Goal: Information Seeking & Learning: Learn about a topic

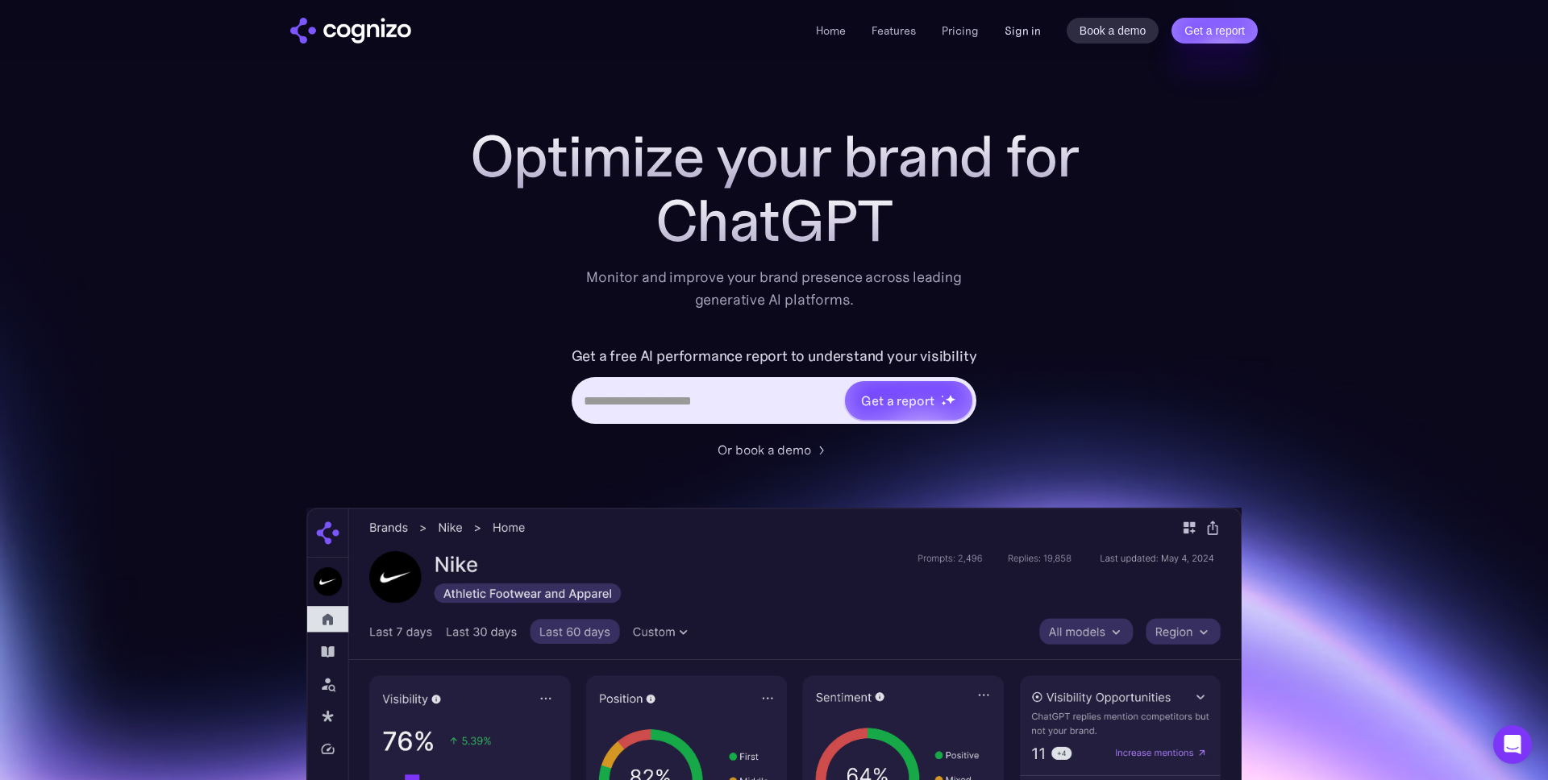
click at [1021, 28] on link "Sign in" at bounding box center [1022, 30] width 36 height 19
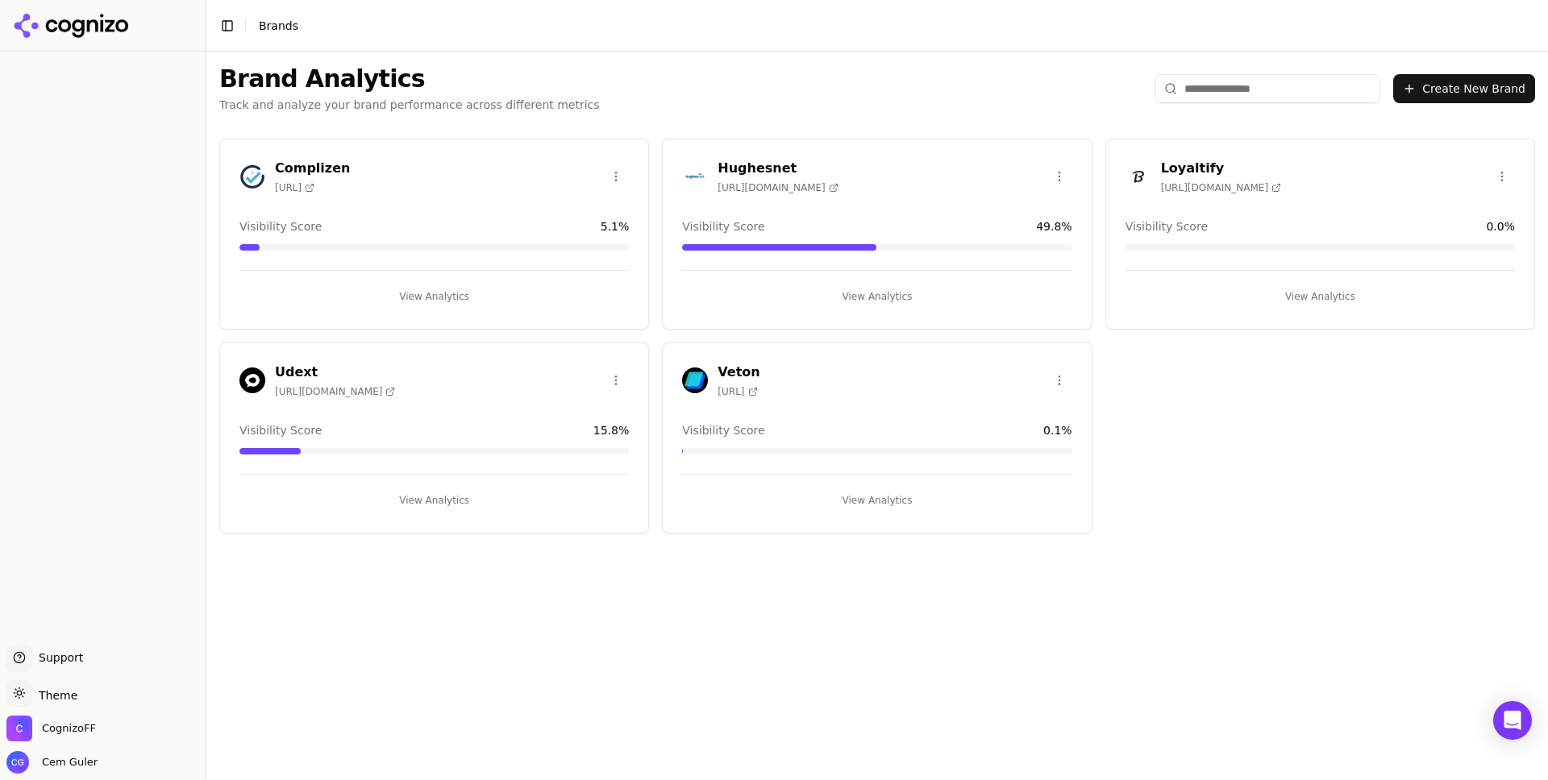
click at [312, 169] on h3 "Complizen" at bounding box center [312, 168] width 75 height 19
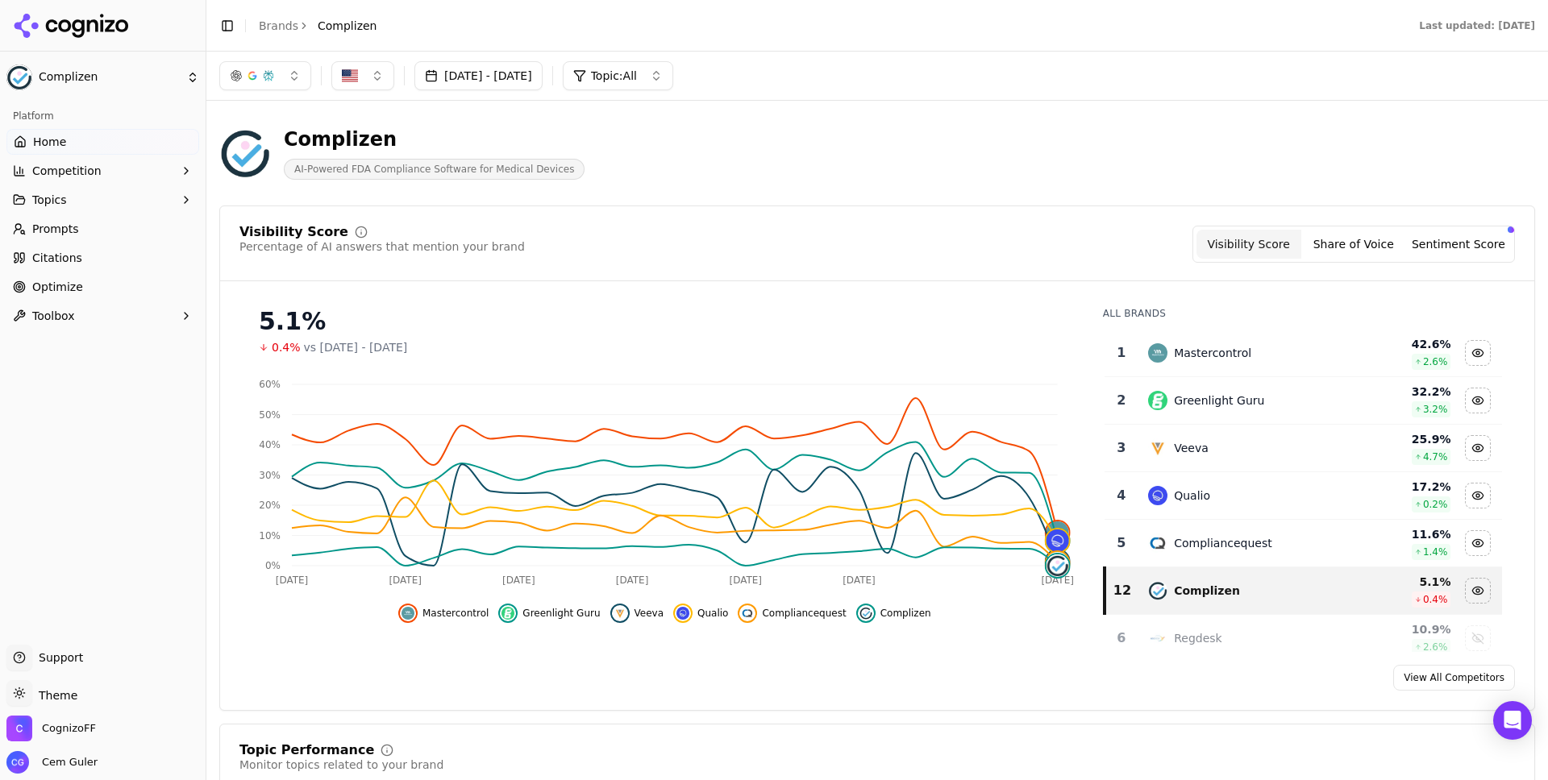
click at [87, 690] on html "Complizen Platform Home Competition Topics Prompts Citations Optimize Toolbox S…" at bounding box center [774, 390] width 1548 height 780
click at [61, 643] on div "Dark" at bounding box center [57, 635] width 95 height 26
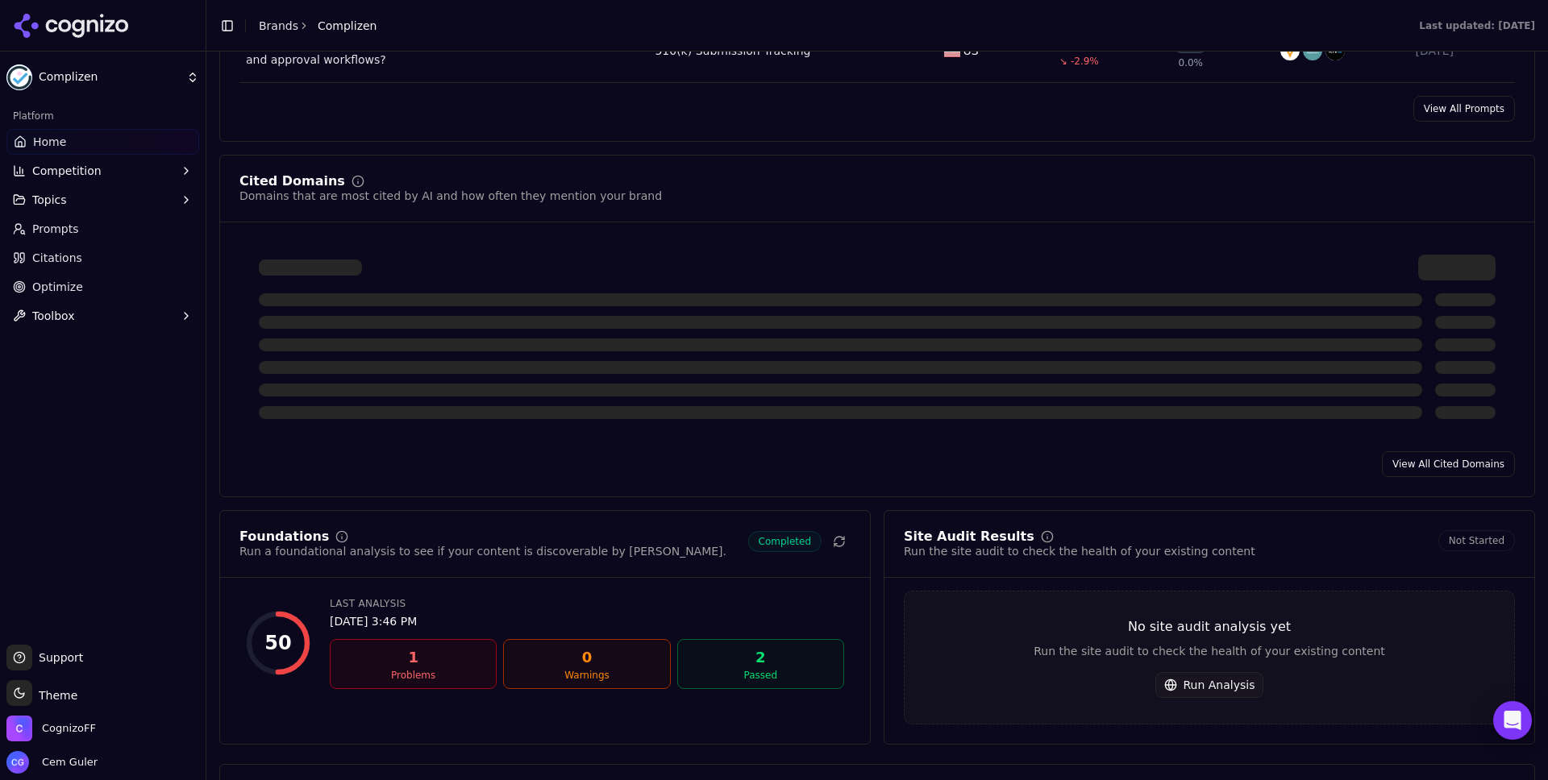
scroll to position [1588, 0]
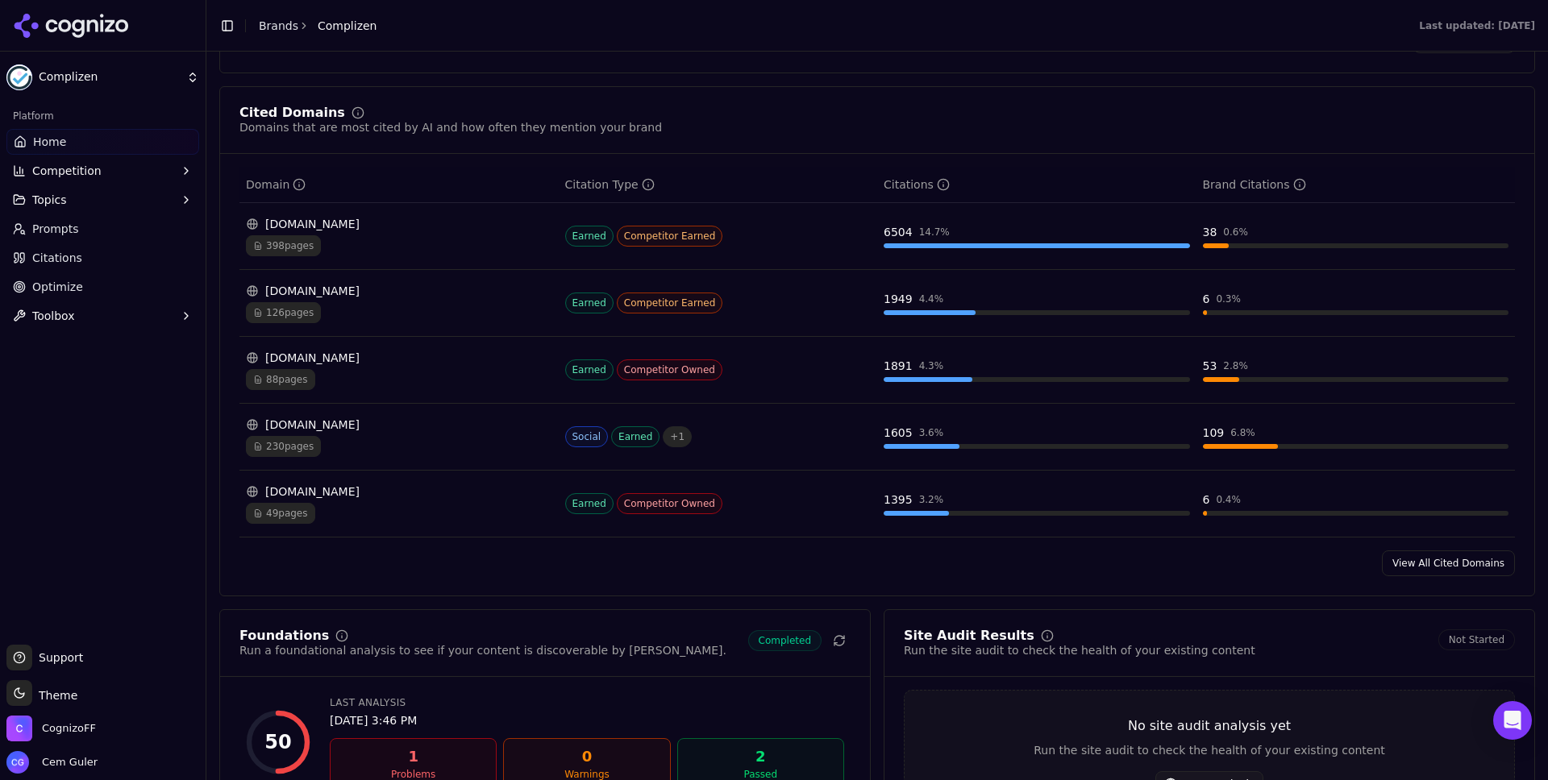
click at [293, 433] on div "[DOMAIN_NAME]" at bounding box center [399, 425] width 306 height 16
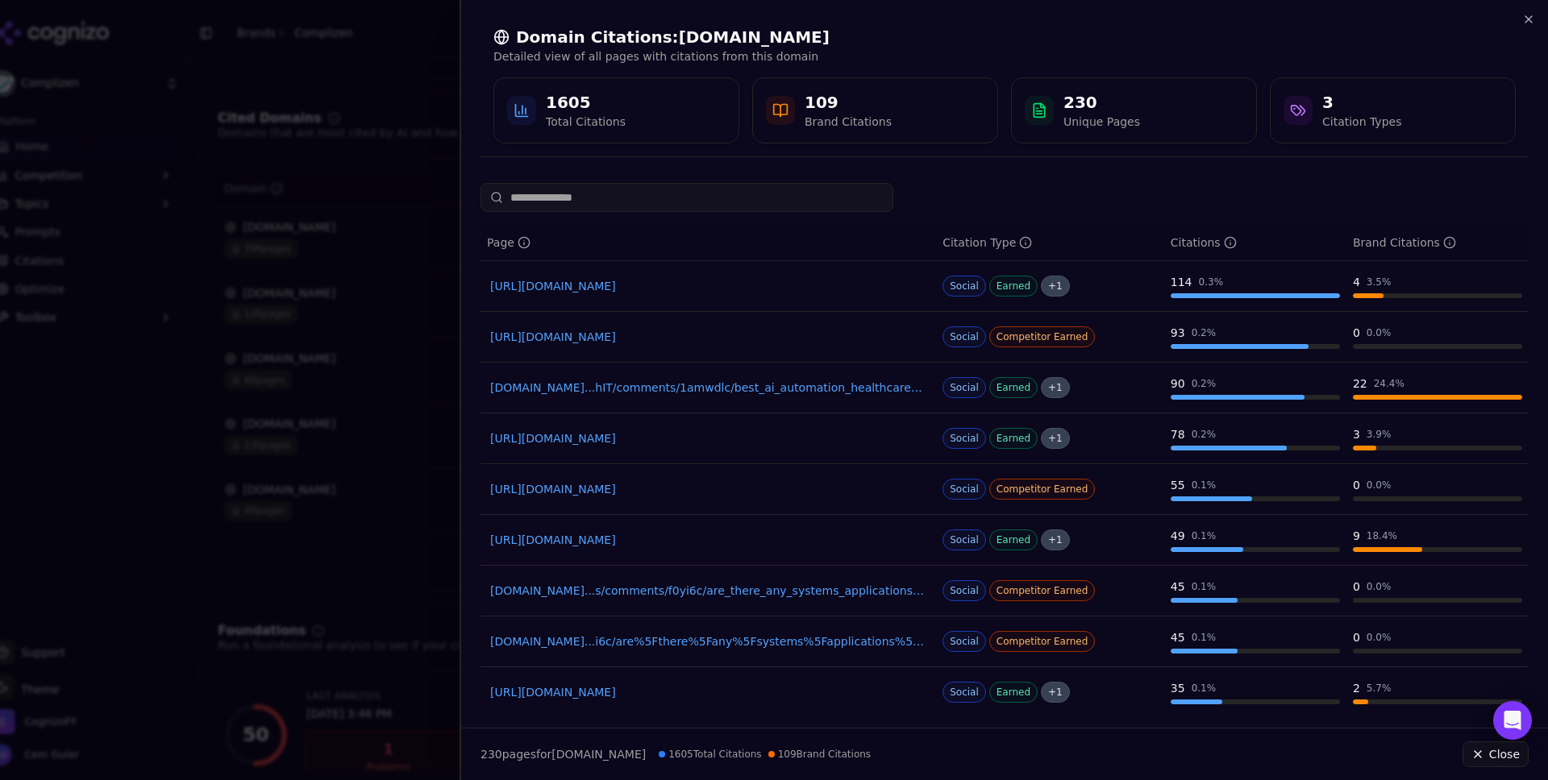
click at [676, 287] on link "[URL][DOMAIN_NAME]" at bounding box center [708, 286] width 436 height 16
click at [713, 492] on link "[URL][DOMAIN_NAME]" at bounding box center [708, 489] width 436 height 16
click at [817, 390] on link "[DOMAIN_NAME]...hIT/comments/1amwdlc/best_ai_automation_healthcare_software_wha…" at bounding box center [708, 388] width 436 height 16
click at [772, 544] on link "[URL][DOMAIN_NAME]" at bounding box center [708, 540] width 436 height 16
click at [732, 287] on link "[URL][DOMAIN_NAME]" at bounding box center [708, 286] width 436 height 16
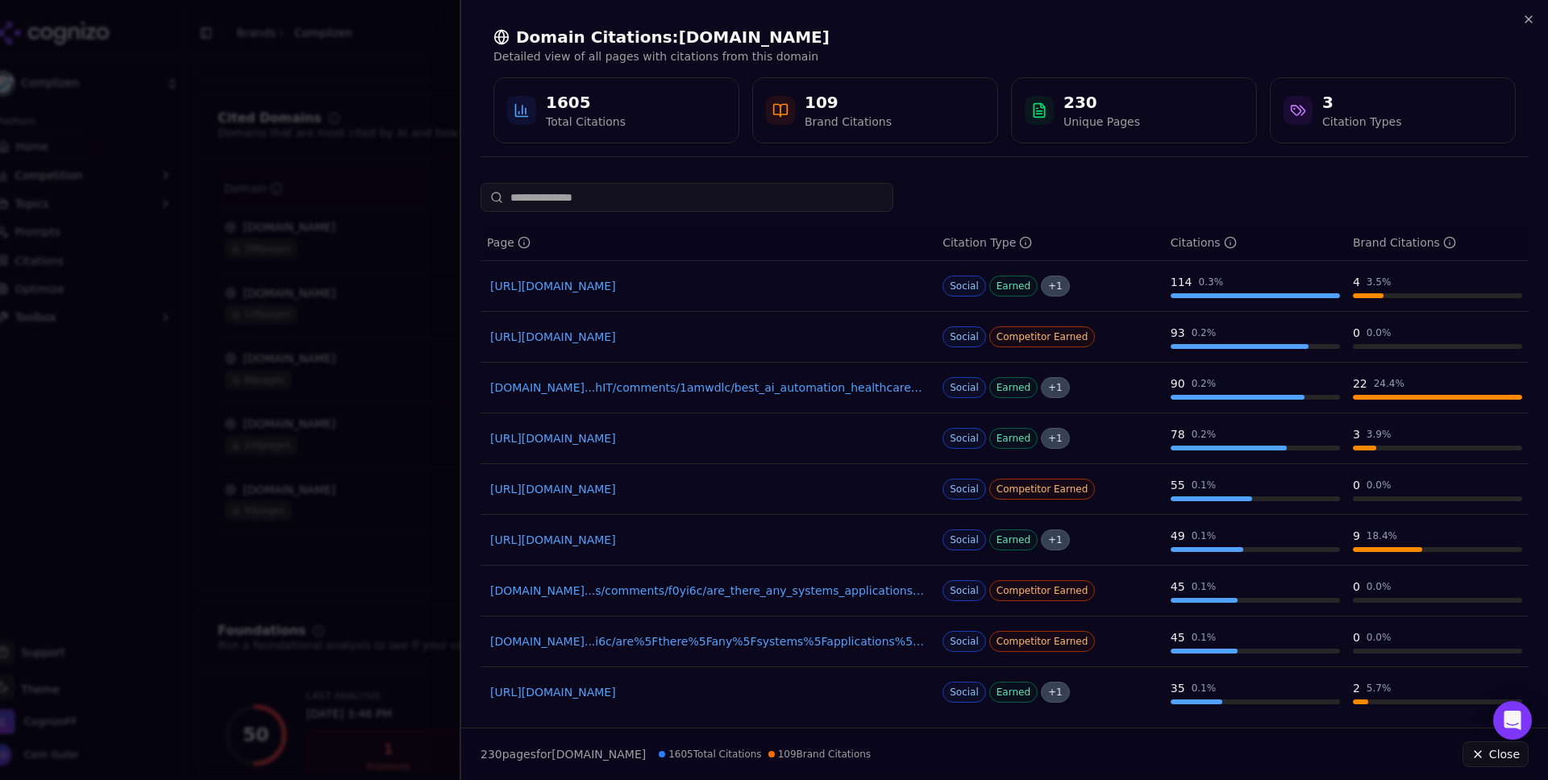
click at [709, 338] on link "[URL][DOMAIN_NAME]" at bounding box center [708, 337] width 436 height 16
click at [780, 386] on link "[DOMAIN_NAME]...hIT/comments/1amwdlc/best_ai_automation_healthcare_software_wha…" at bounding box center [708, 388] width 436 height 16
click at [711, 440] on link "[URL][DOMAIN_NAME]" at bounding box center [708, 438] width 436 height 16
click at [697, 489] on link "[URL][DOMAIN_NAME]" at bounding box center [708, 489] width 436 height 16
click at [742, 540] on link "[URL][DOMAIN_NAME]" at bounding box center [708, 540] width 436 height 16
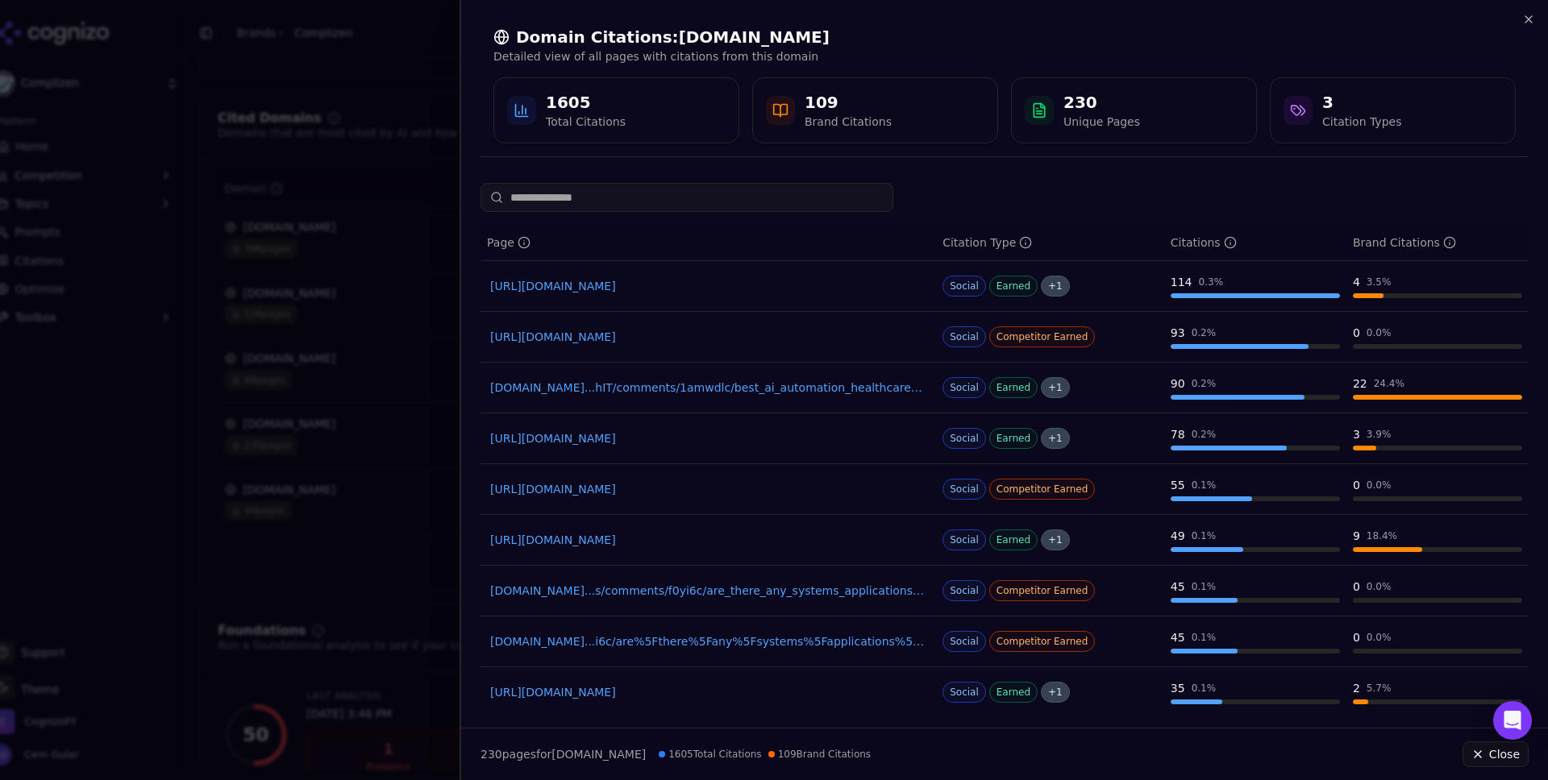
click at [753, 595] on link "[DOMAIN_NAME]...s/comments/f0yi6c/are_there_any_systems_applications_out_there_…" at bounding box center [708, 591] width 436 height 16
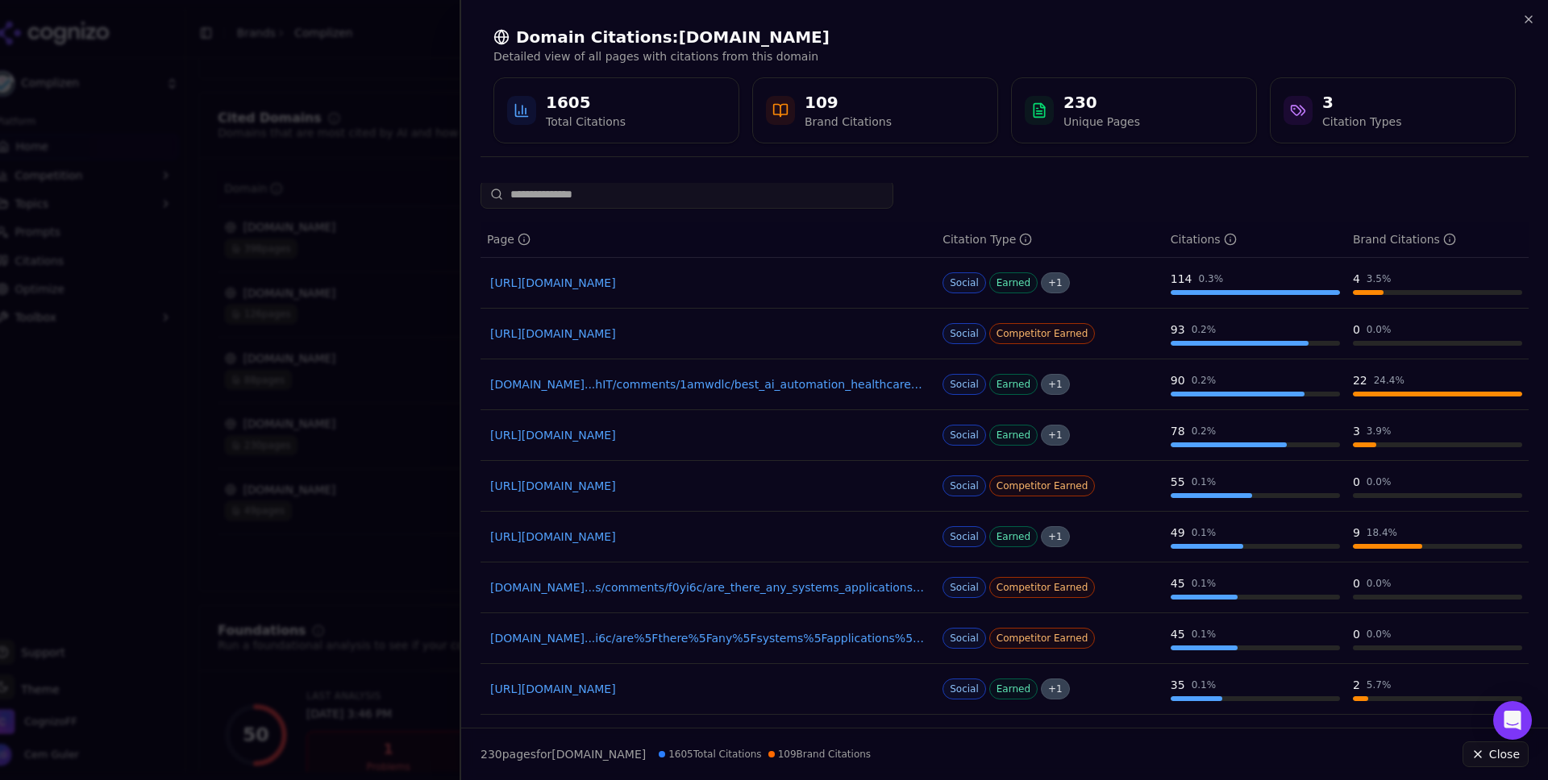
scroll to position [106, 0]
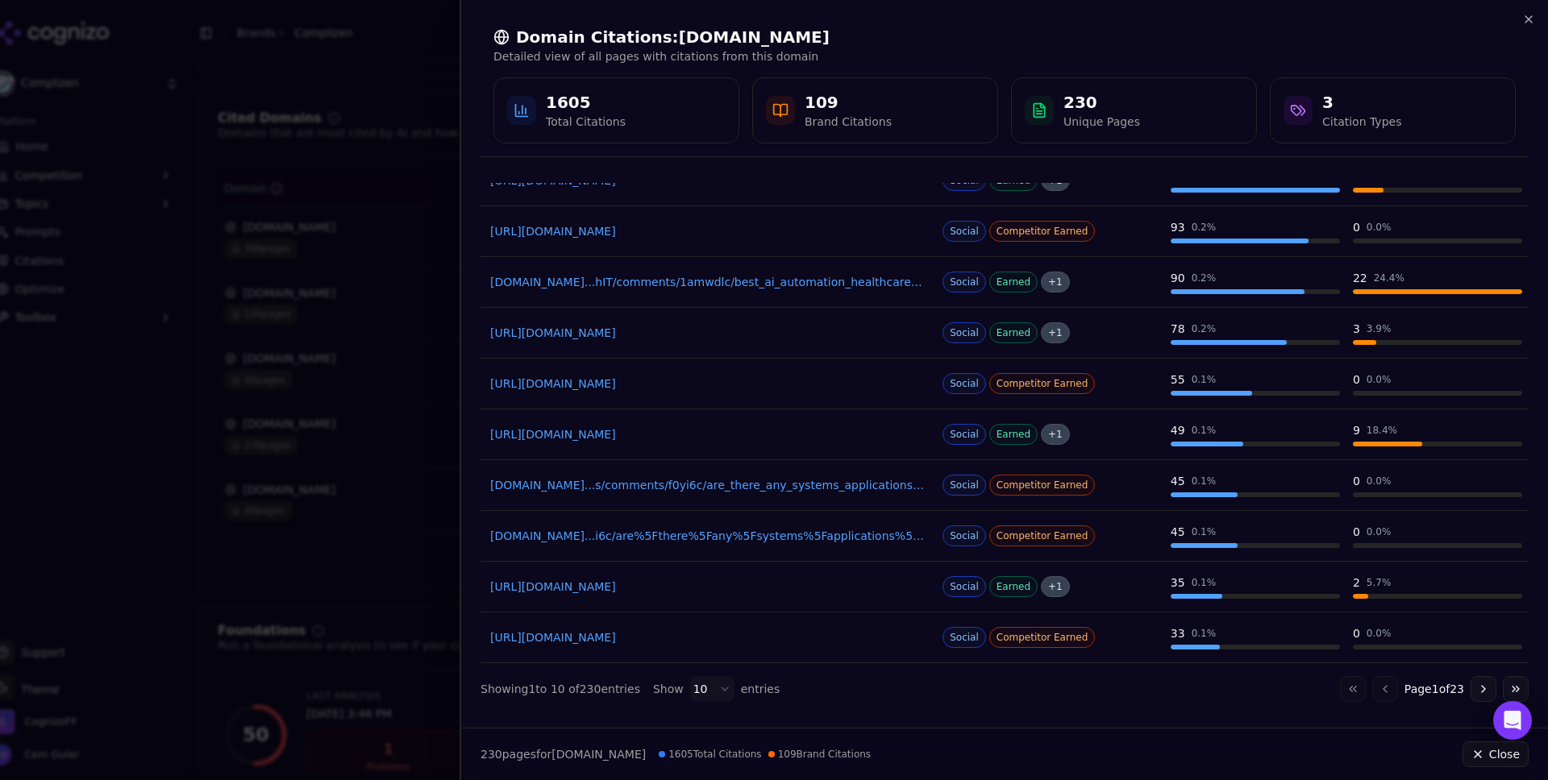
click at [750, 533] on link "[DOMAIN_NAME]...i6c/are%5Fthere%5Fany%5Fsystems%5Fapplications%5Fout%5Fthere%5F…" at bounding box center [708, 536] width 436 height 16
click at [718, 590] on link "[URL][DOMAIN_NAME]" at bounding box center [708, 587] width 436 height 16
click at [736, 638] on link "[URL][DOMAIN_NAME]" at bounding box center [708, 638] width 436 height 16
click at [714, 689] on body "Complizen Platform Home Competition Topics Prompts Citations Optimize Toolbox S…" at bounding box center [774, 390] width 1548 height 780
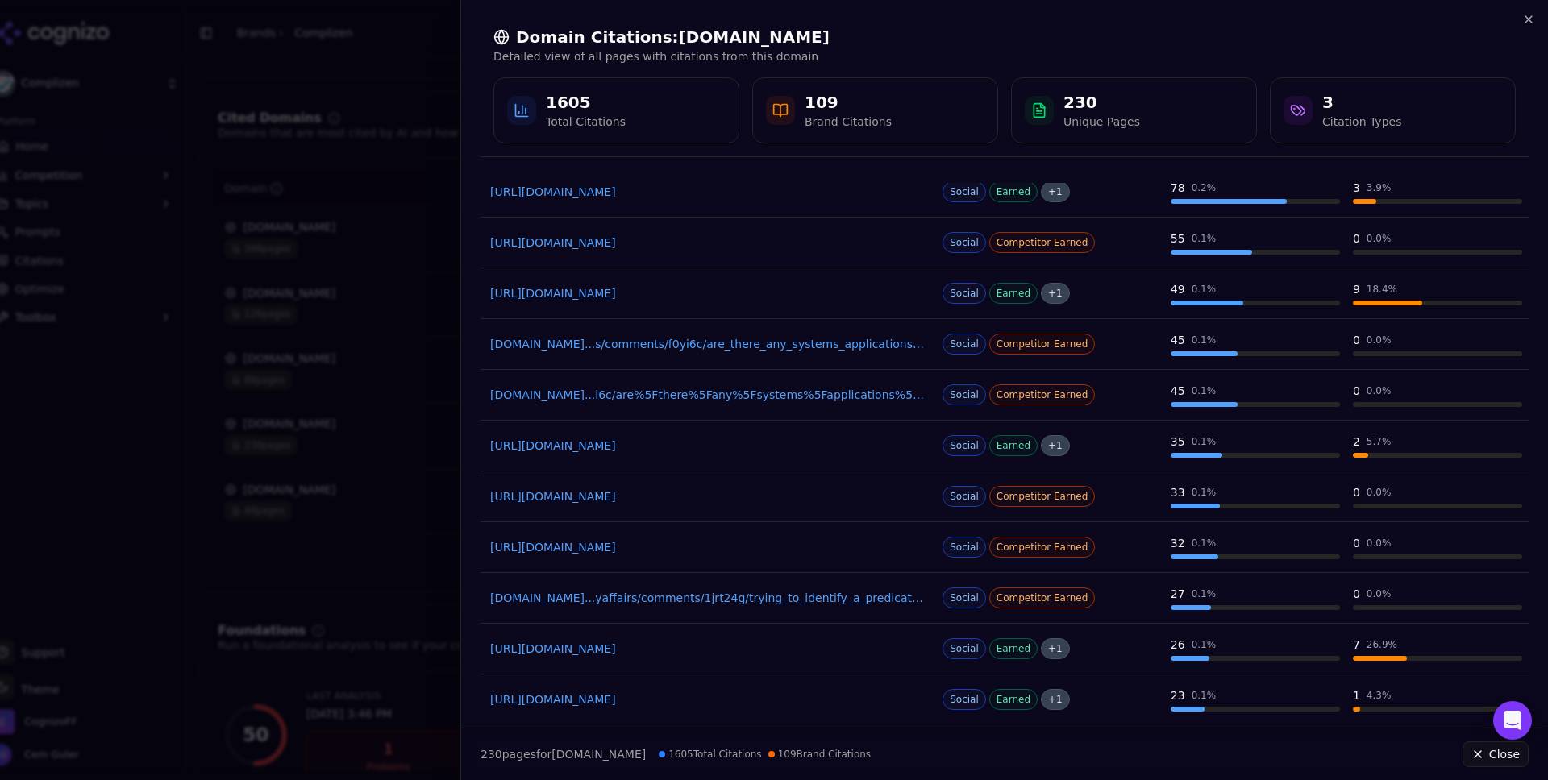
scroll to position [286, 0]
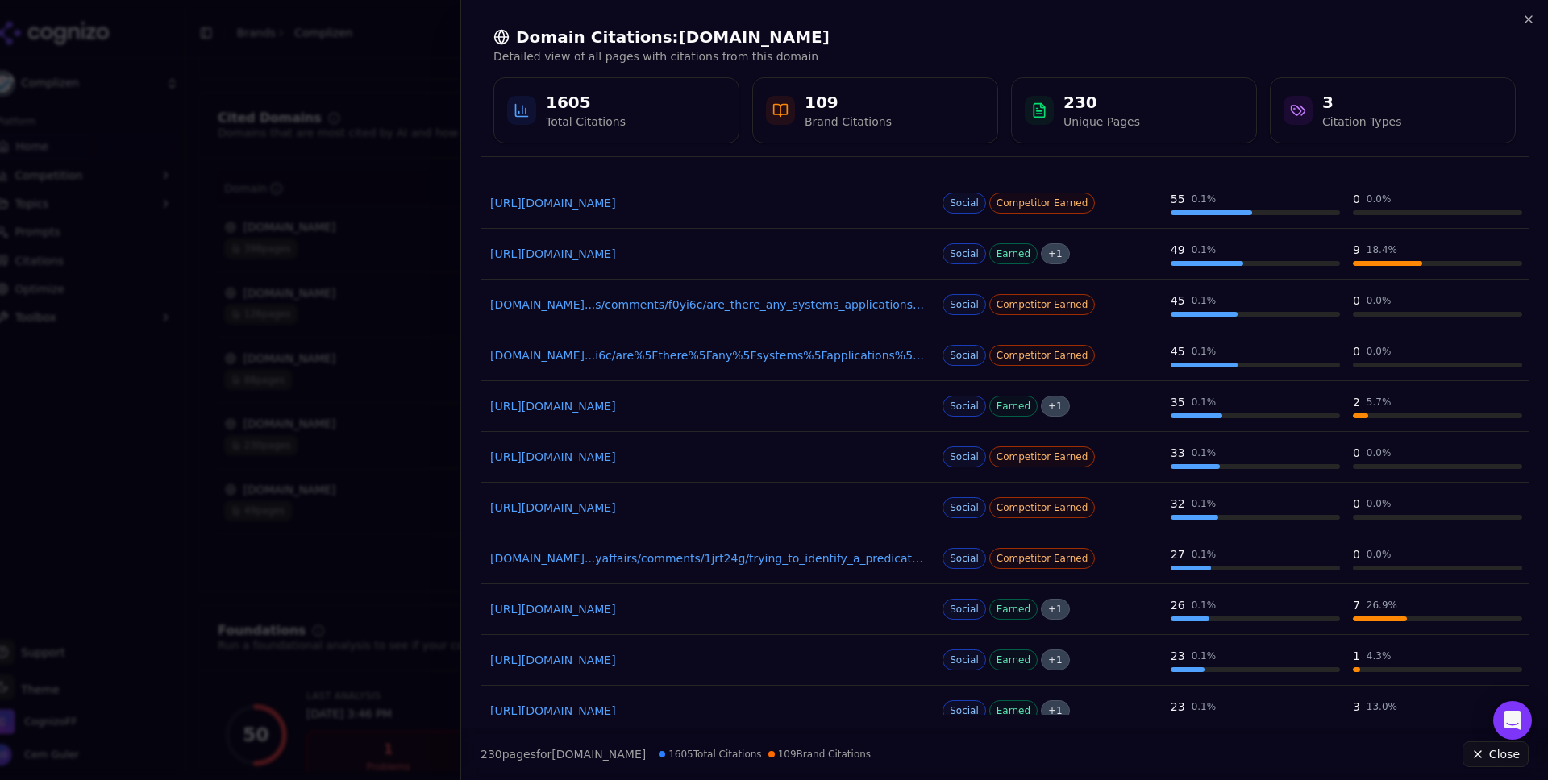
click at [746, 504] on link "[URL][DOMAIN_NAME]" at bounding box center [708, 508] width 436 height 16
click at [691, 552] on link "[DOMAIN_NAME]...yaffairs/comments/1jrt24g/trying_to_identify_a_predicate_for_a_…" at bounding box center [708, 559] width 436 height 16
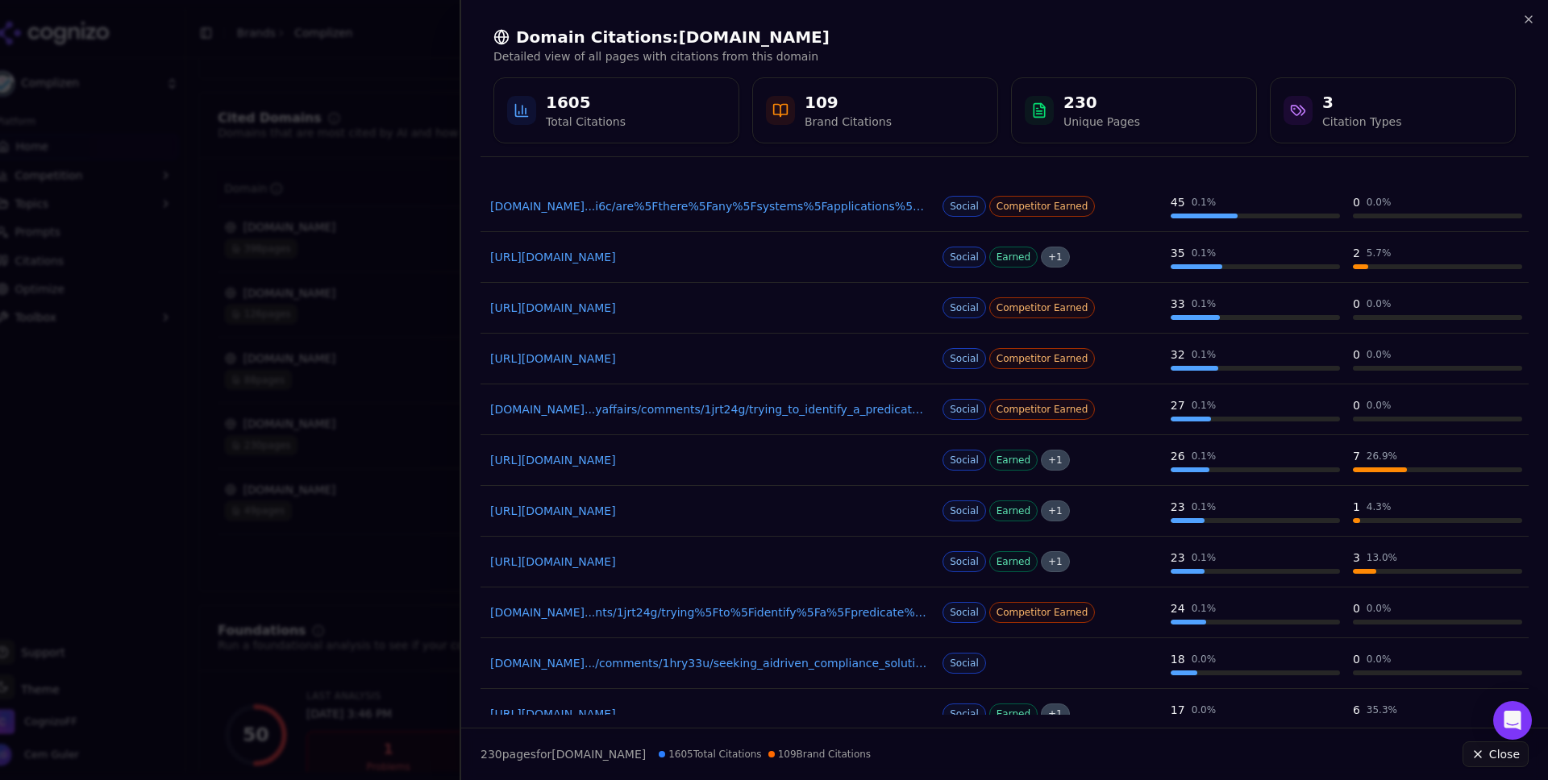
scroll to position [468, 0]
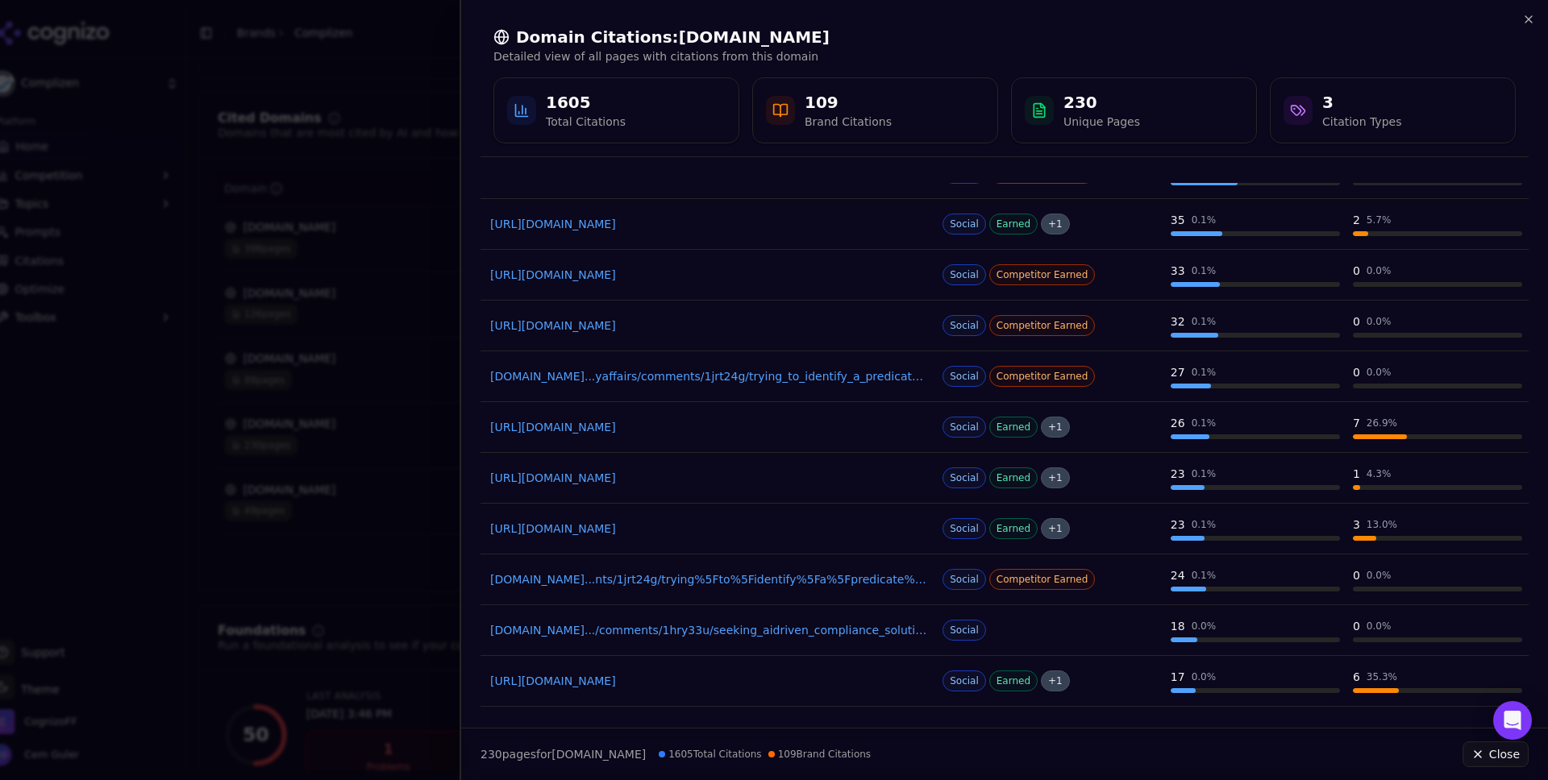
click at [729, 636] on link "[DOMAIN_NAME].../comments/1hry33u/seeking_aidriven_compliance_solutions_for_ban…" at bounding box center [708, 630] width 436 height 16
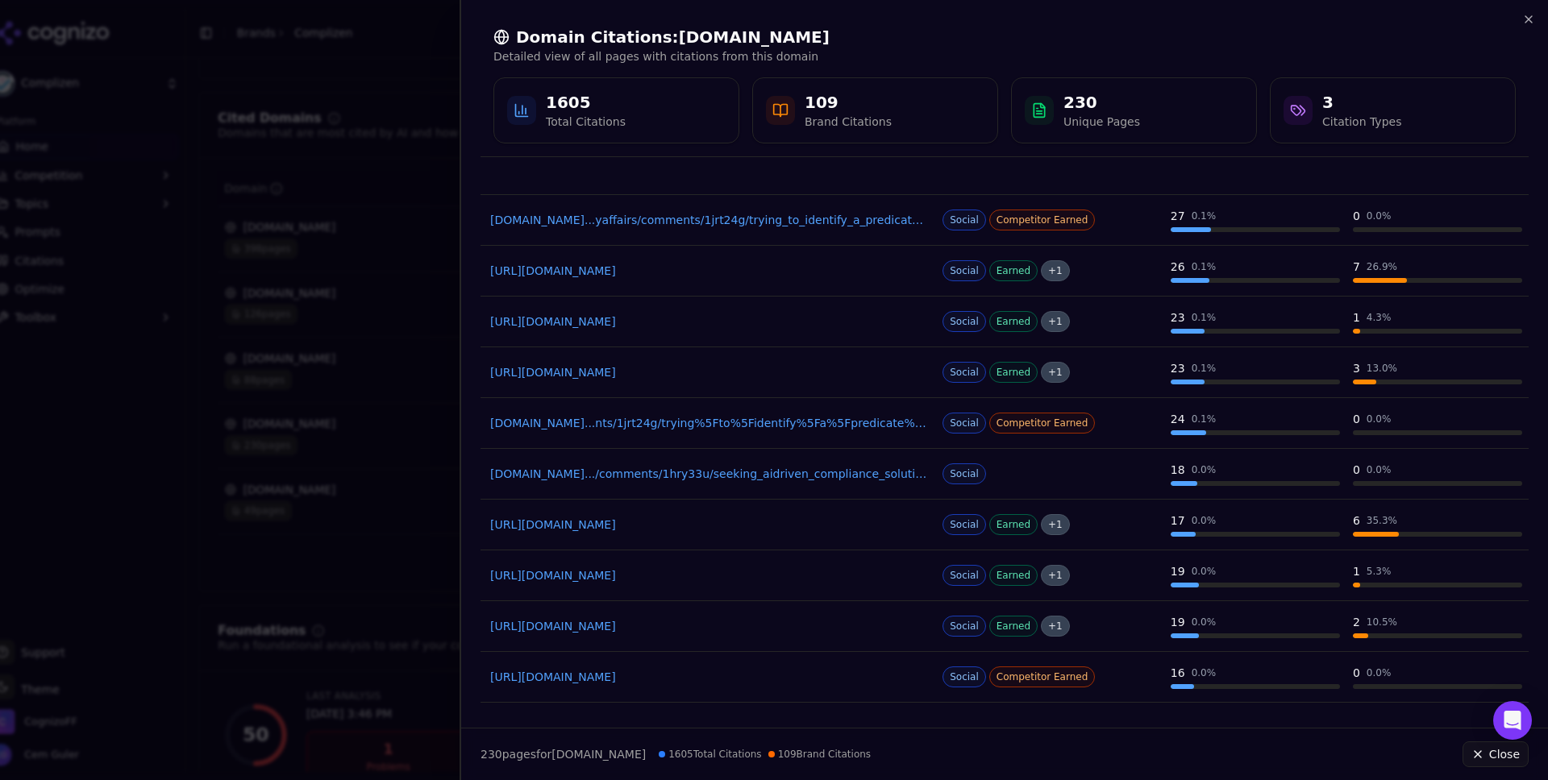
click at [736, 579] on link "[URL][DOMAIN_NAME]" at bounding box center [708, 576] width 436 height 16
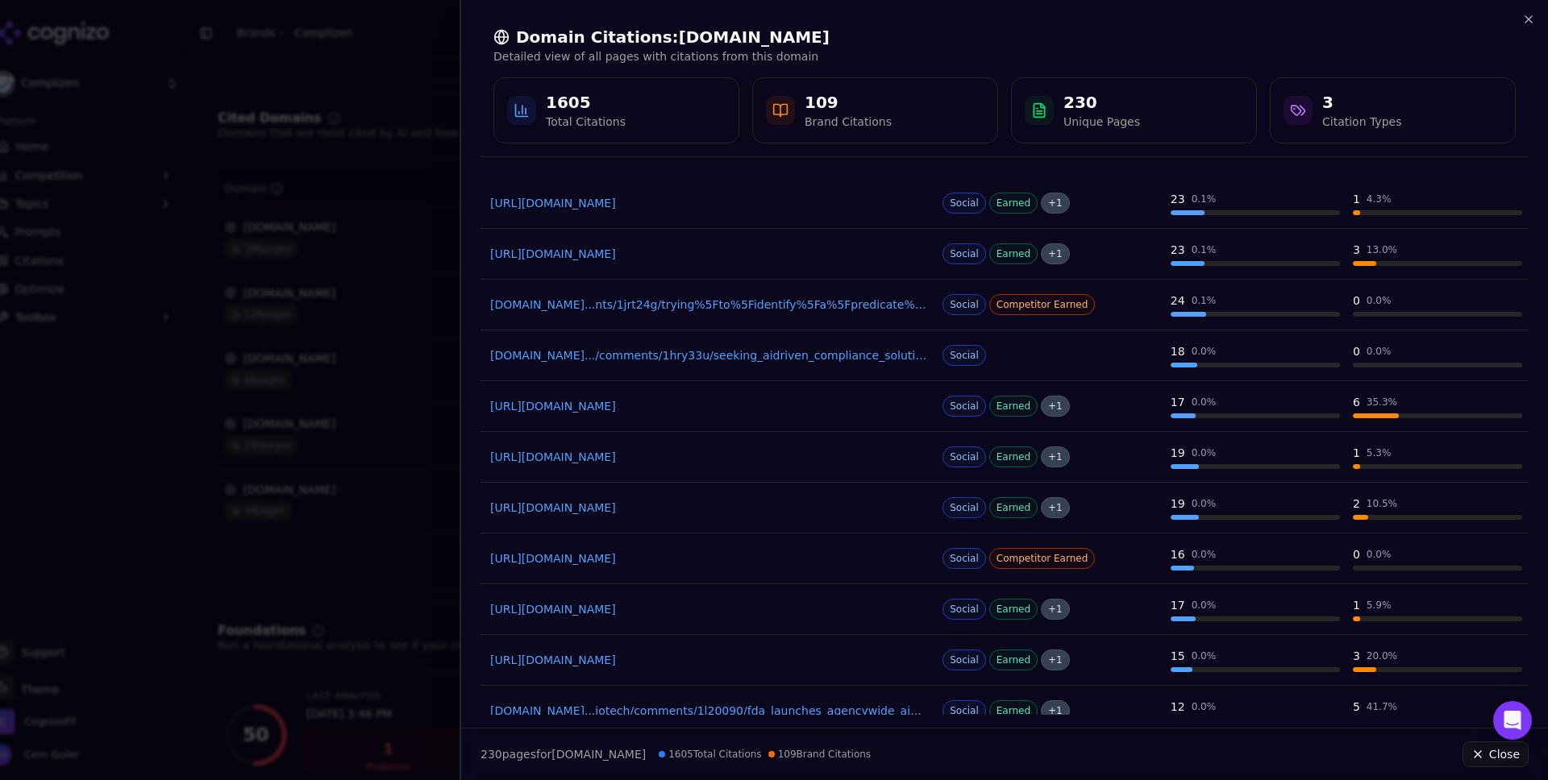
scroll to position [745, 0]
click at [700, 505] on link "[URL][DOMAIN_NAME]" at bounding box center [708, 506] width 436 height 16
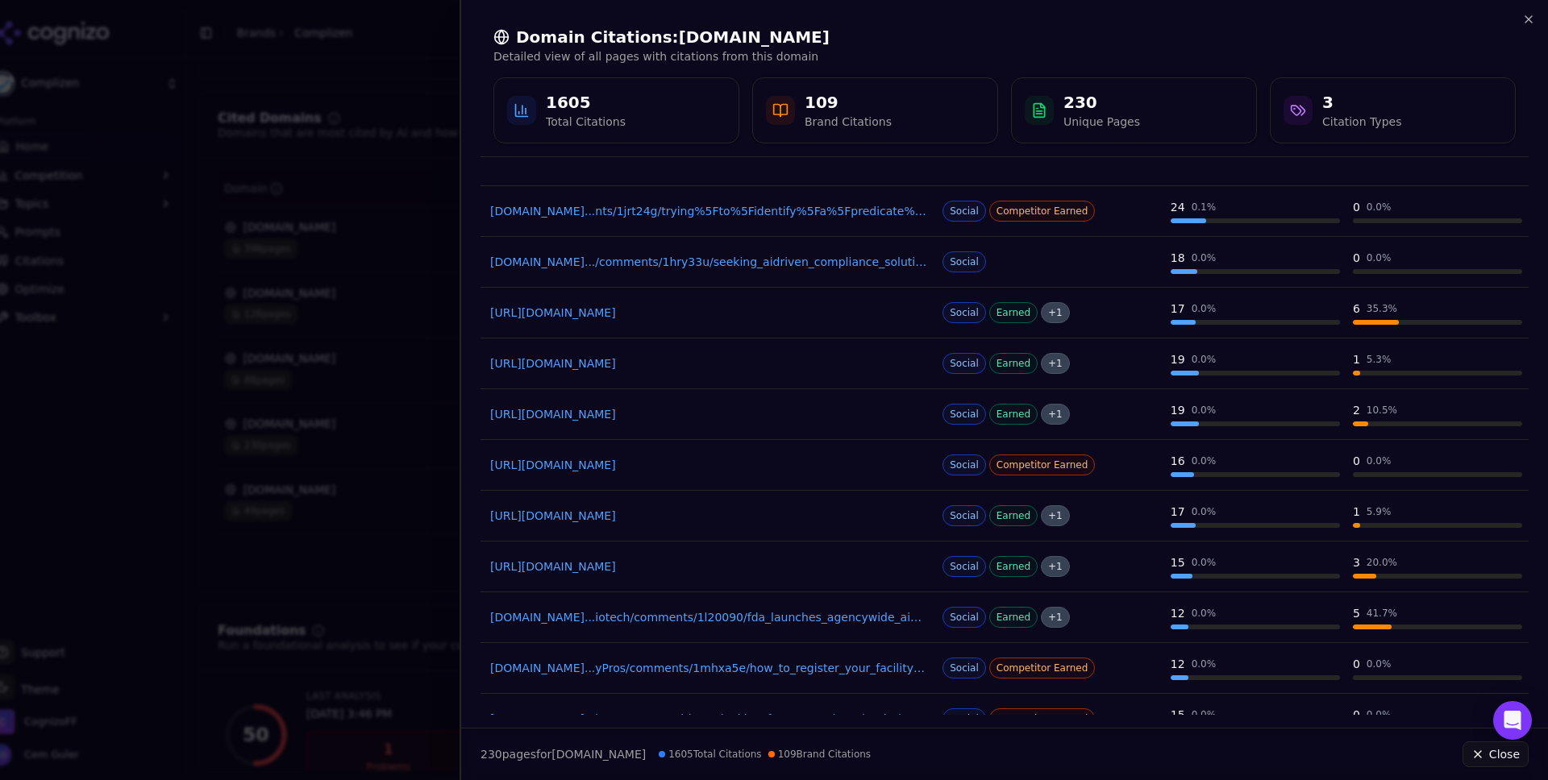
click at [729, 469] on link "[URL][DOMAIN_NAME]" at bounding box center [708, 465] width 436 height 16
click at [711, 518] on link "[URL][DOMAIN_NAME]" at bounding box center [708, 516] width 436 height 16
click at [701, 567] on link "[URL][DOMAIN_NAME]" at bounding box center [708, 567] width 436 height 16
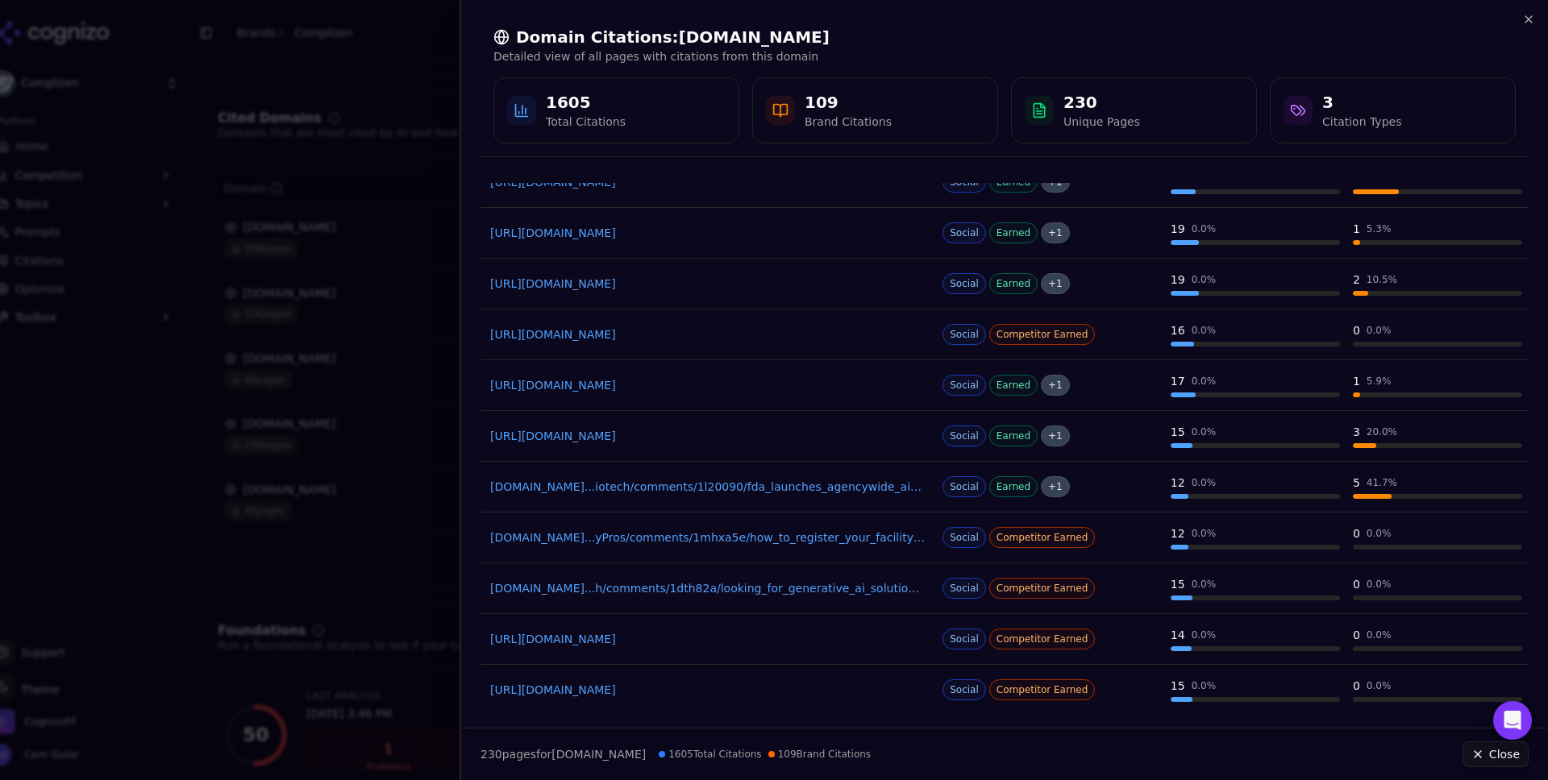
scroll to position [977, 0]
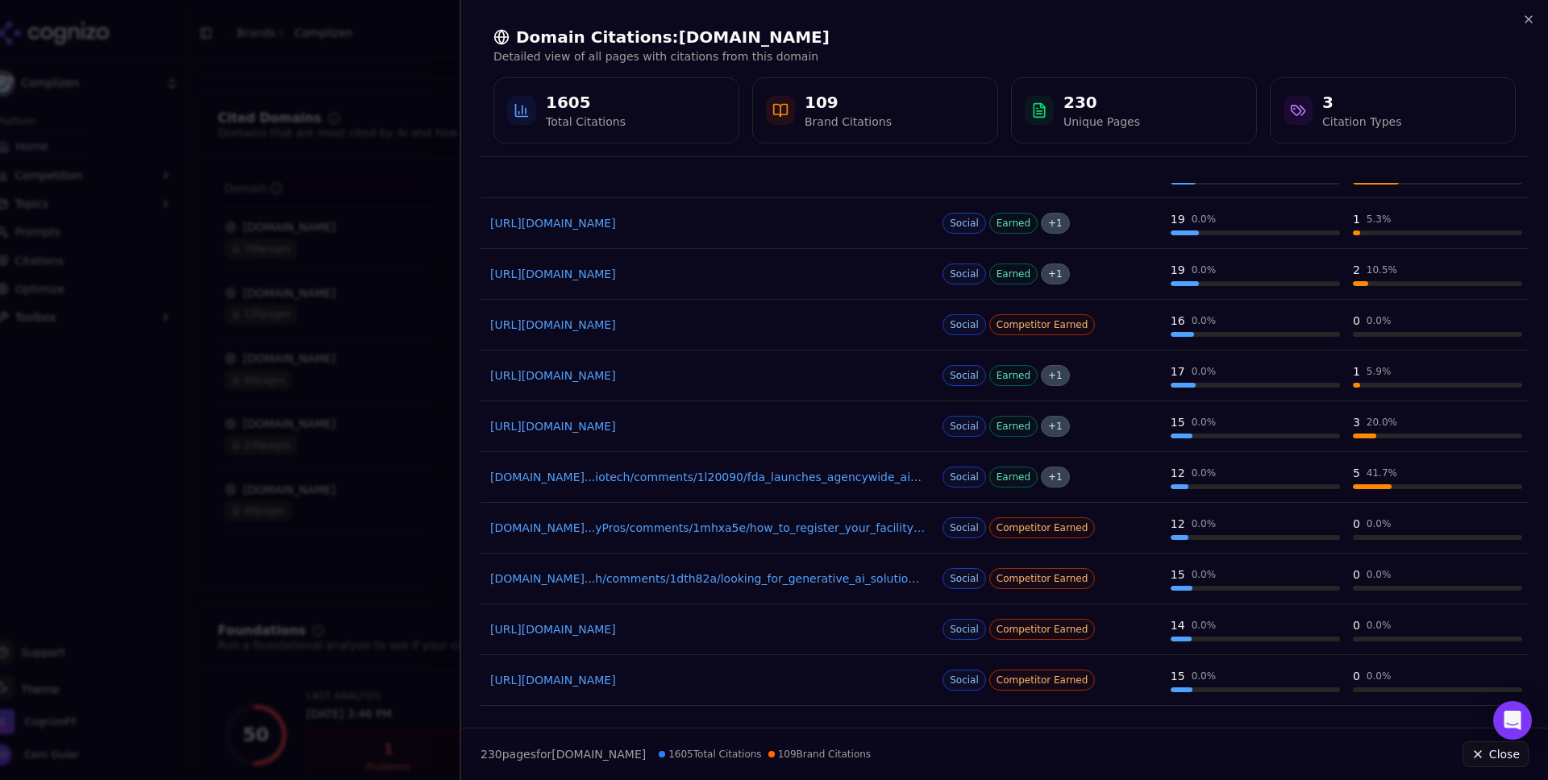
click at [702, 476] on link "[DOMAIN_NAME]...iotech/comments/1l20090/fda_launches_agencywide_ai_tool_to_opti…" at bounding box center [708, 477] width 436 height 16
click at [813, 530] on link "[DOMAIN_NAME]...yPros/comments/1mhxa5e/how_to_register_your_facility_with_the_f…" at bounding box center [708, 528] width 436 height 16
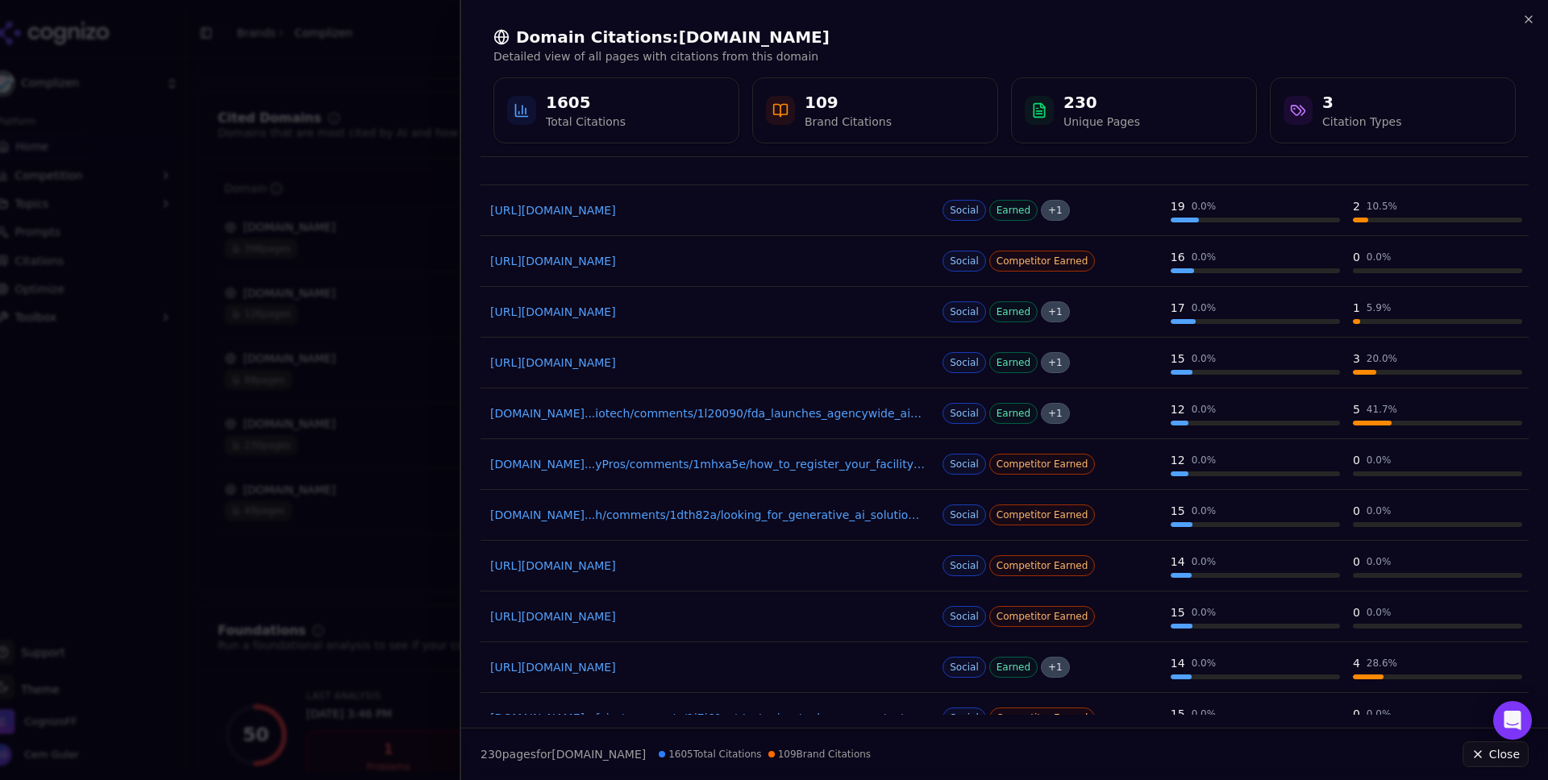
scroll to position [1045, 0]
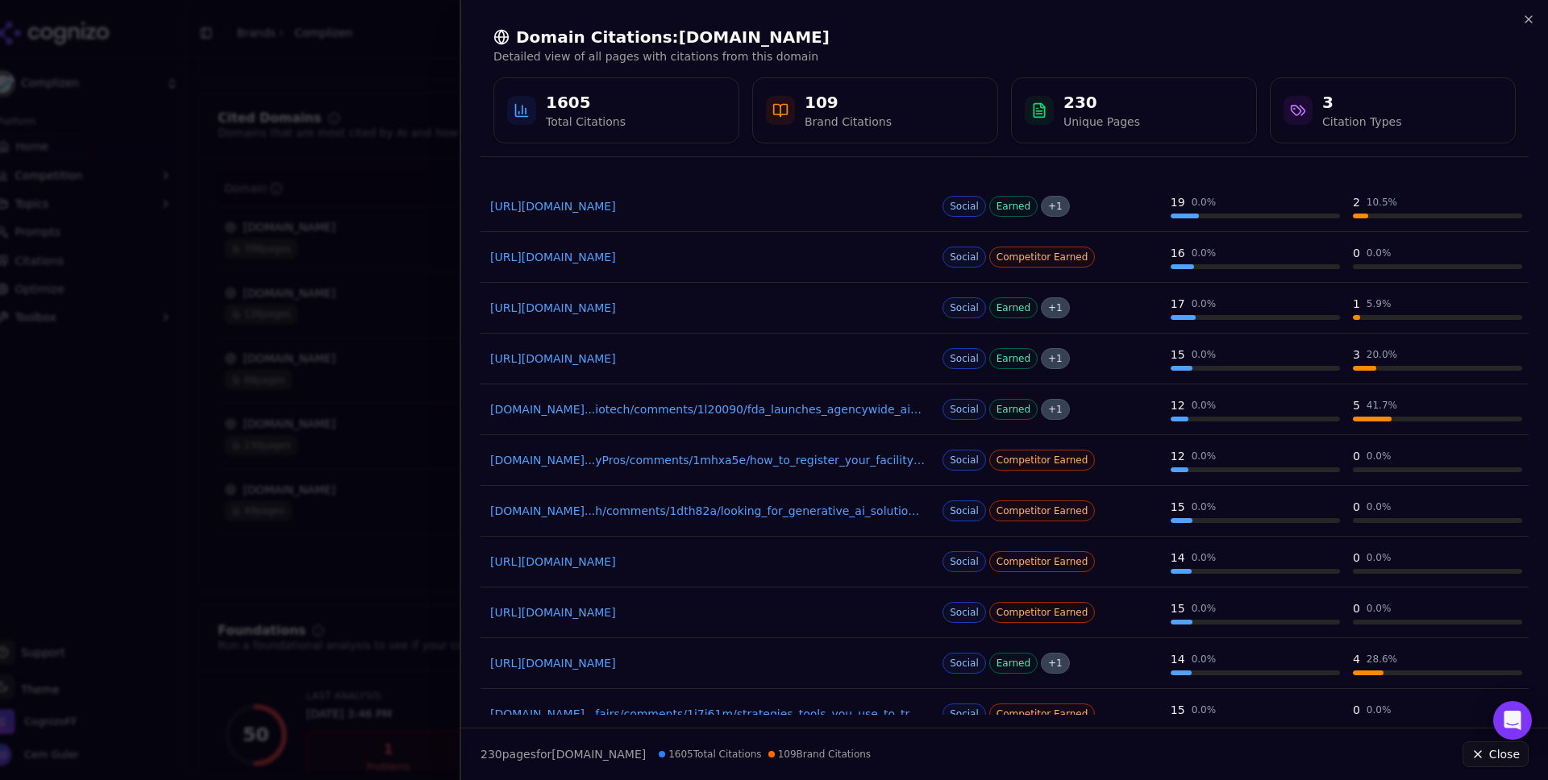
click at [800, 514] on link "[DOMAIN_NAME]...h/comments/1dth82a/looking_for_generative_ai_solutions_for_docu…" at bounding box center [708, 511] width 436 height 16
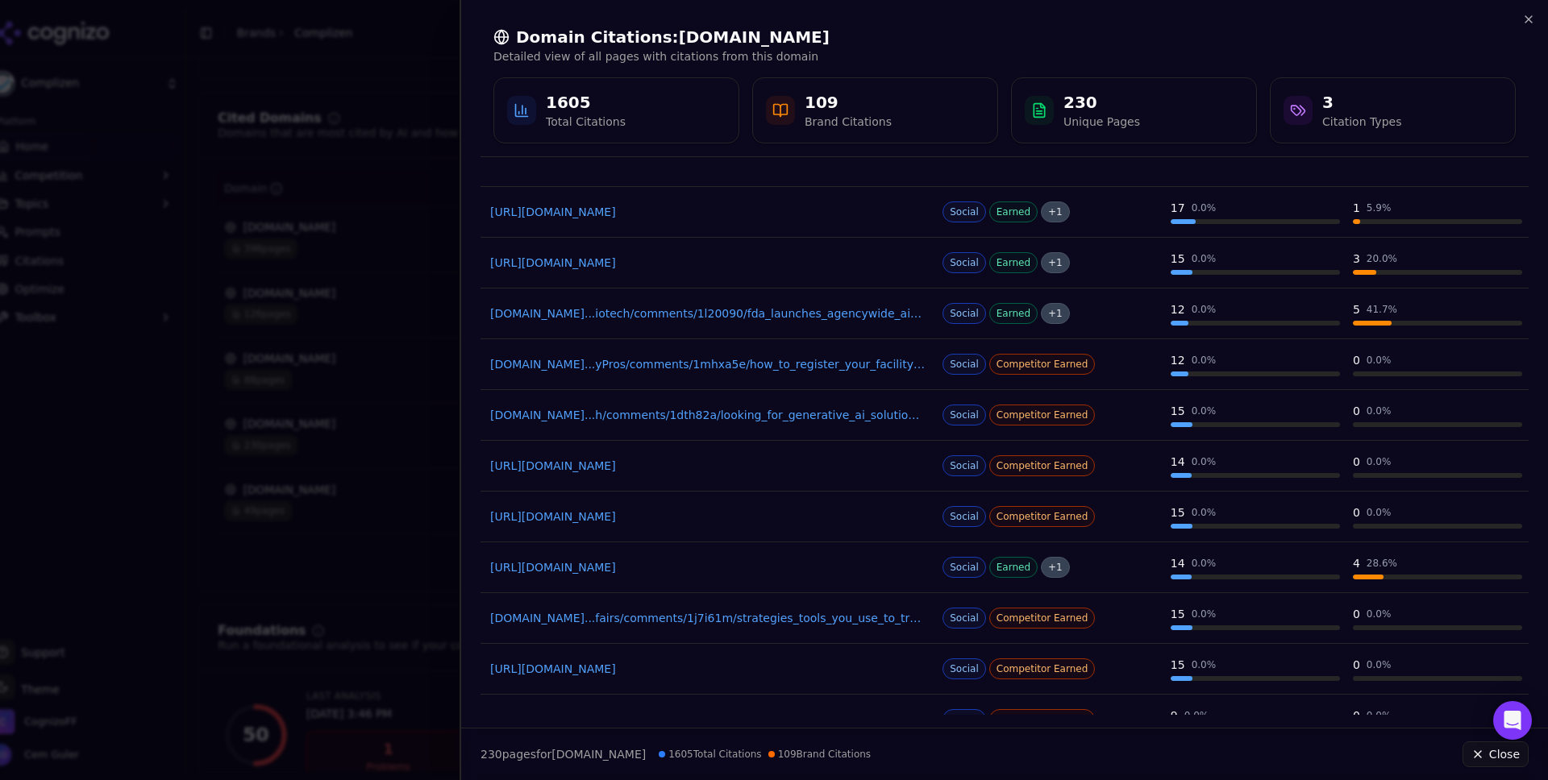
scroll to position [1147, 0]
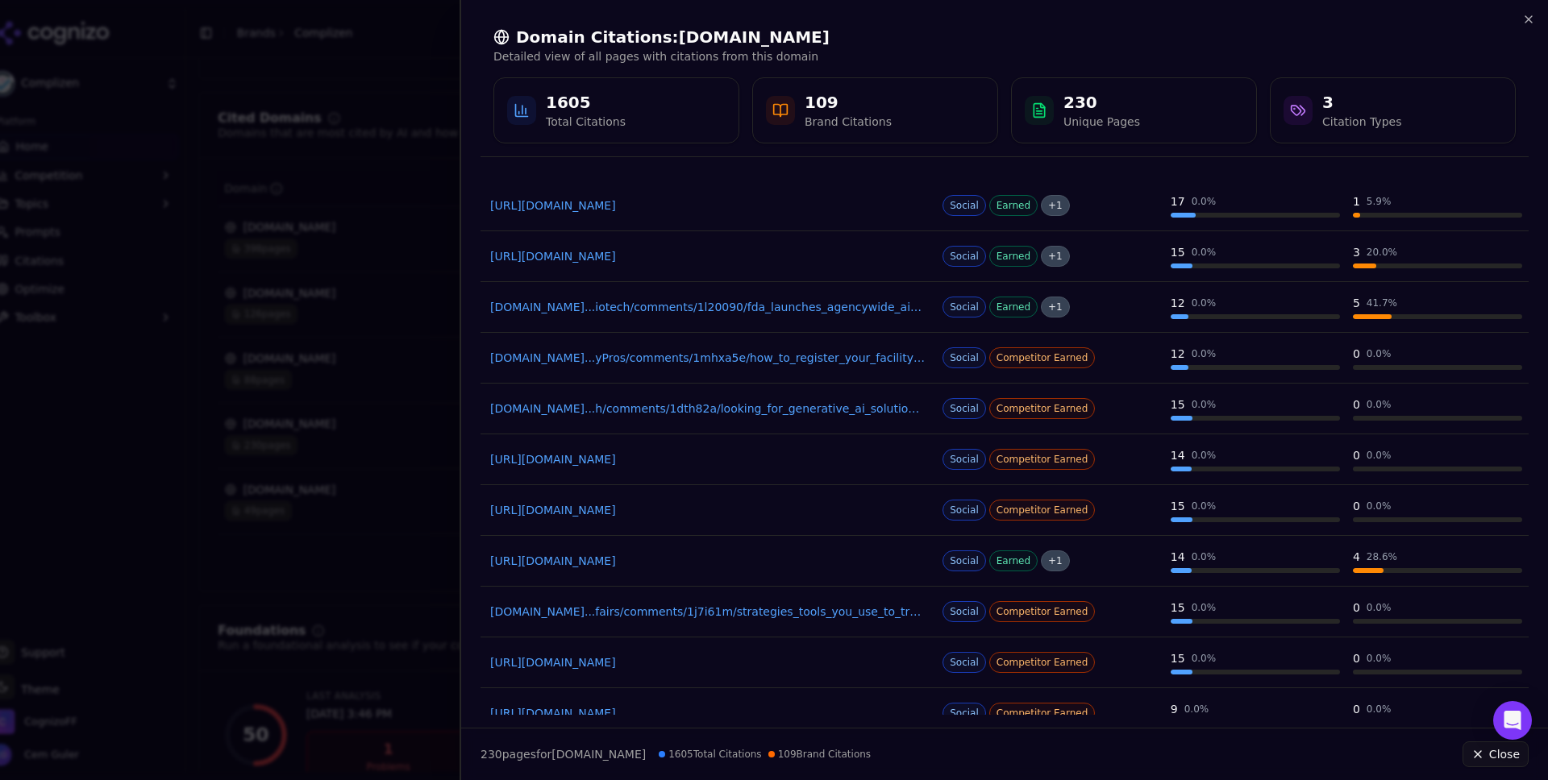
click at [705, 464] on link "[URL][DOMAIN_NAME]" at bounding box center [708, 459] width 436 height 16
click at [712, 513] on link "[URL][DOMAIN_NAME]" at bounding box center [708, 510] width 436 height 16
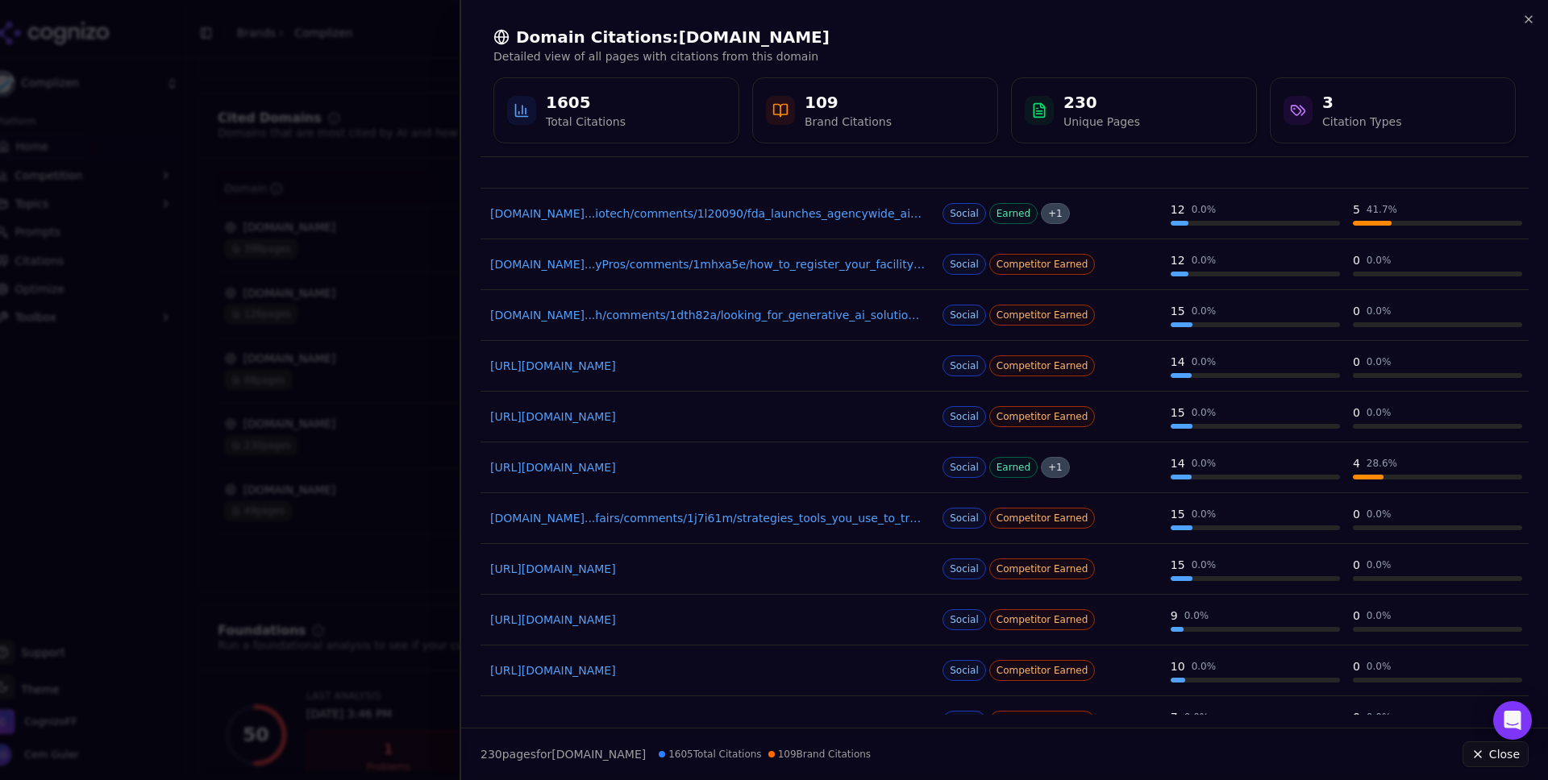
scroll to position [1242, 0]
click at [744, 464] on link "[URL][DOMAIN_NAME]" at bounding box center [708, 467] width 436 height 16
click at [738, 566] on link "[URL][DOMAIN_NAME]" at bounding box center [708, 568] width 436 height 16
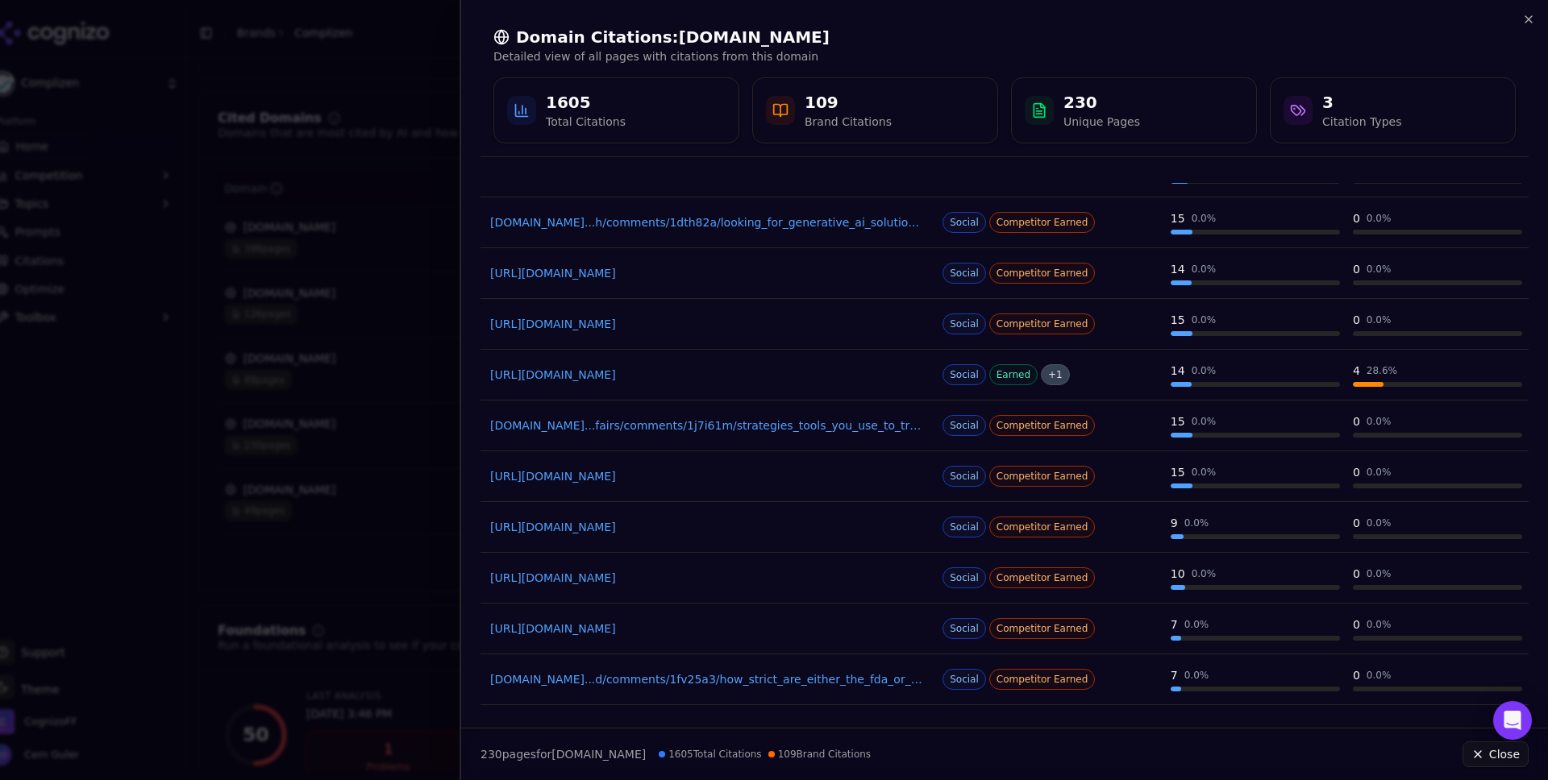
click at [669, 519] on link "[URL][DOMAIN_NAME]" at bounding box center [708, 527] width 436 height 16
click at [715, 582] on link "[URL][DOMAIN_NAME]" at bounding box center [708, 578] width 436 height 16
click at [780, 630] on link "[URL][DOMAIN_NAME]" at bounding box center [708, 629] width 436 height 16
click at [767, 684] on link "[DOMAIN_NAME]...d/comments/1fv25a3/how_strict_are_either_the_fda_or_notified_bo…" at bounding box center [708, 680] width 436 height 16
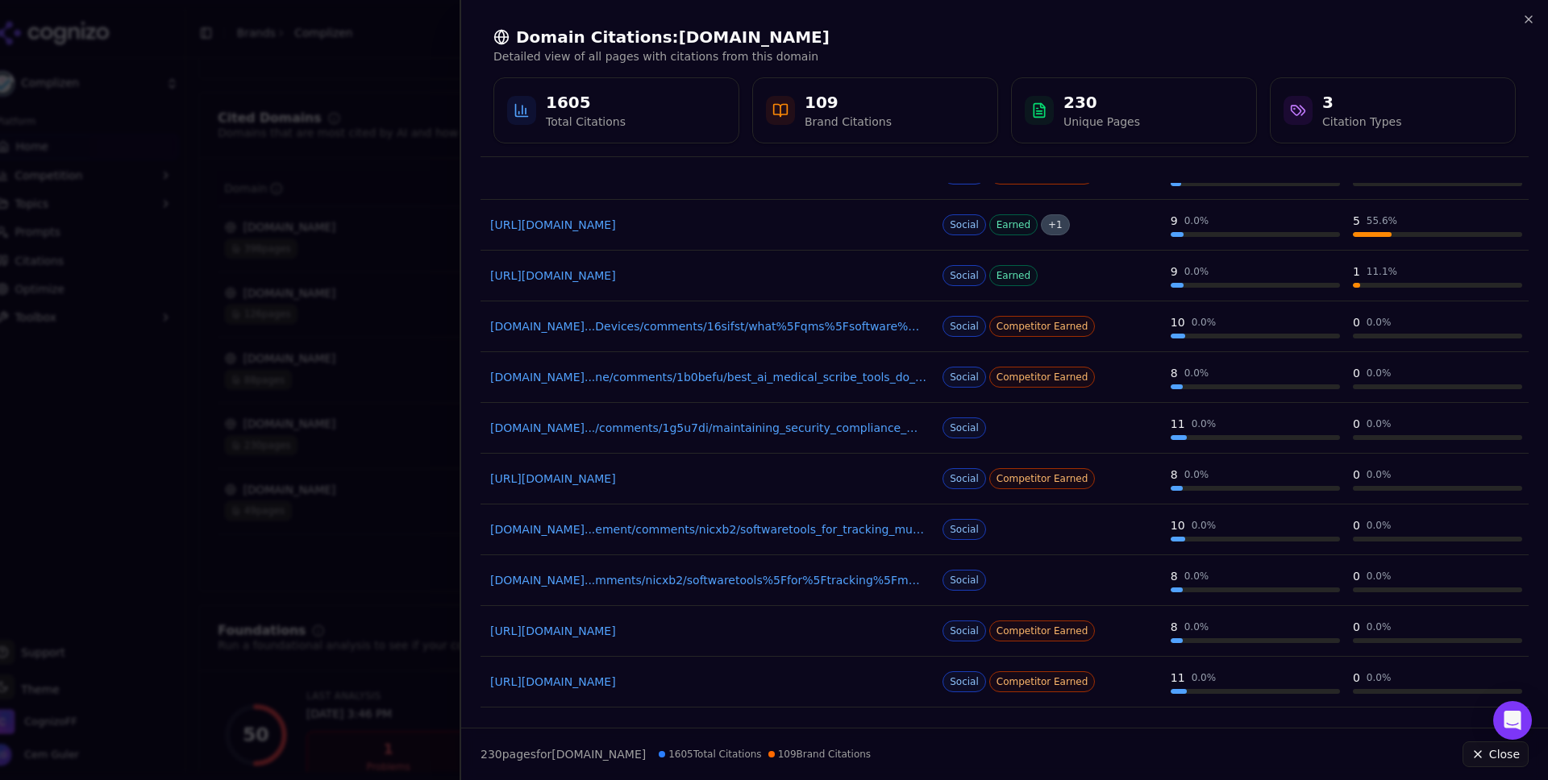
scroll to position [1840, 0]
click at [688, 223] on link "[URL][DOMAIN_NAME]" at bounding box center [708, 223] width 436 height 16
click at [672, 277] on link "[URL][DOMAIN_NAME]" at bounding box center [708, 274] width 436 height 16
click at [690, 323] on link "[DOMAIN_NAME]...Devices/comments/16sifst/what%5Fqms%5Fsoftware%5Fshould%5Fyou%5…" at bounding box center [708, 325] width 436 height 16
click at [774, 379] on link "[DOMAIN_NAME]...ne/comments/1b0befu/best_ai_medical_scribe_tools_do_people_use_…" at bounding box center [708, 376] width 436 height 16
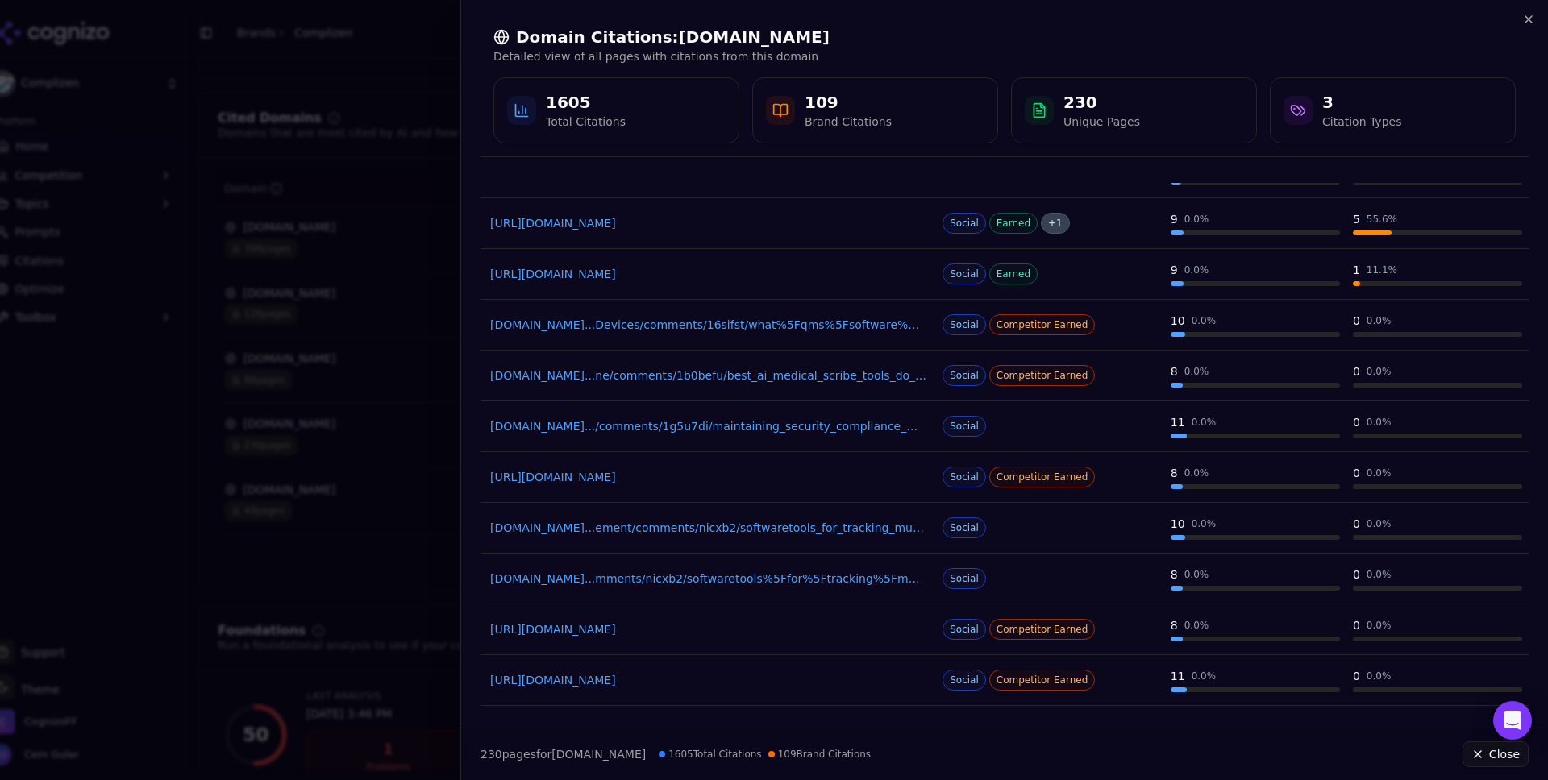
click at [705, 425] on link "[DOMAIN_NAME].../comments/1g5u7di/maintaining_security_compliance_with_remote_t…" at bounding box center [708, 426] width 436 height 16
click at [684, 473] on link "[URL][DOMAIN_NAME]" at bounding box center [708, 477] width 436 height 16
click at [731, 533] on link "[DOMAIN_NAME]...ement/comments/nicxb2/softwaretools_for_tracking_multiple_deadl…" at bounding box center [708, 528] width 436 height 16
click at [734, 580] on link "[DOMAIN_NAME]...mments/nicxb2/softwaretools%5Ffor%5Ftracking%5Fmultiple%5Fdeadl…" at bounding box center [708, 579] width 436 height 16
click at [742, 633] on link "[URL][DOMAIN_NAME]" at bounding box center [708, 630] width 436 height 16
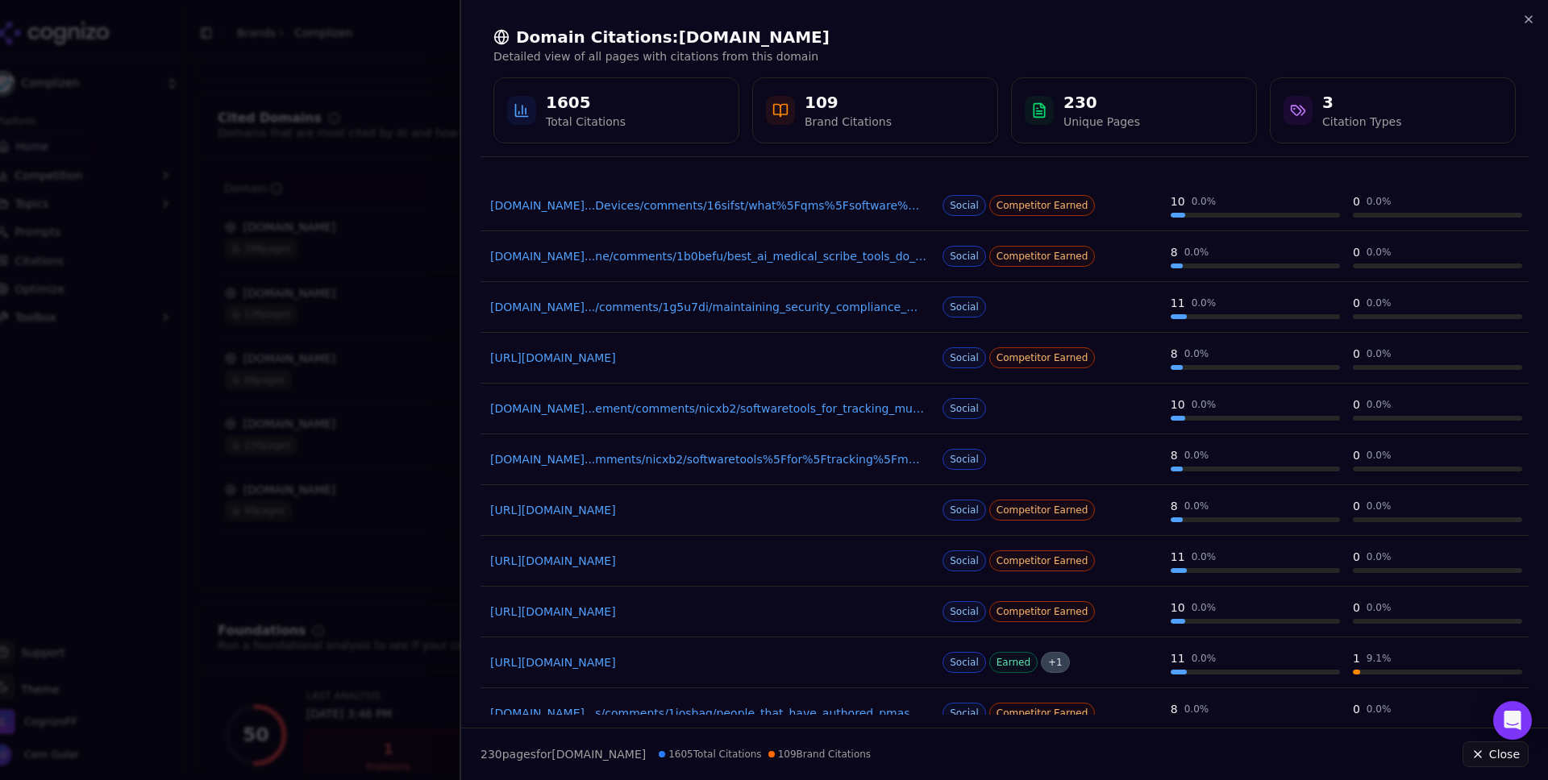
scroll to position [1964, 0]
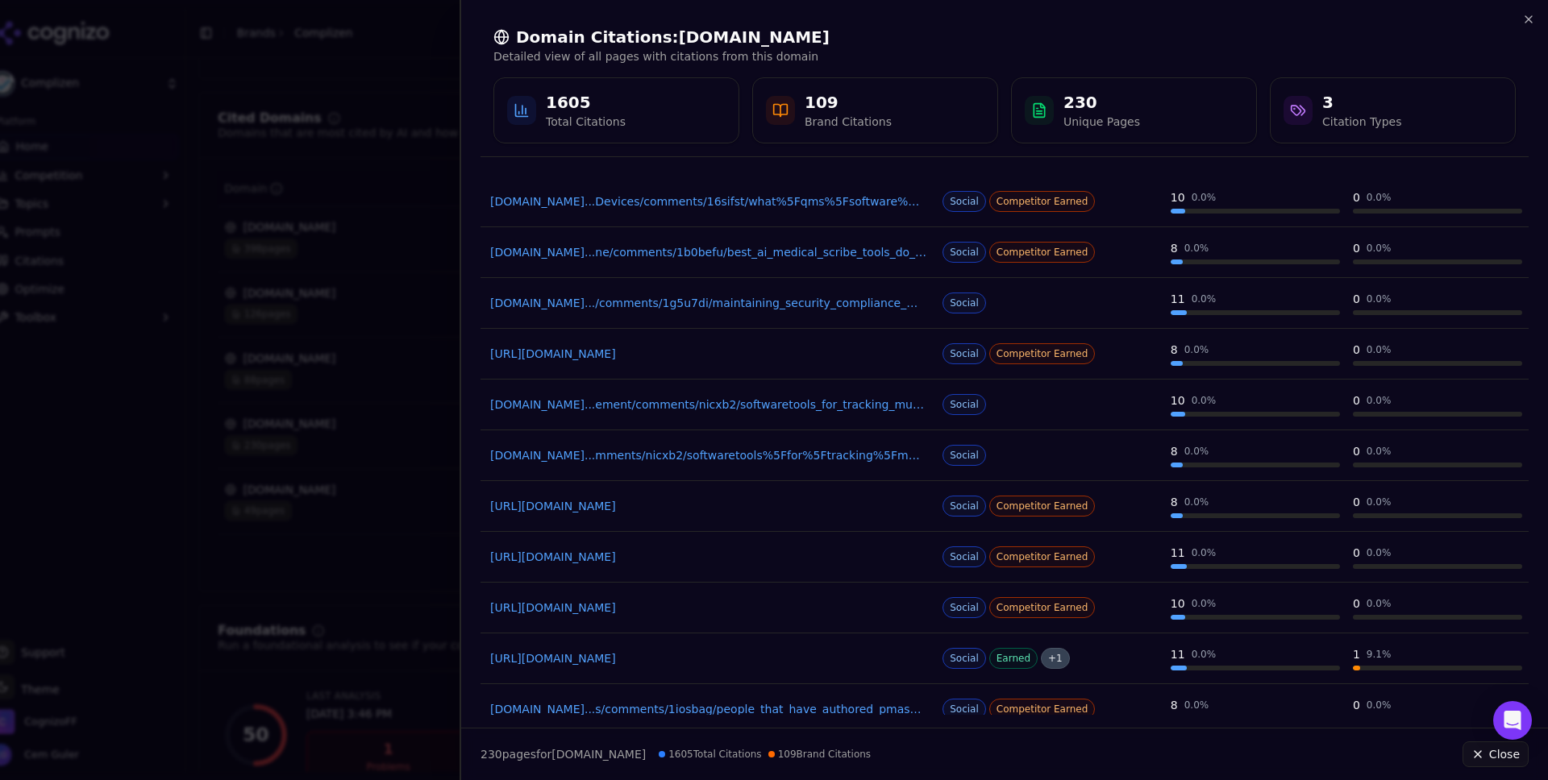
click at [738, 556] on link "[URL][DOMAIN_NAME]" at bounding box center [708, 557] width 436 height 16
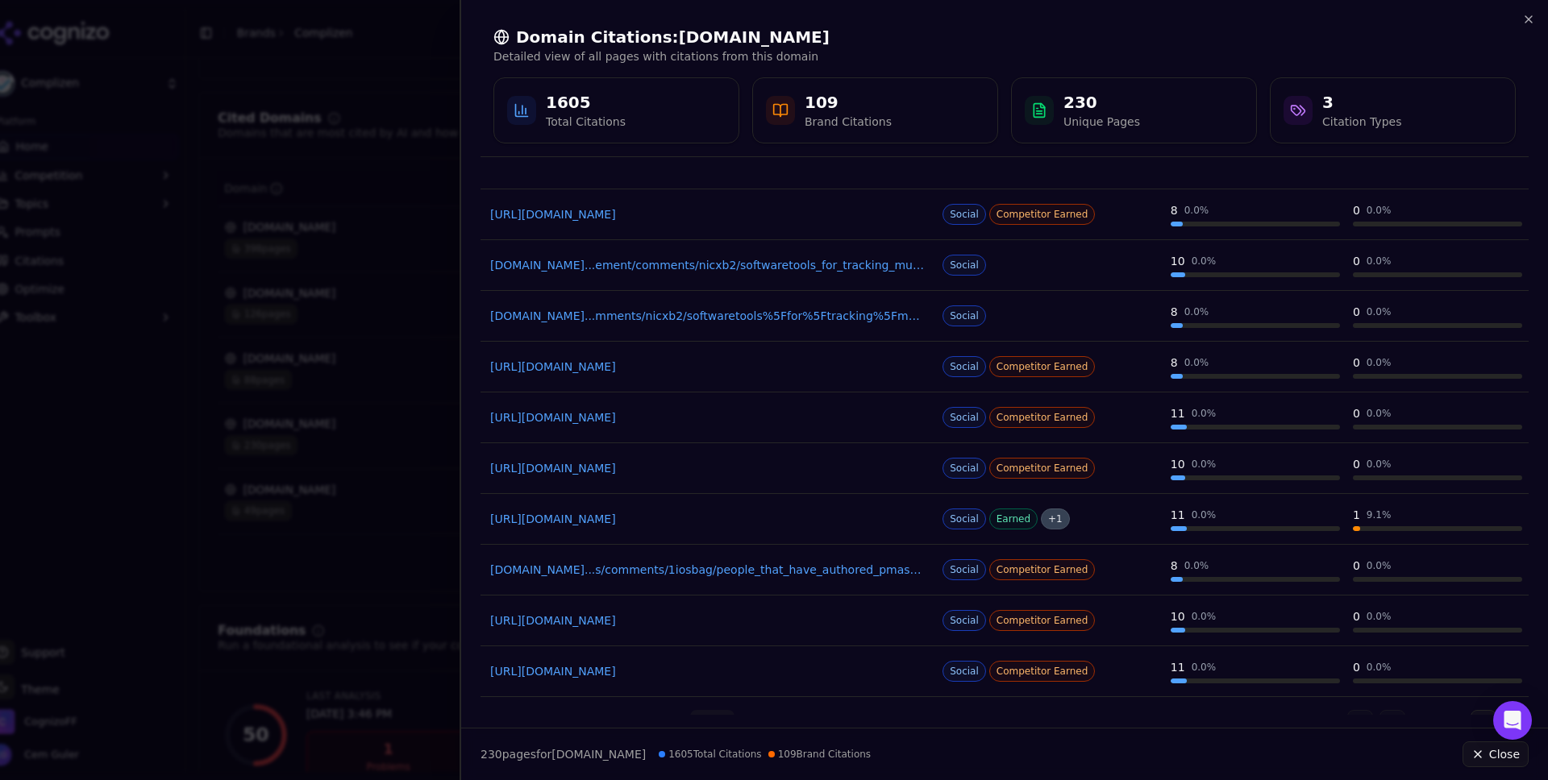
click at [781, 570] on link "[DOMAIN_NAME]...s/comments/1iosbag/people_that_have_authored_pmas_and_510k_how_…" at bounding box center [708, 570] width 436 height 16
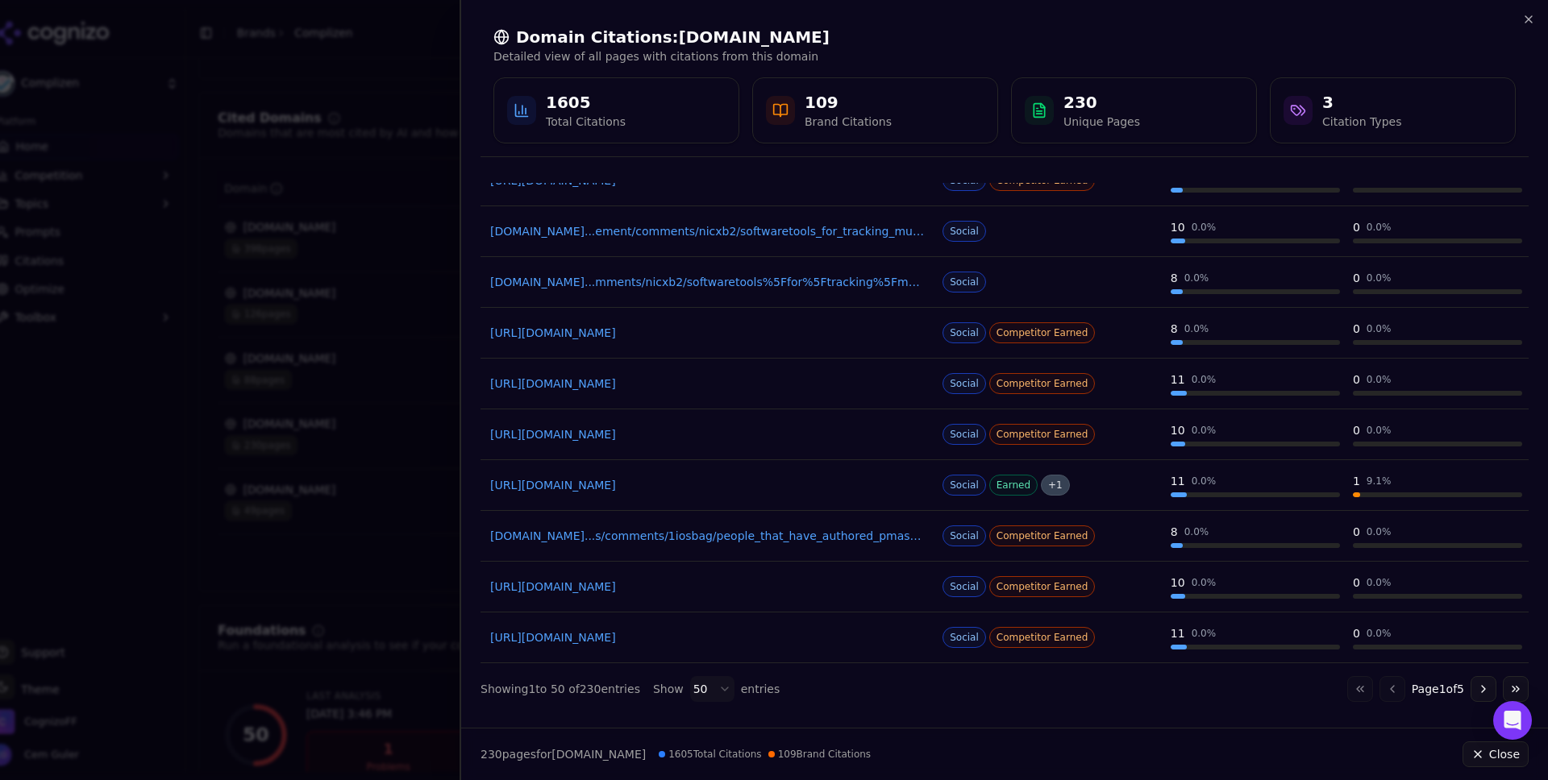
click at [744, 589] on link "[URL][DOMAIN_NAME]" at bounding box center [708, 587] width 436 height 16
click at [725, 631] on link "[URL][DOMAIN_NAME]" at bounding box center [708, 638] width 436 height 16
click at [1489, 698] on button "Go to next page" at bounding box center [1483, 689] width 26 height 26
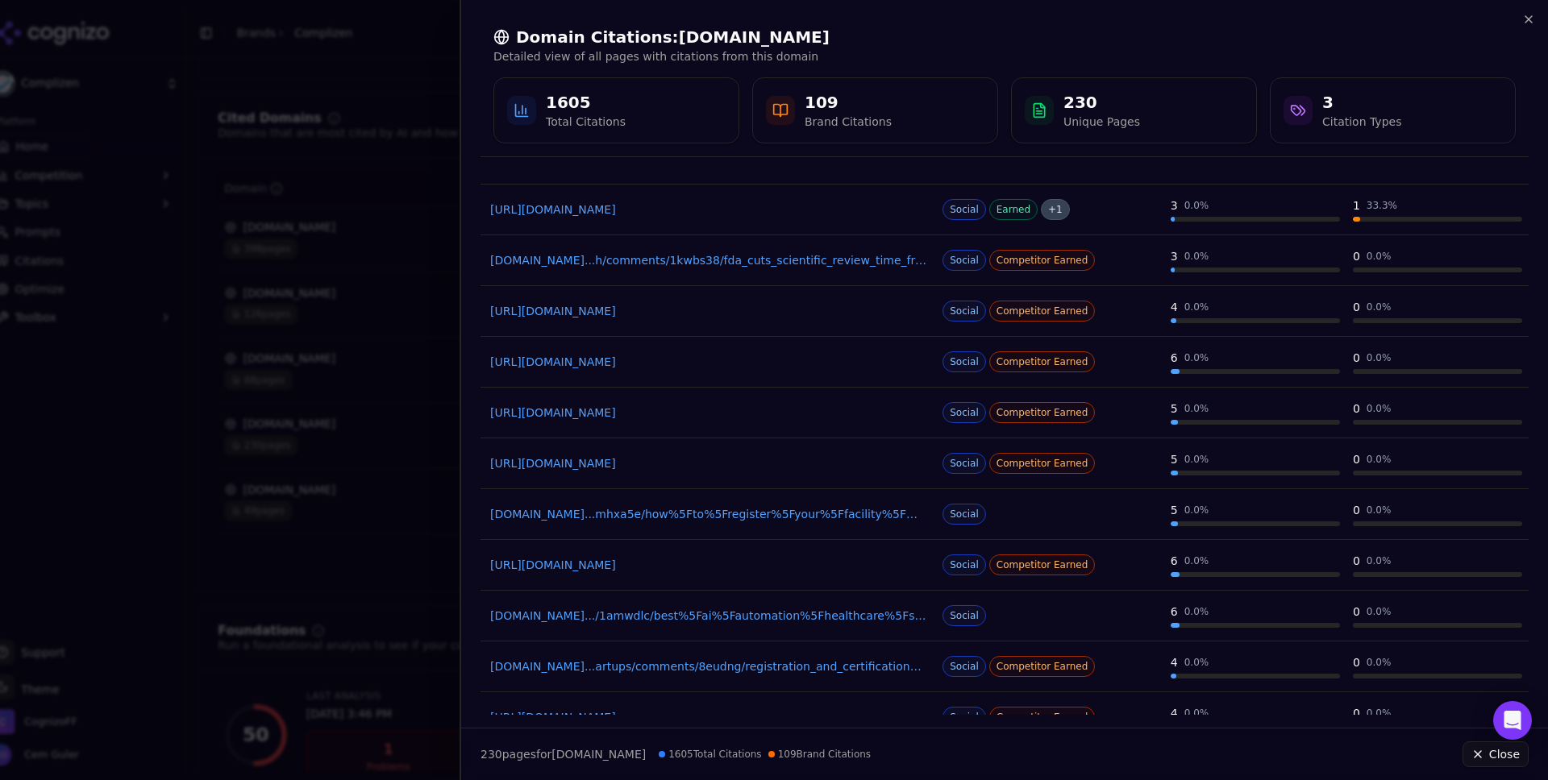
scroll to position [0, 0]
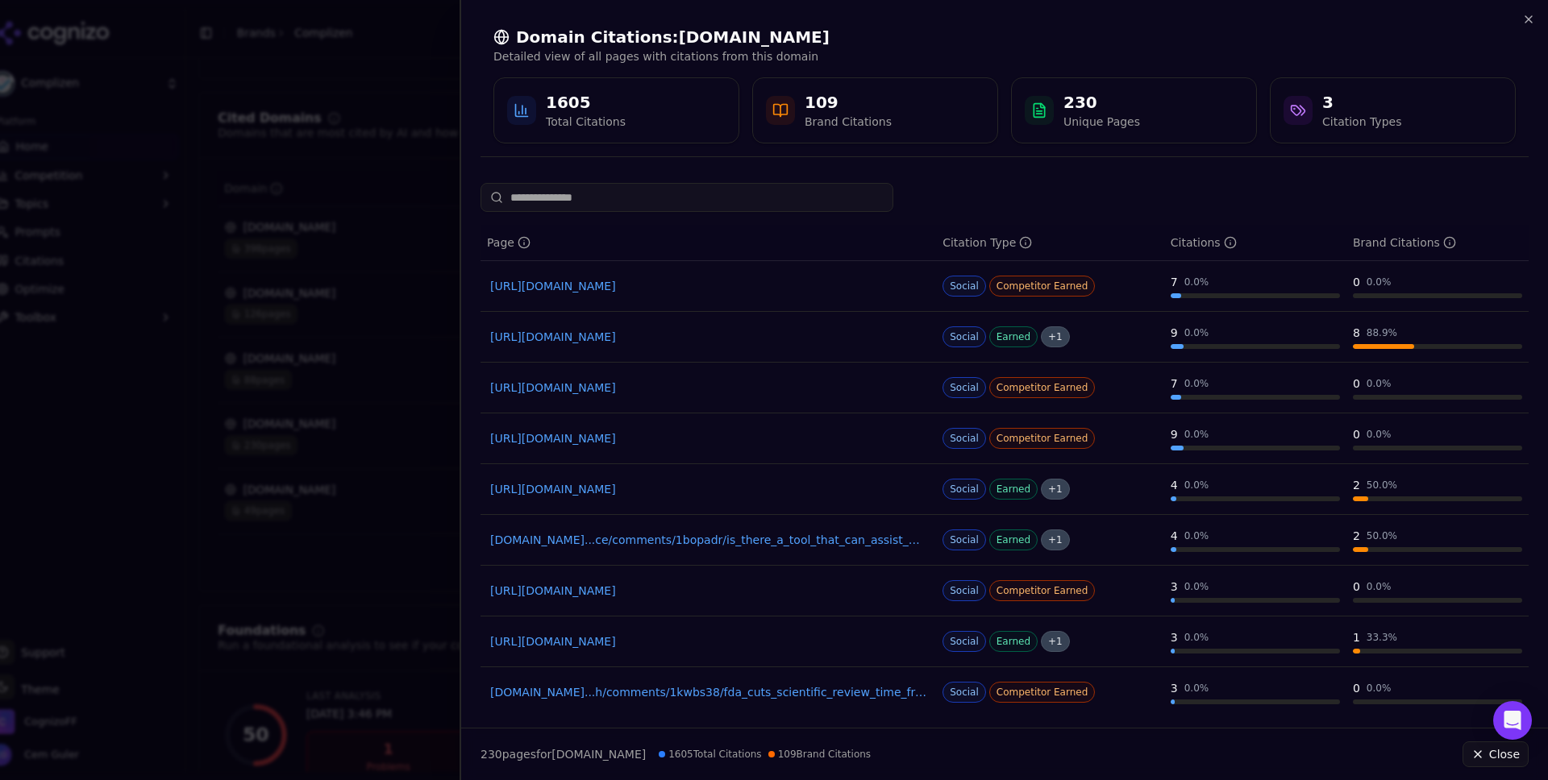
click at [777, 287] on link "[URL][DOMAIN_NAME]" at bounding box center [708, 286] width 436 height 16
click at [740, 333] on link "[URL][DOMAIN_NAME]" at bounding box center [708, 337] width 436 height 16
click at [716, 393] on link "[URL][DOMAIN_NAME]" at bounding box center [708, 388] width 436 height 16
click at [705, 443] on link "[URL][DOMAIN_NAME]" at bounding box center [708, 438] width 436 height 16
click at [783, 489] on link "[URL][DOMAIN_NAME]" at bounding box center [708, 489] width 436 height 16
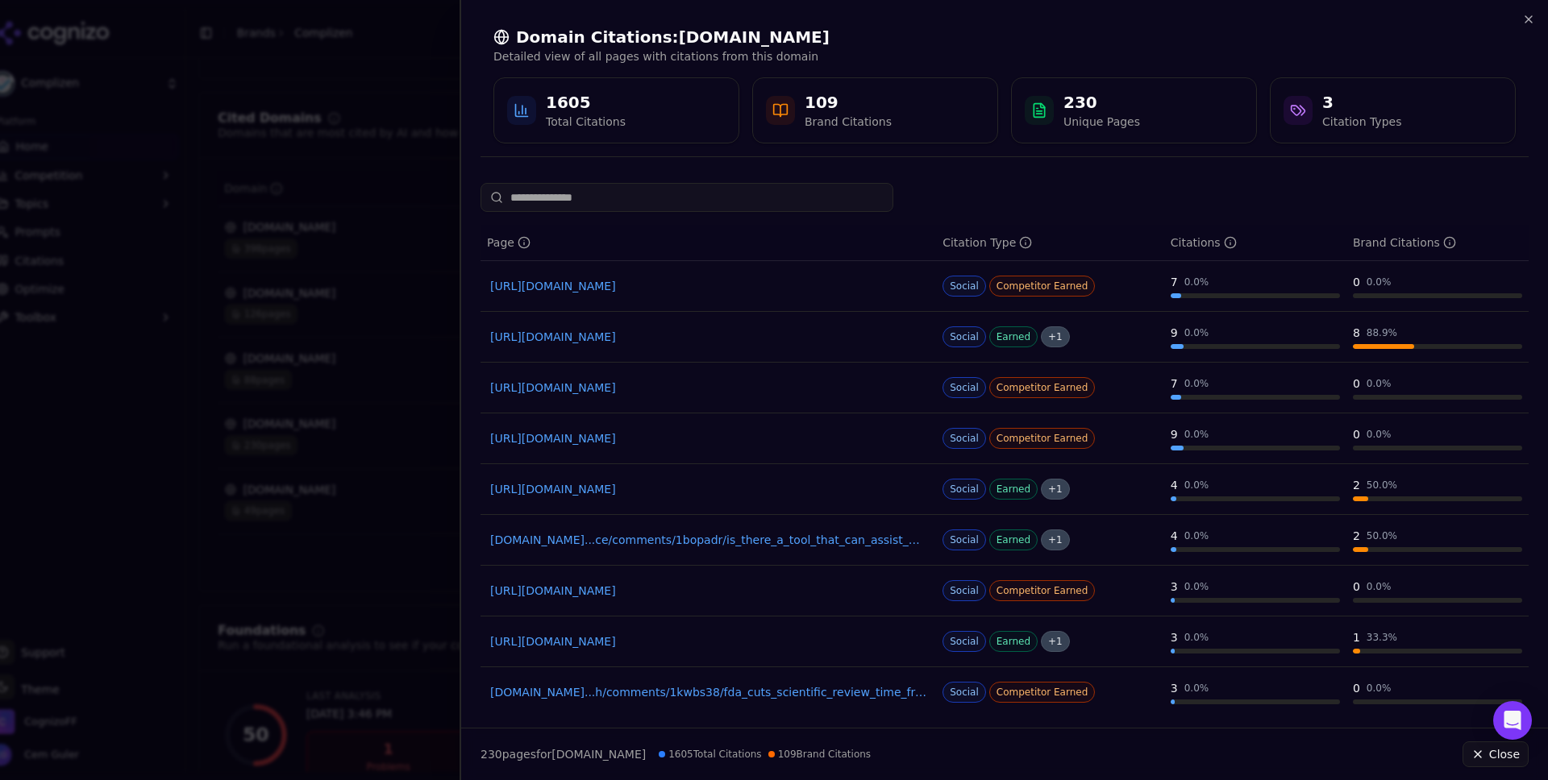
click at [709, 541] on link "[DOMAIN_NAME]...ce/comments/1bopadr/is_there_a_tool_that_can_assist_with_regula…" at bounding box center [708, 540] width 436 height 16
click at [718, 591] on link "[URL][DOMAIN_NAME]" at bounding box center [708, 591] width 436 height 16
click at [701, 642] on link "[URL][DOMAIN_NAME]" at bounding box center [708, 642] width 436 height 16
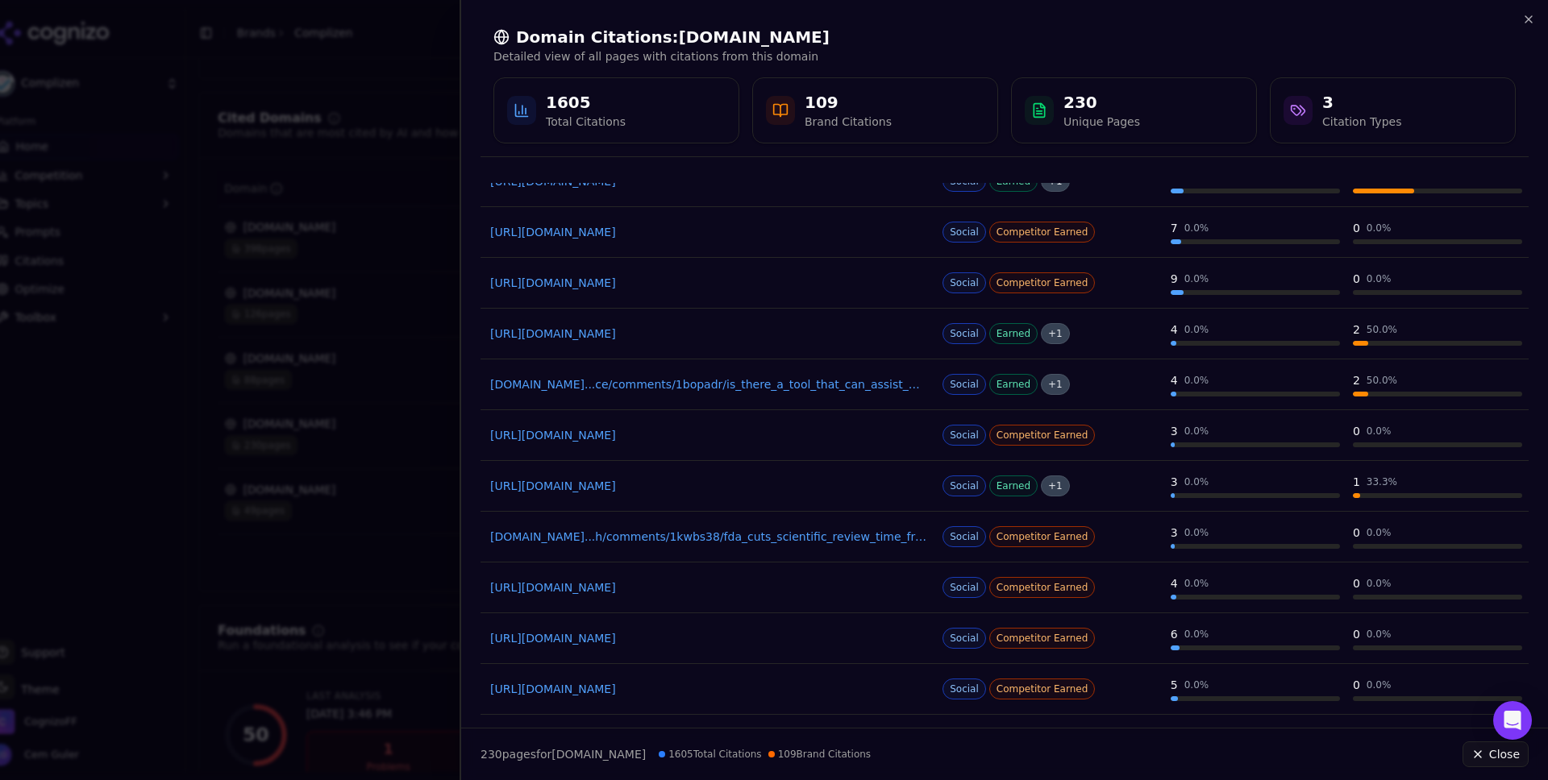
scroll to position [157, 0]
click at [733, 586] on link "[URL][DOMAIN_NAME]" at bounding box center [708, 586] width 436 height 16
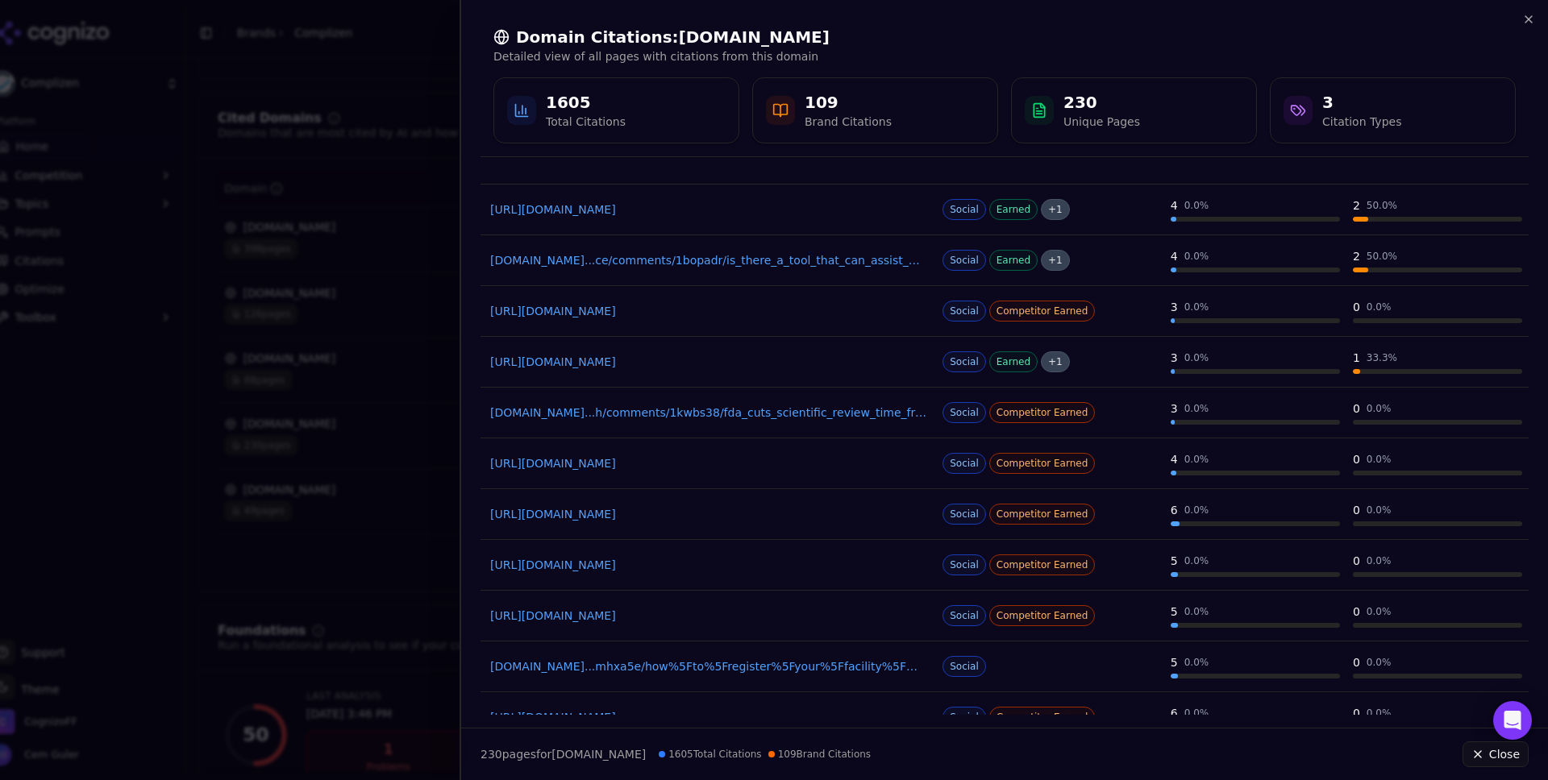
scroll to position [281, 0]
click at [701, 514] on link "[URL][DOMAIN_NAME]" at bounding box center [708, 513] width 436 height 16
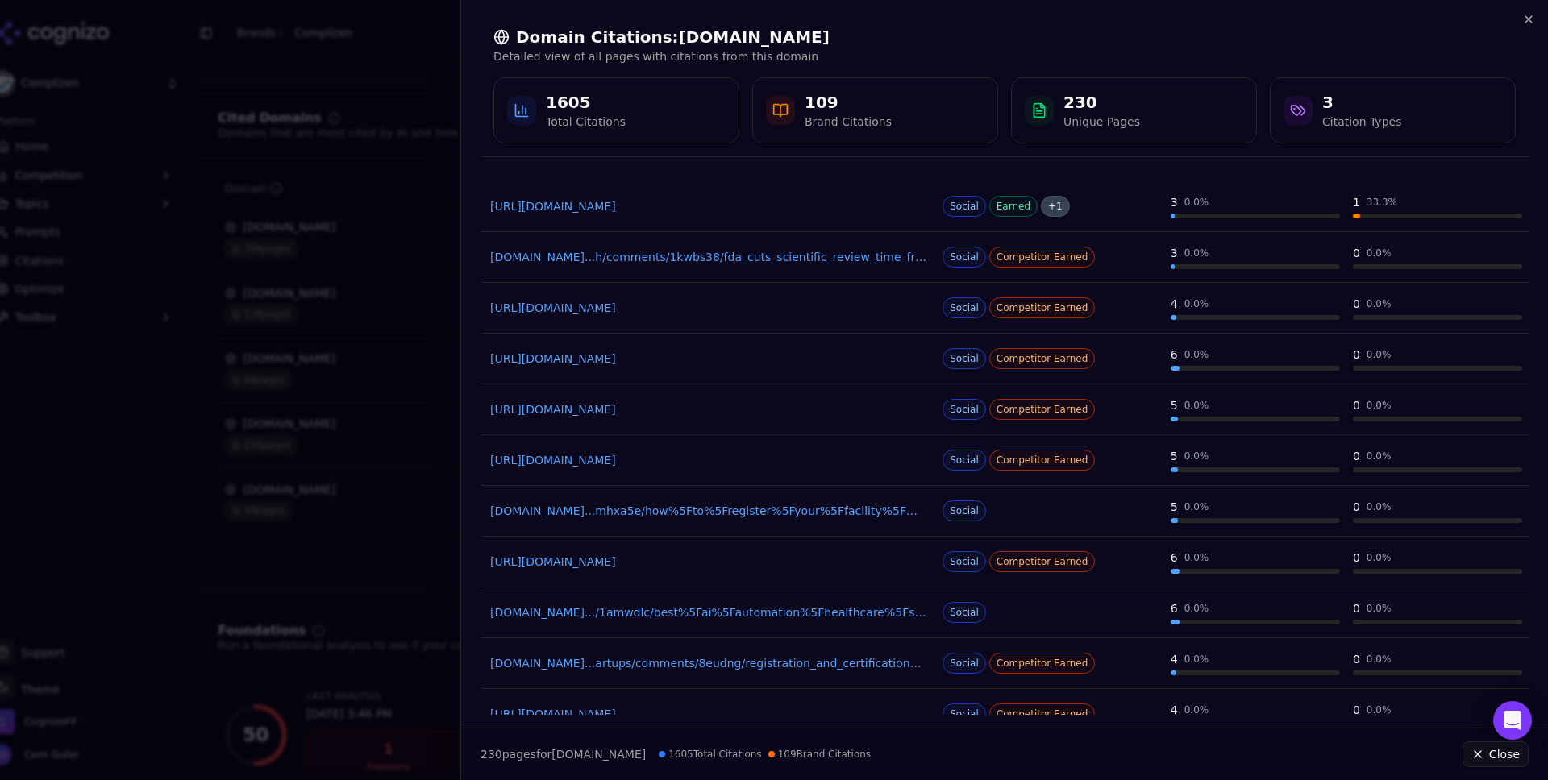
scroll to position [455, 0]
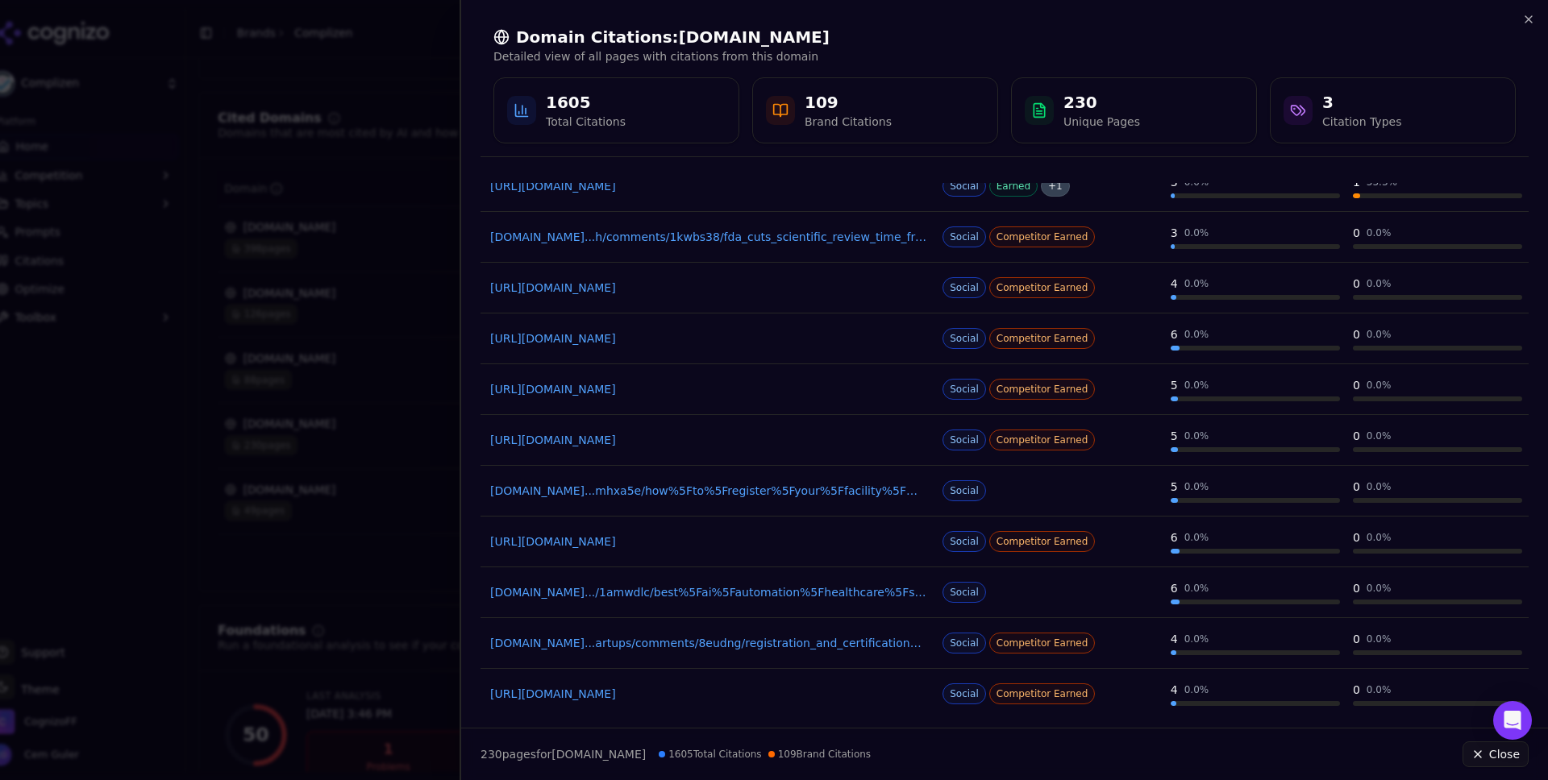
click at [709, 495] on link "[DOMAIN_NAME]...mhxa5e/how%5Fto%5Fregister%5Fyour%5Ffacility%5Fwith%5Fthe%5Ffda…" at bounding box center [708, 491] width 436 height 16
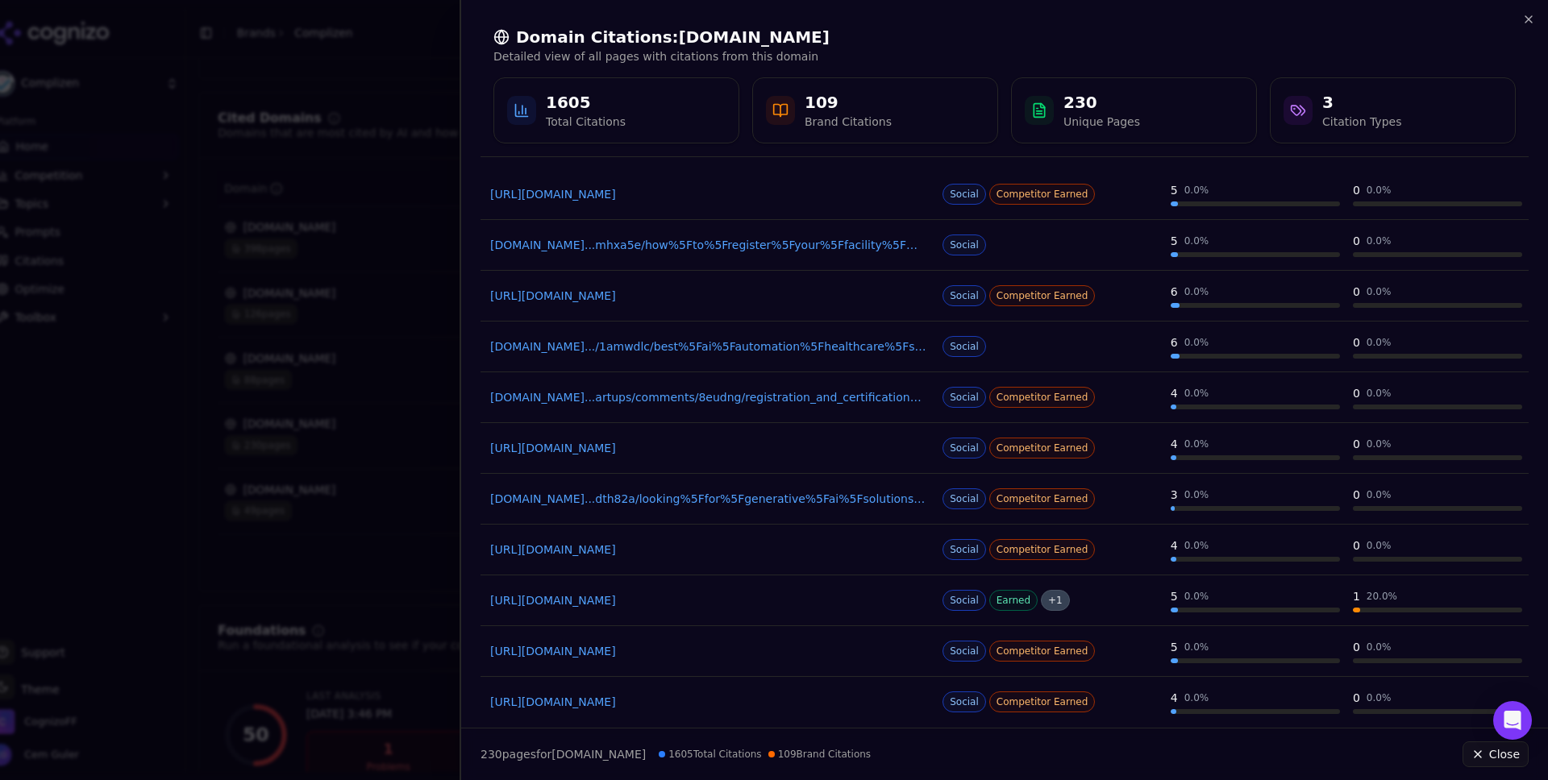
scroll to position [727, 0]
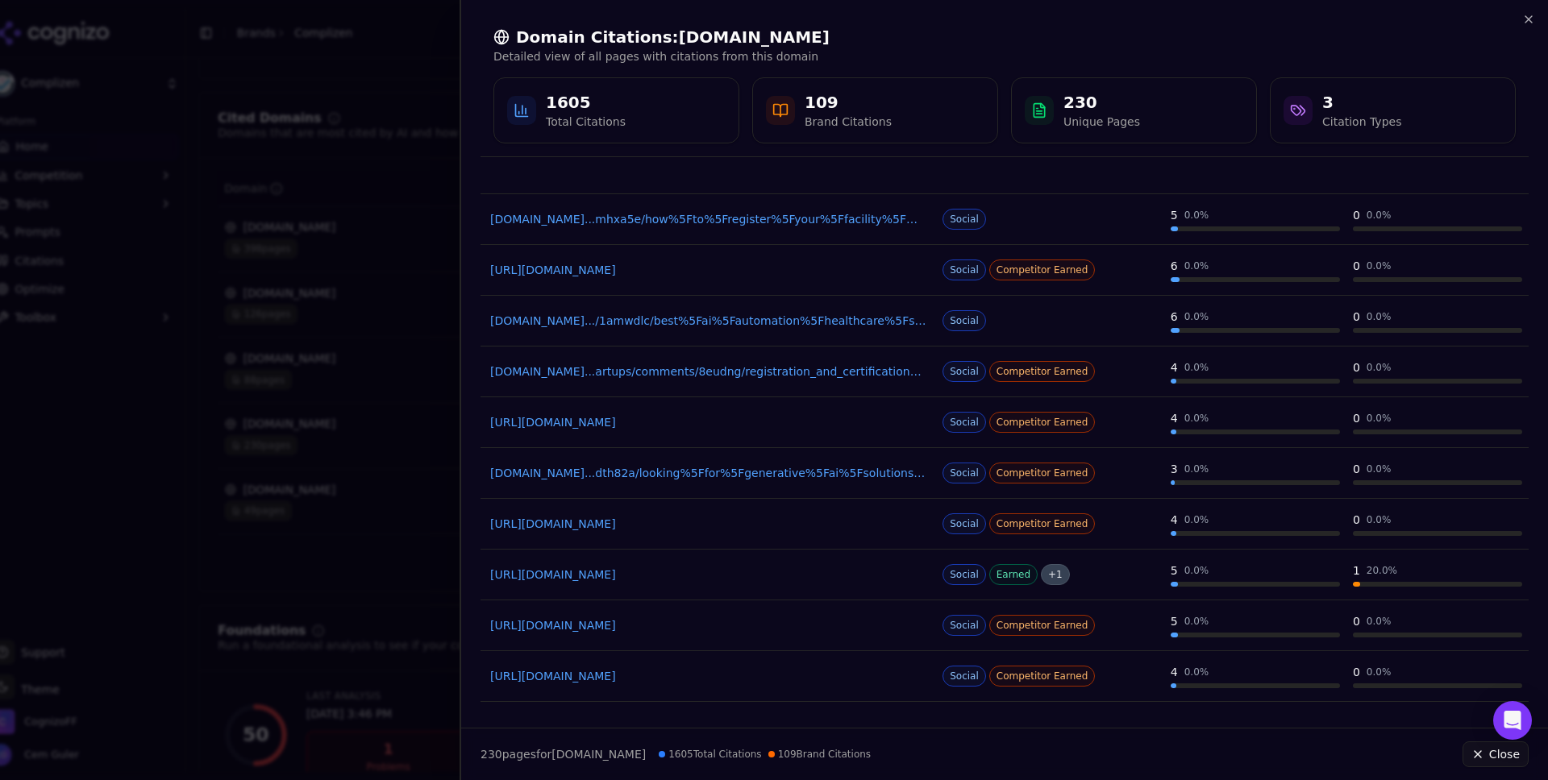
click at [714, 424] on link "[URL][DOMAIN_NAME]" at bounding box center [708, 422] width 436 height 16
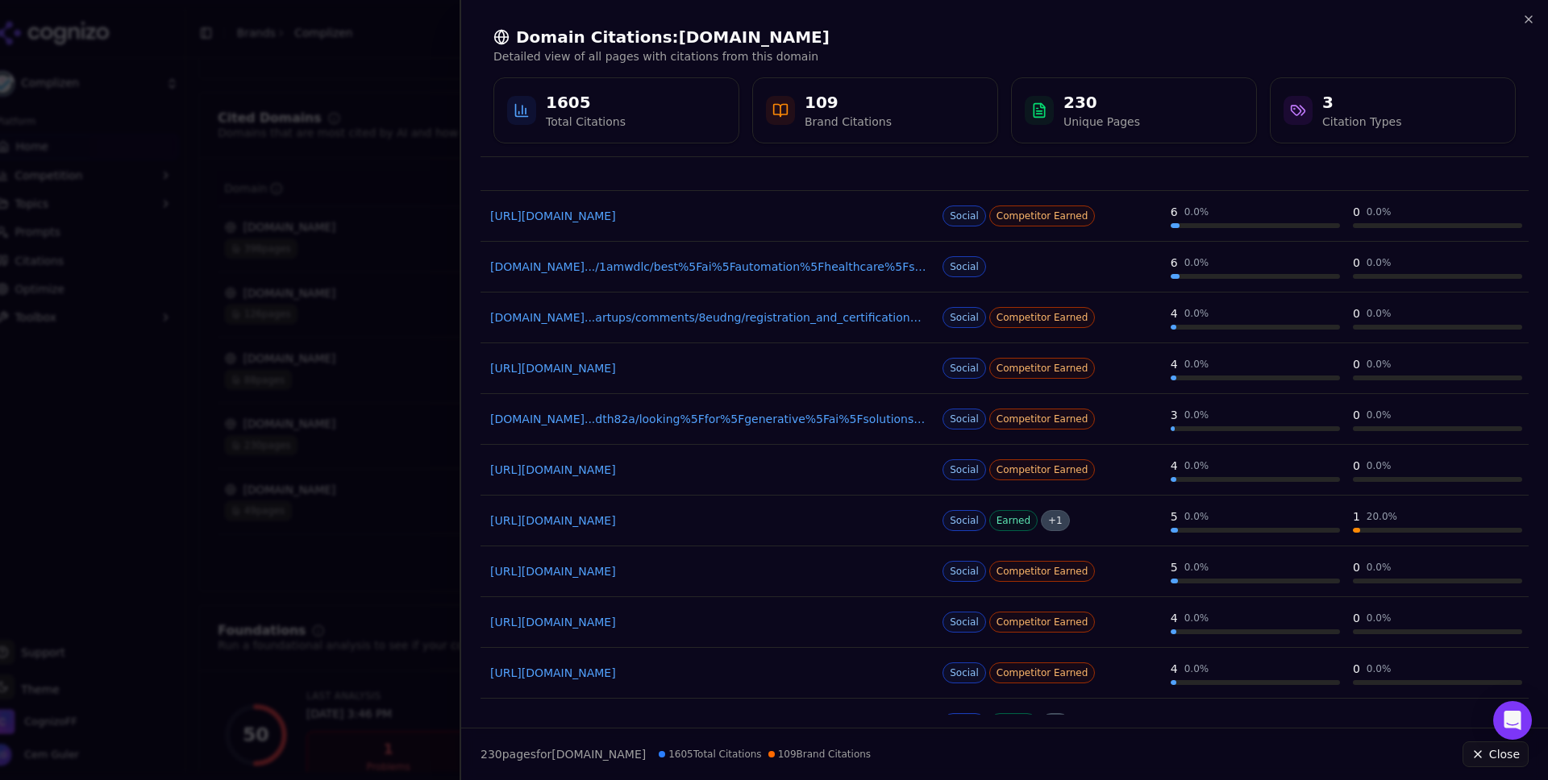
click at [694, 422] on link "[DOMAIN_NAME]...dth82a/looking%5Ffor%5Fgenerative%5Fai%5Fsolutions%5Ffor%5Fdocu…" at bounding box center [708, 419] width 436 height 16
click at [692, 474] on link "[URL][DOMAIN_NAME]" at bounding box center [708, 470] width 436 height 16
click at [743, 518] on link "[URL][DOMAIN_NAME]" at bounding box center [708, 521] width 436 height 16
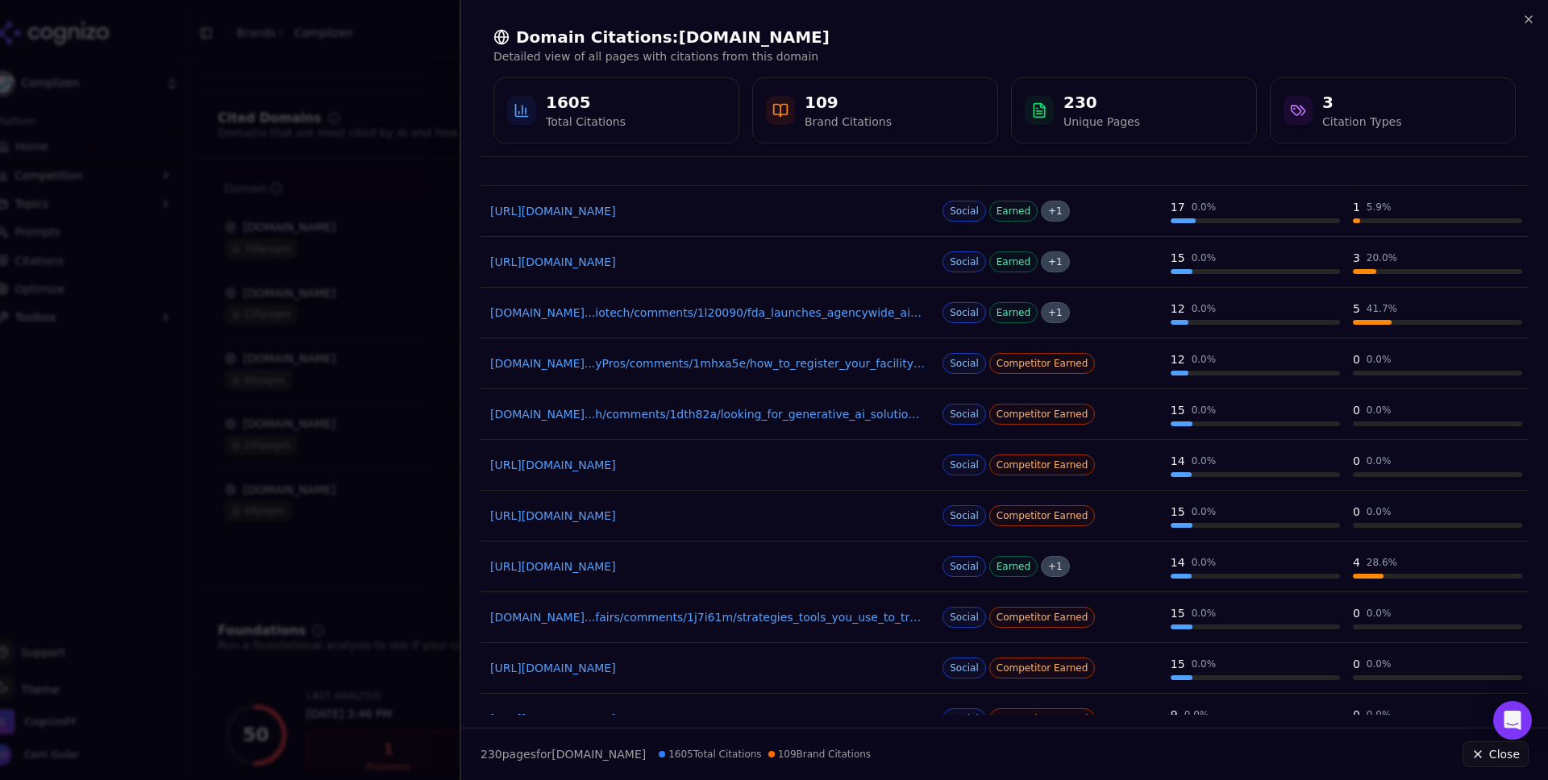
scroll to position [1291, 0]
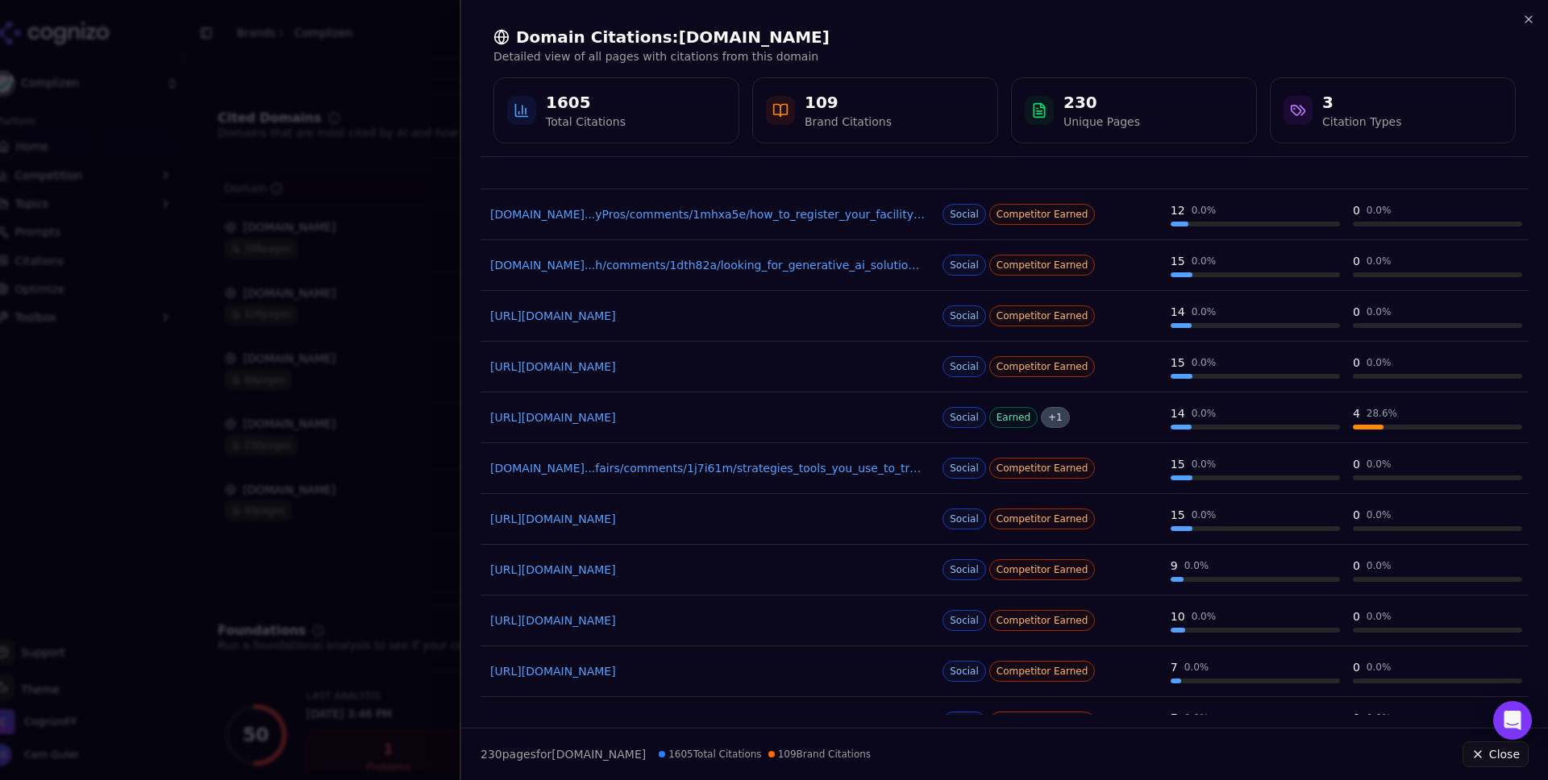
click at [772, 468] on link "[DOMAIN_NAME]...fairs/comments/1j7i61m/strategies_tools_you_use_to_track_regula…" at bounding box center [708, 468] width 436 height 16
click at [682, 519] on link "[URL][DOMAIN_NAME]" at bounding box center [708, 519] width 436 height 16
click at [648, 568] on link "[URL][DOMAIN_NAME]" at bounding box center [708, 570] width 436 height 16
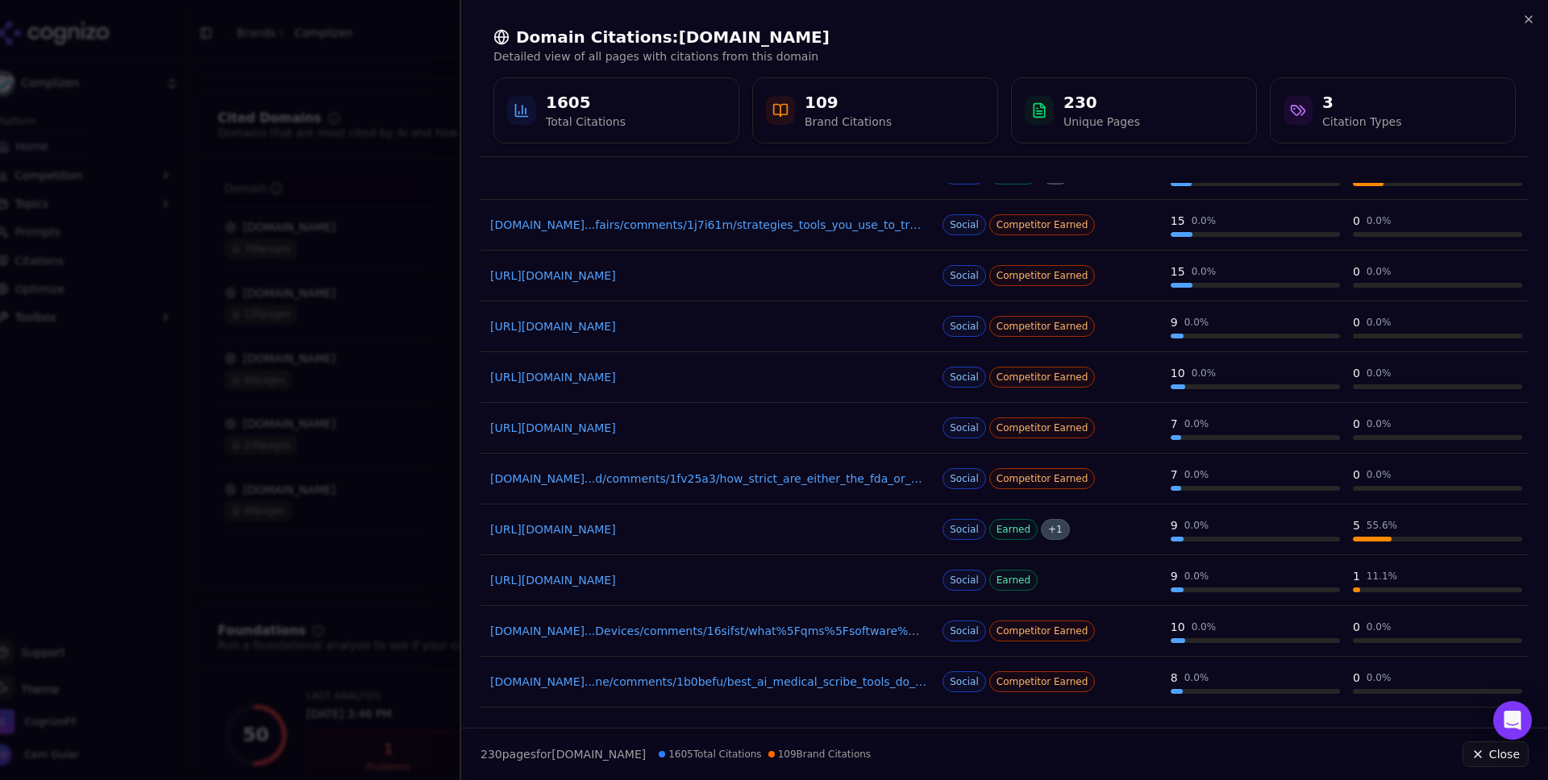
scroll to position [1541, 0]
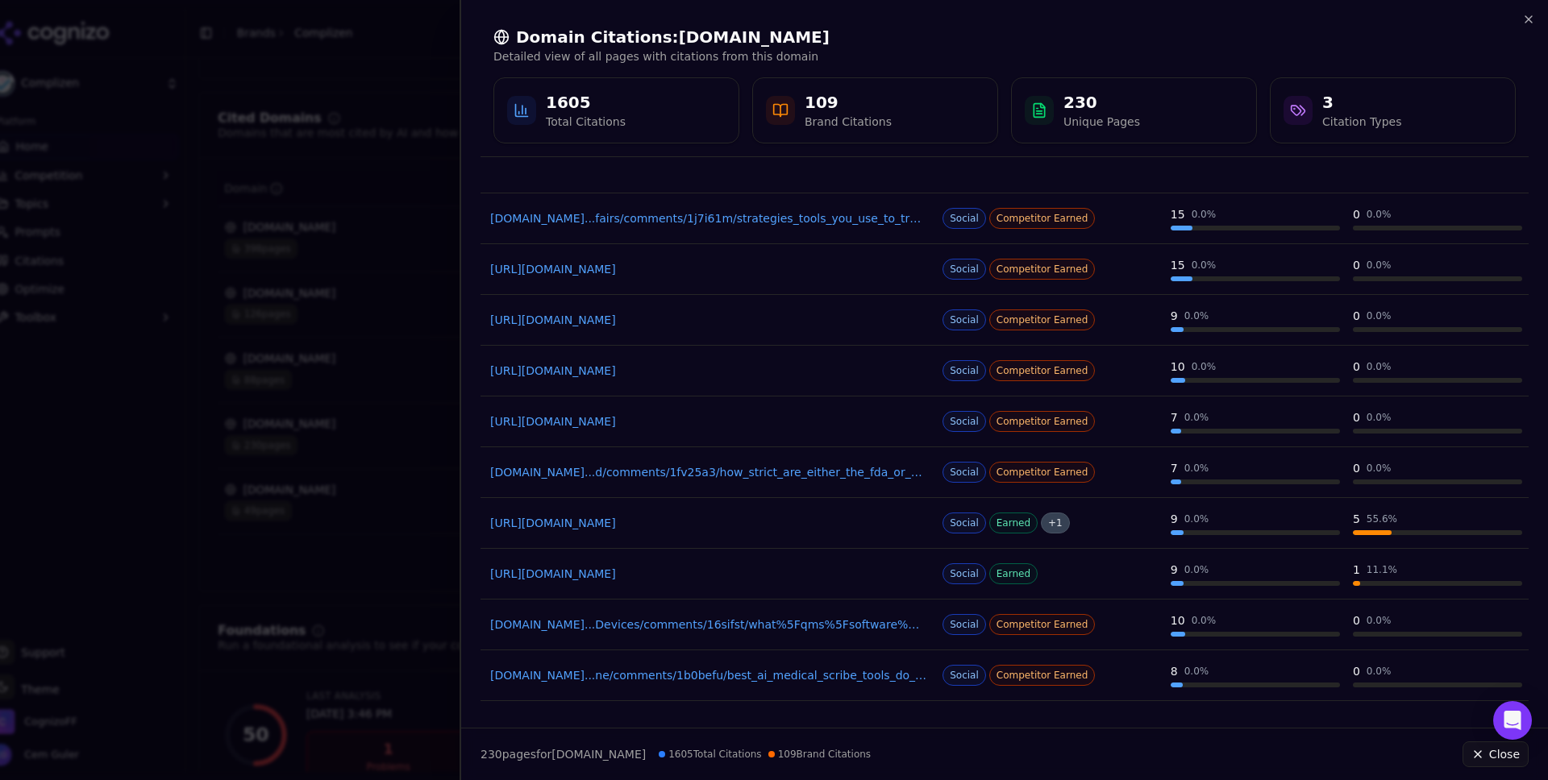
click at [756, 476] on link "[DOMAIN_NAME]...d/comments/1fv25a3/how_strict_are_either_the_fda_or_notified_bo…" at bounding box center [708, 472] width 436 height 16
click at [698, 526] on link "[URL][DOMAIN_NAME]" at bounding box center [708, 523] width 436 height 16
click at [727, 577] on link "[URL][DOMAIN_NAME]" at bounding box center [708, 574] width 436 height 16
click at [684, 629] on link "[DOMAIN_NAME]...Devices/comments/16sifst/what%5Fqms%5Fsoftware%5Fshould%5Fyou%5…" at bounding box center [708, 625] width 436 height 16
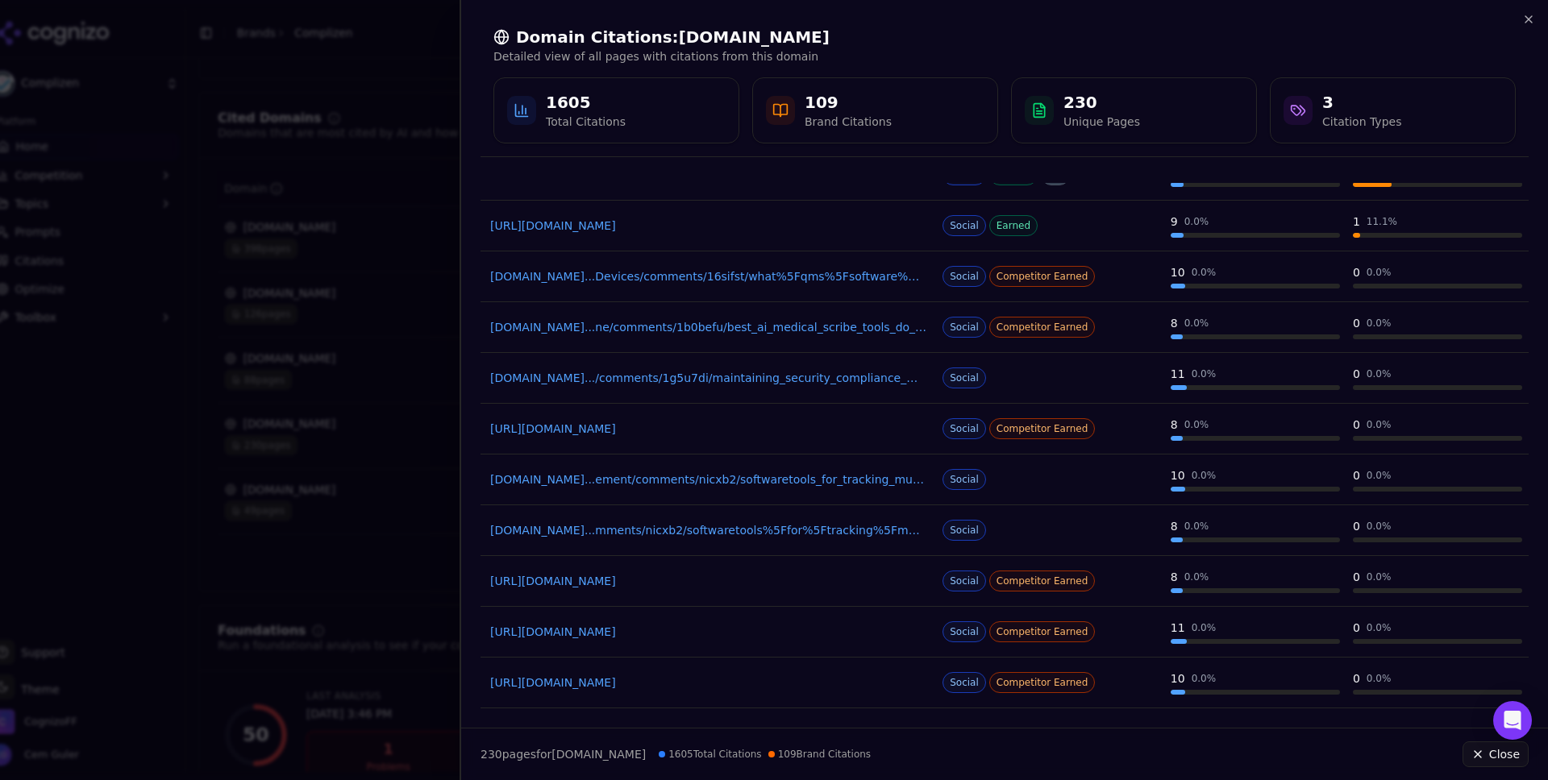
scroll to position [1904, 0]
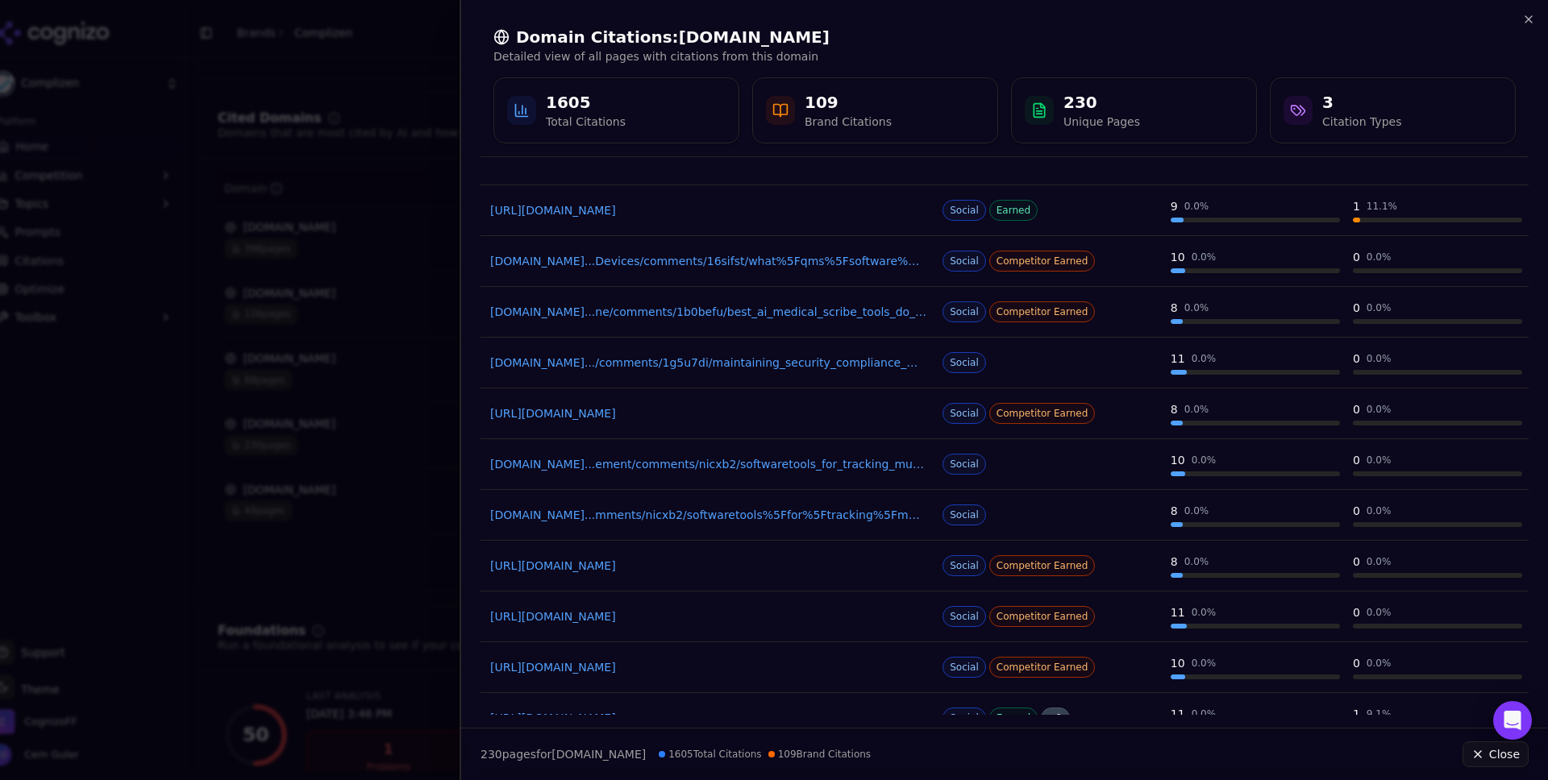
click at [693, 414] on link "[URL][DOMAIN_NAME]" at bounding box center [708, 414] width 436 height 16
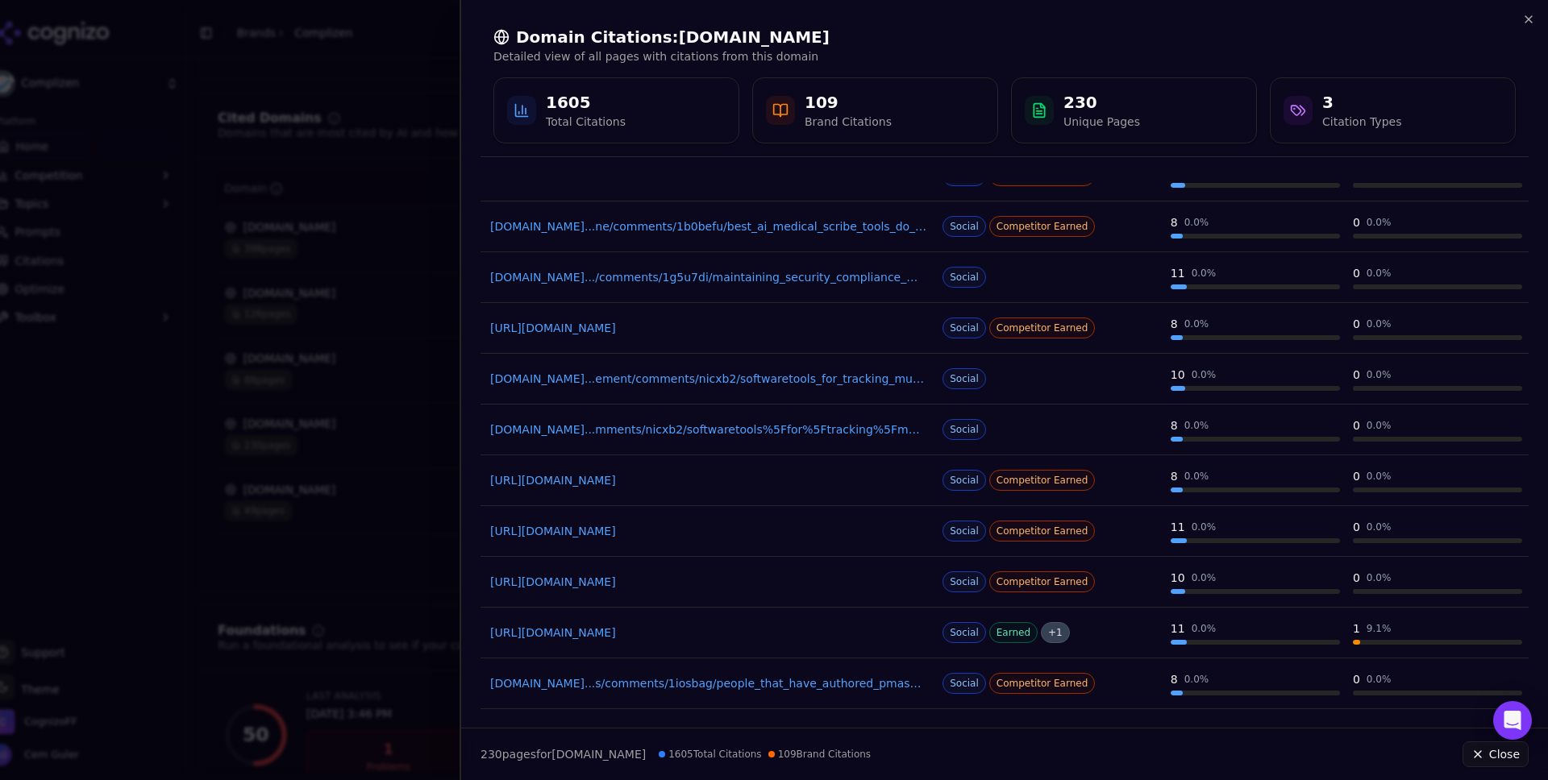
scroll to position [2055, 0]
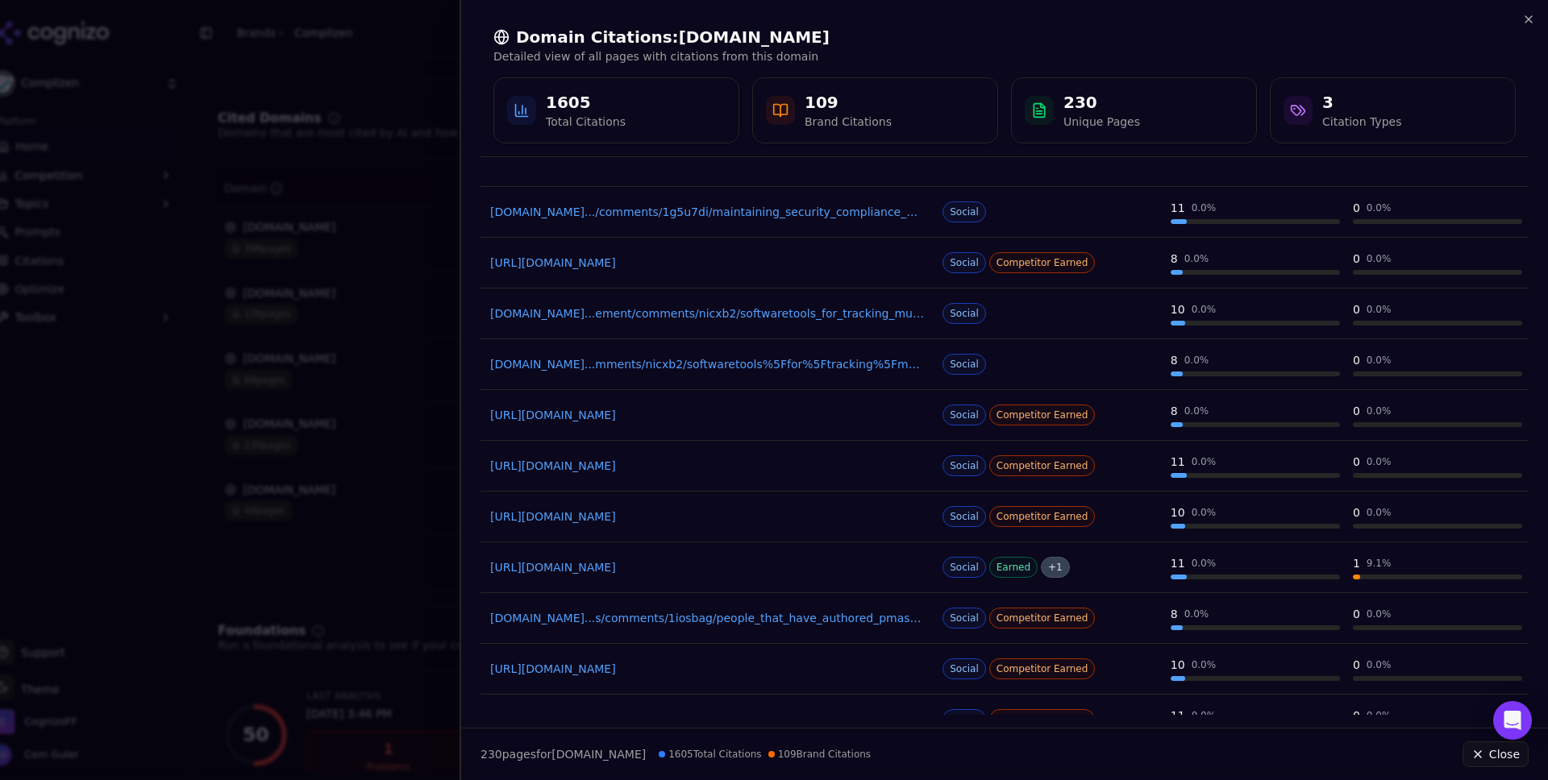
click at [765, 467] on link "[URL][DOMAIN_NAME]" at bounding box center [708, 466] width 436 height 16
click at [716, 512] on link "[URL][DOMAIN_NAME]" at bounding box center [708, 517] width 436 height 16
click at [756, 574] on link "[URL][DOMAIN_NAME]" at bounding box center [708, 567] width 436 height 16
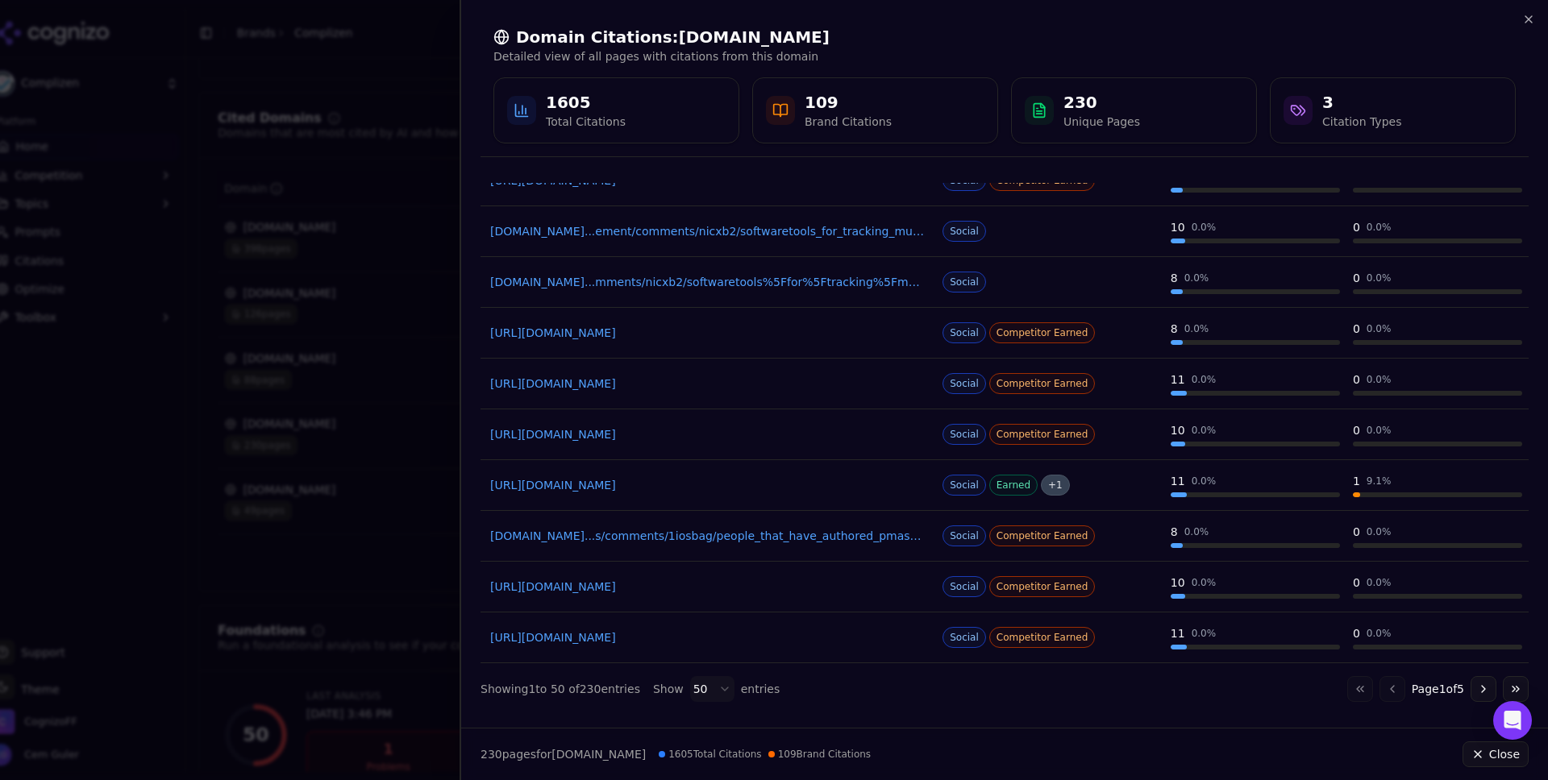
click at [717, 582] on link "[URL][DOMAIN_NAME]" at bounding box center [708, 587] width 436 height 16
click at [692, 637] on link "[URL][DOMAIN_NAME]" at bounding box center [708, 638] width 436 height 16
click at [1485, 692] on button "Go to next page" at bounding box center [1483, 689] width 26 height 26
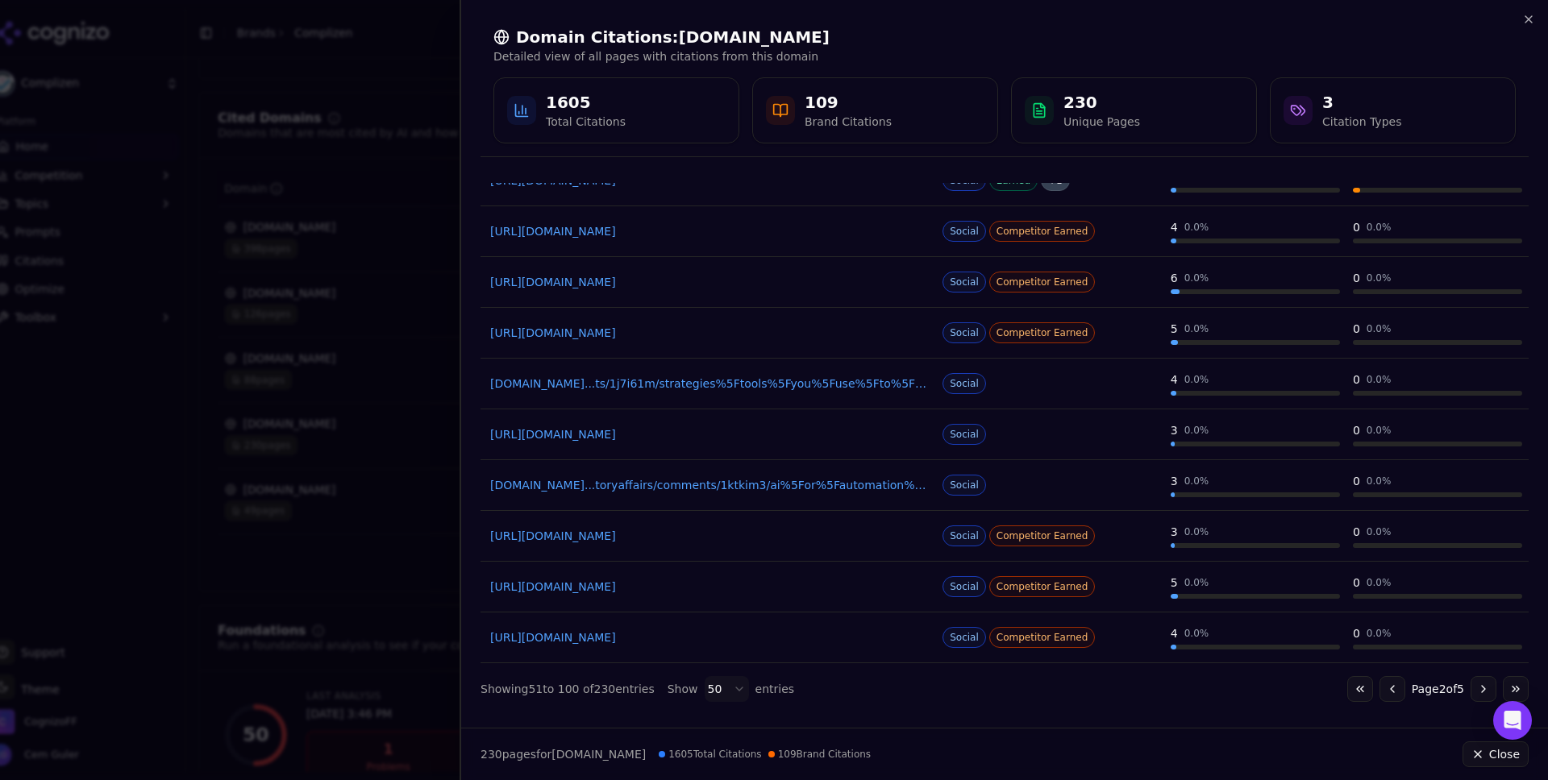
click at [1485, 692] on button "Go to next page" at bounding box center [1483, 689] width 26 height 26
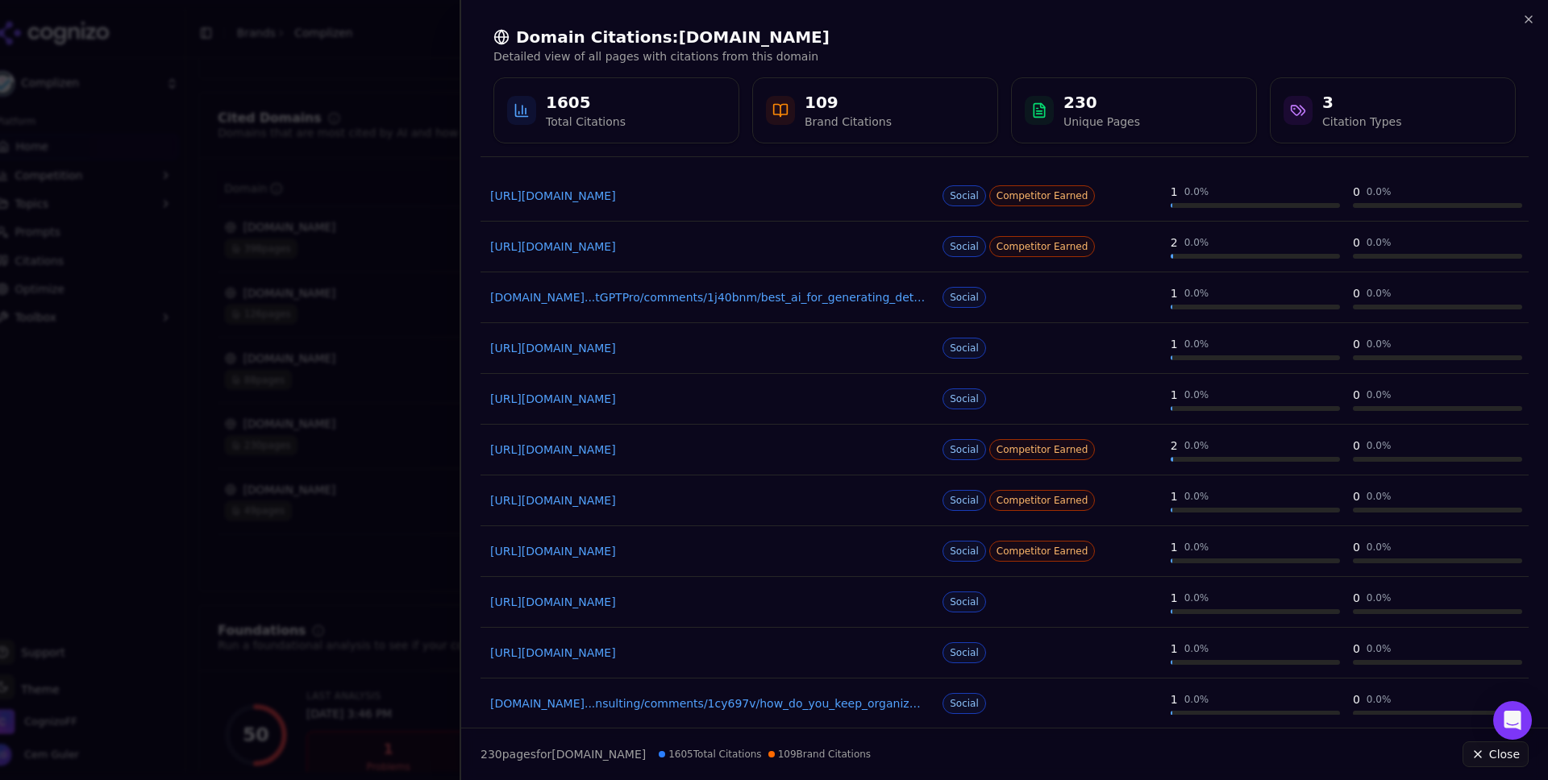
scroll to position [0, 0]
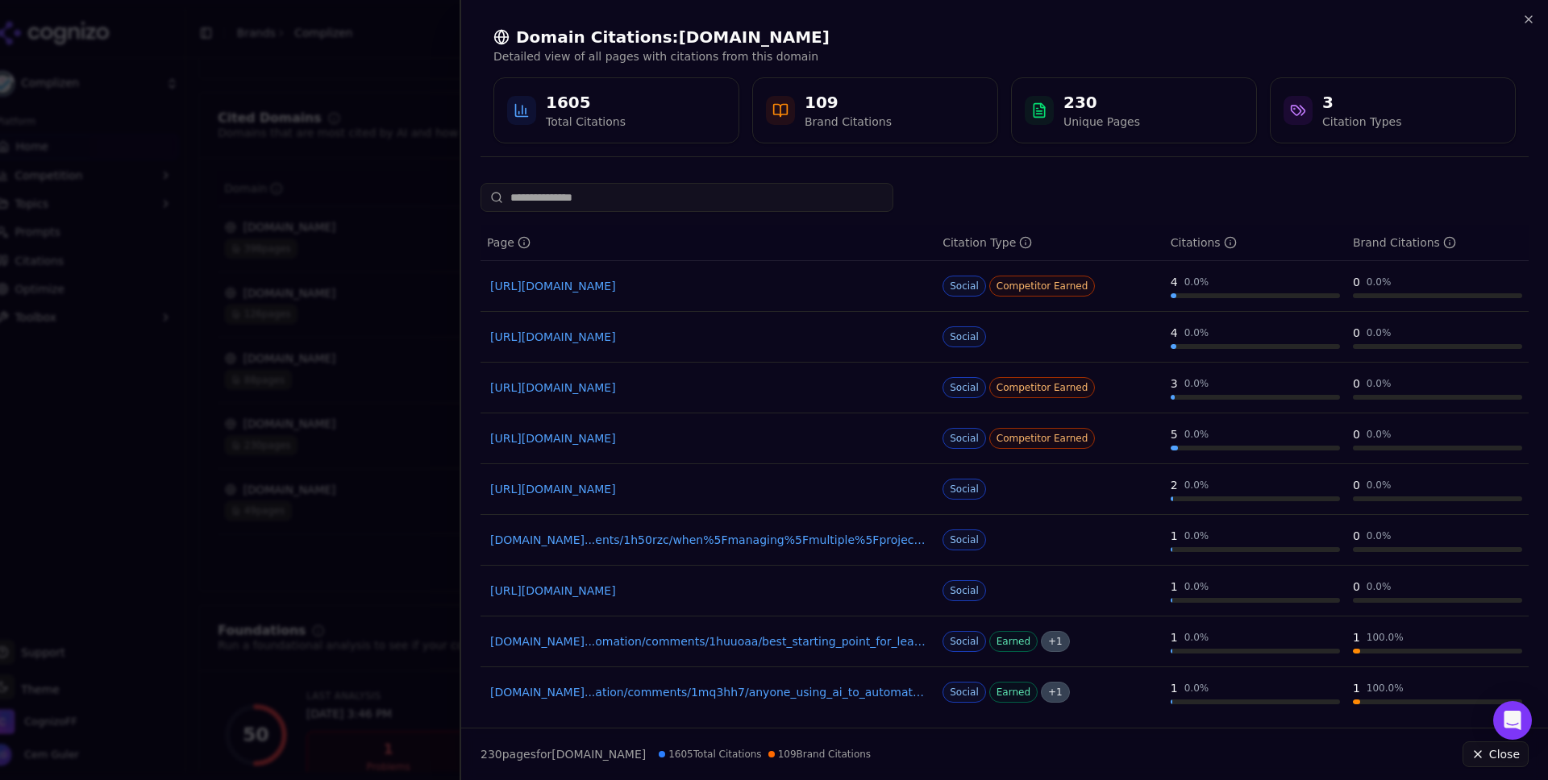
click at [690, 281] on link "[URL][DOMAIN_NAME]" at bounding box center [708, 286] width 436 height 16
click at [755, 333] on link "[URL][DOMAIN_NAME]" at bounding box center [708, 337] width 436 height 16
click at [663, 392] on link "[URL][DOMAIN_NAME]" at bounding box center [708, 388] width 436 height 16
click at [756, 540] on link "[DOMAIN_NAME]...ents/1h50rzc/when%5Fmanaging%5Fmultiple%5Fprojects%5Fhow%5Fdo%5…" at bounding box center [708, 540] width 436 height 16
click at [735, 583] on link "[URL][DOMAIN_NAME]" at bounding box center [708, 591] width 436 height 16
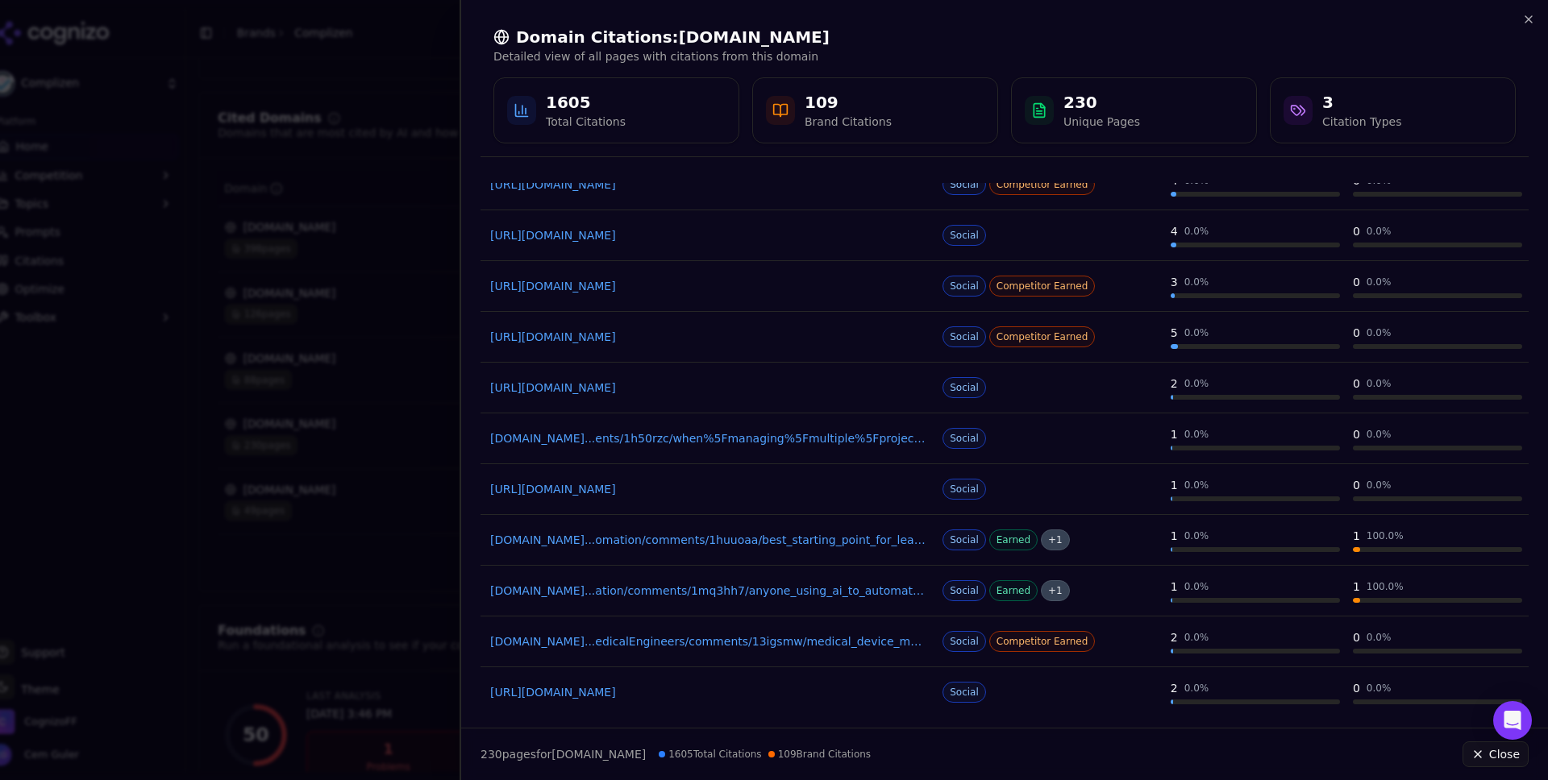
scroll to position [103, 0]
click at [784, 536] on link "[DOMAIN_NAME]...omation/comments/1huuoaa/best_starting_point_for_learning_ai_ag…" at bounding box center [708, 538] width 436 height 16
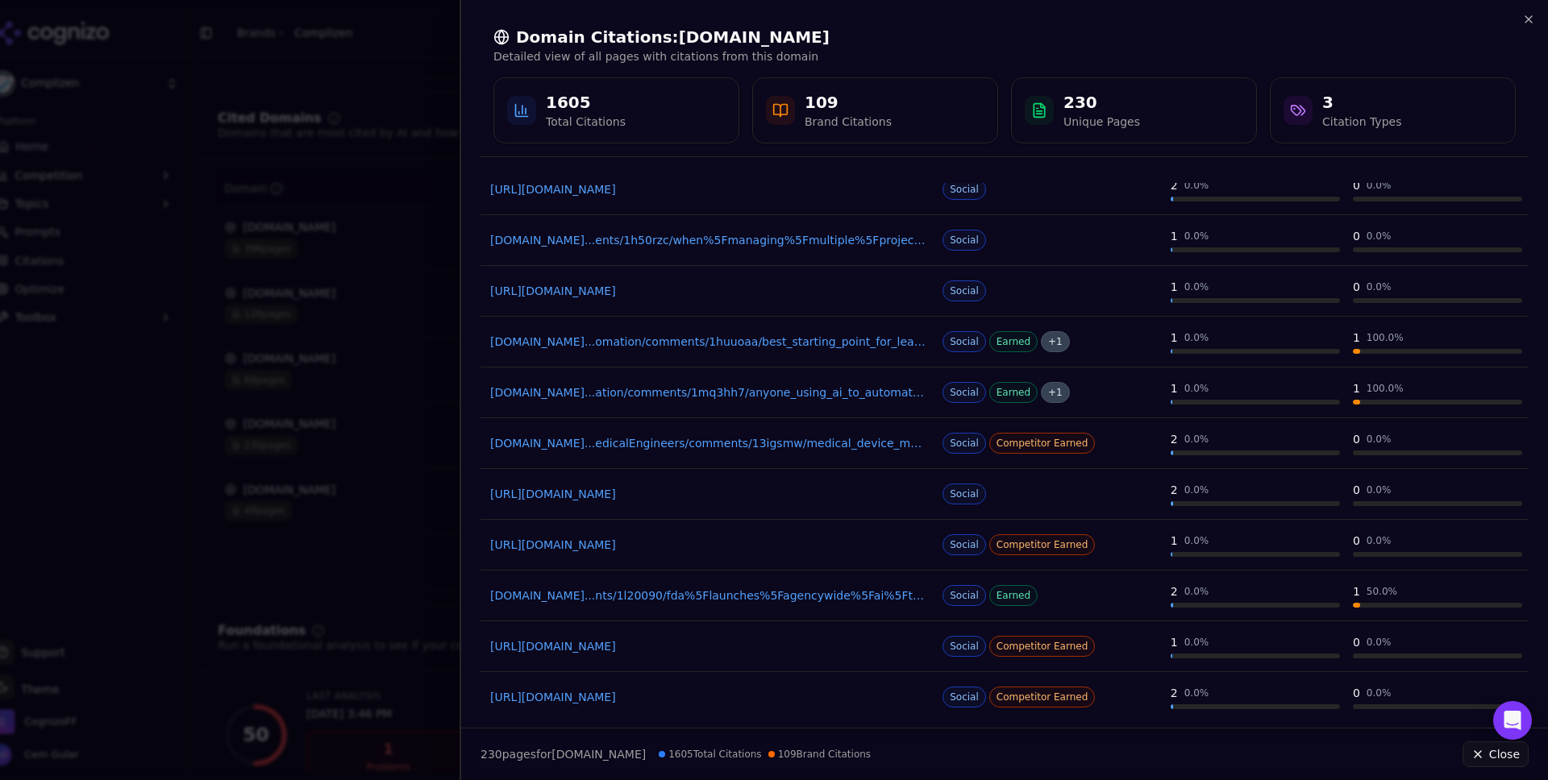
scroll to position [301, 0]
click at [760, 443] on link "[DOMAIN_NAME]...edicalEngineers/comments/13igsmw/medical_device_management_soft…" at bounding box center [708, 443] width 436 height 16
click at [707, 490] on link "[URL][DOMAIN_NAME]" at bounding box center [708, 493] width 436 height 16
click at [717, 536] on link "[URL][DOMAIN_NAME]" at bounding box center [708, 544] width 436 height 16
click at [784, 598] on link "[DOMAIN_NAME]...nts/1l20090/fda%5Flaunches%5Fagencywide%5Fai%5Ftool%5Fto%5Fopti…" at bounding box center [708, 595] width 436 height 16
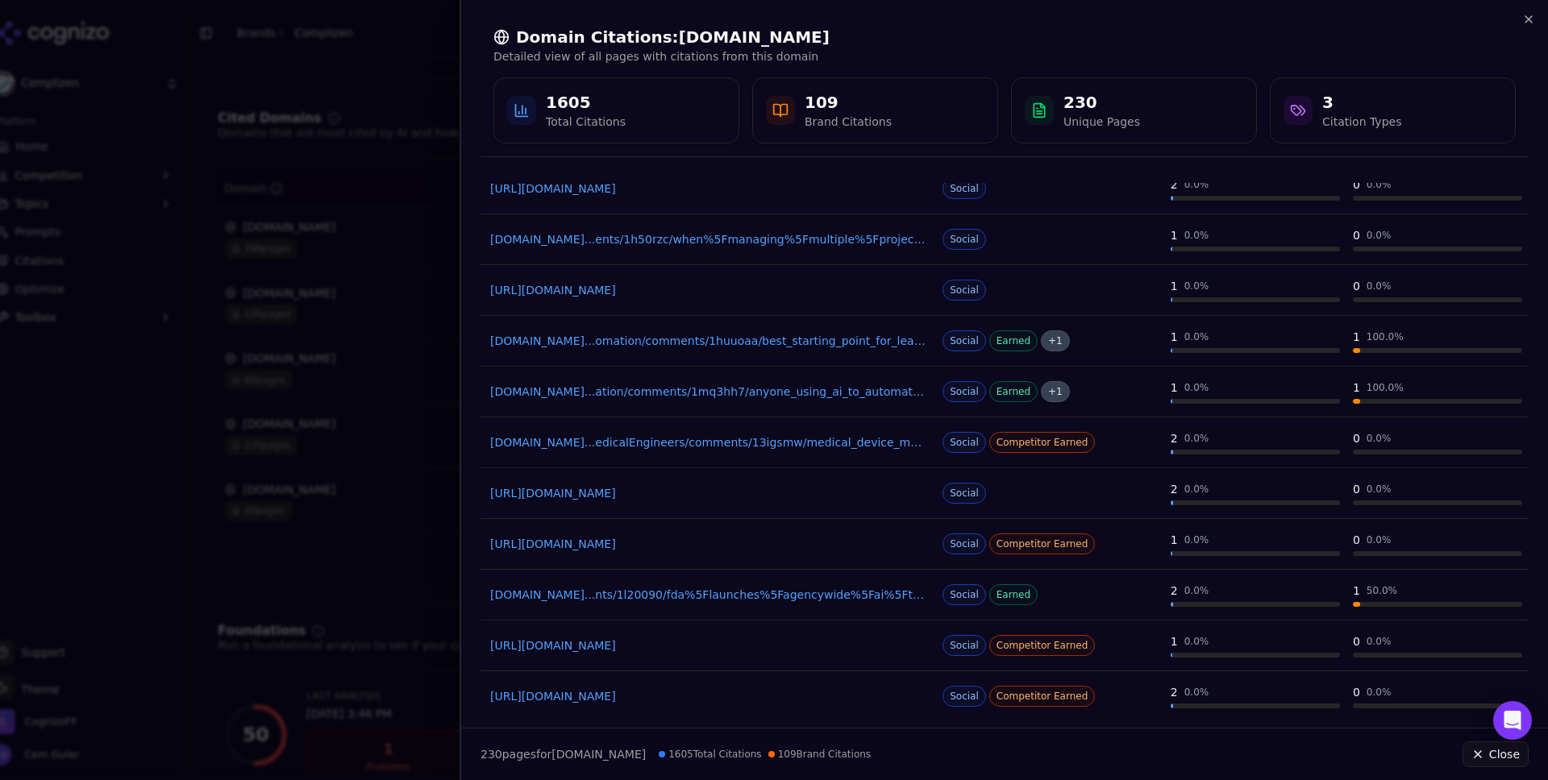
click at [735, 651] on link "[URL][DOMAIN_NAME]" at bounding box center [708, 646] width 436 height 16
click at [711, 695] on link "[URL][DOMAIN_NAME]" at bounding box center [708, 696] width 436 height 16
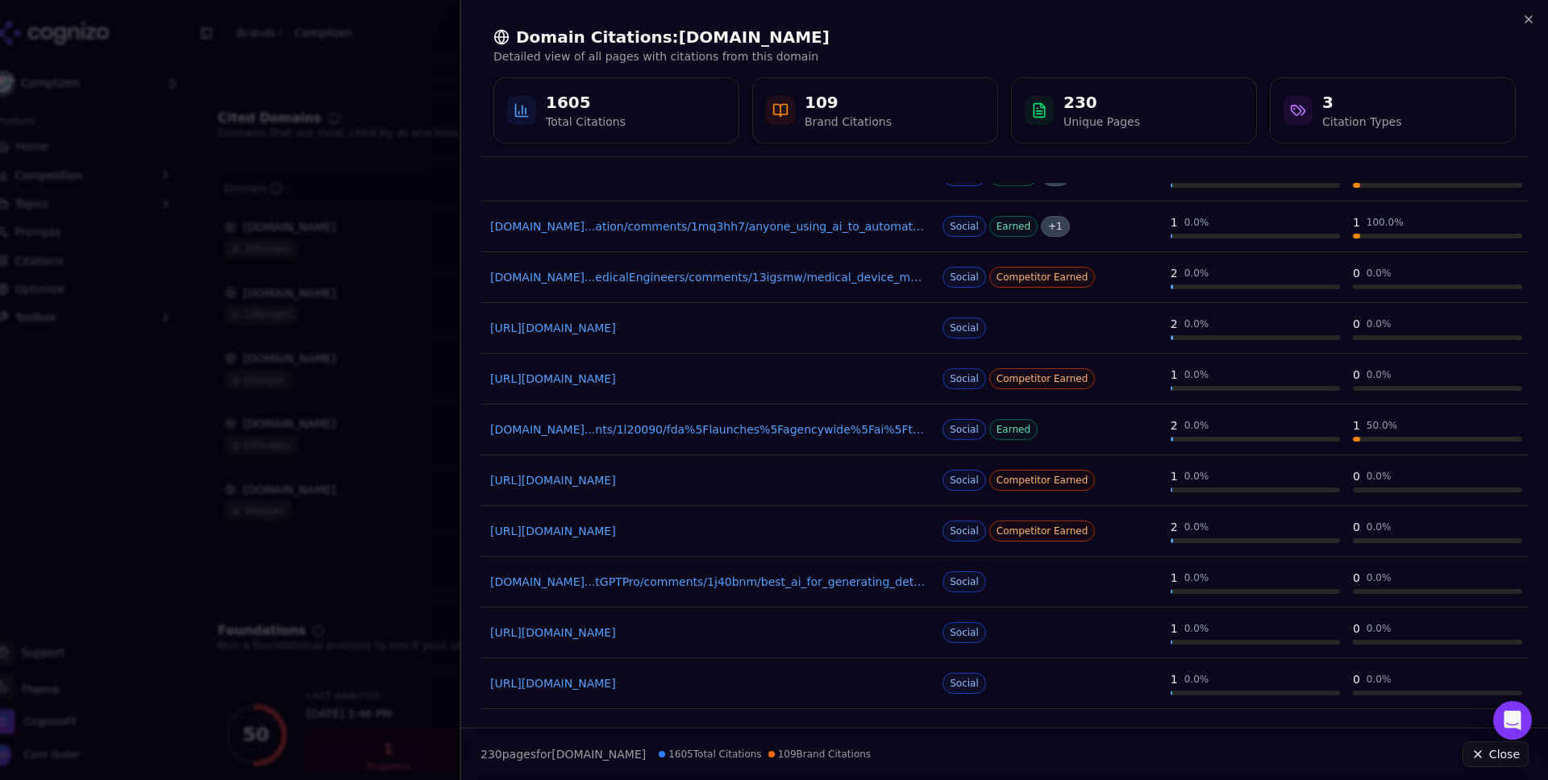
scroll to position [497, 0]
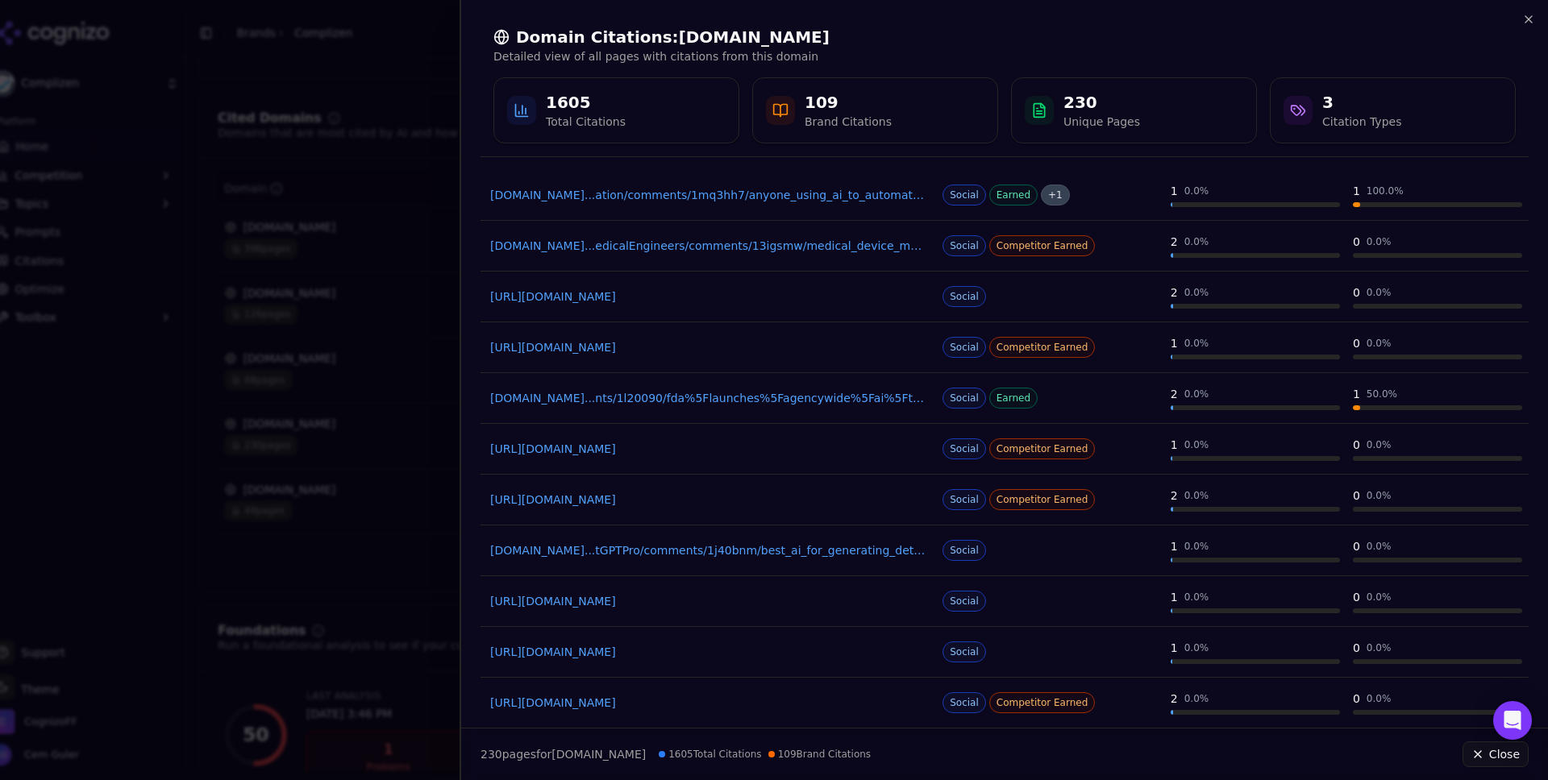
click at [733, 547] on link "[DOMAIN_NAME]...tGPTPro/comments/1j40bnm/best_ai_for_generating_detailed_compli…" at bounding box center [708, 551] width 436 height 16
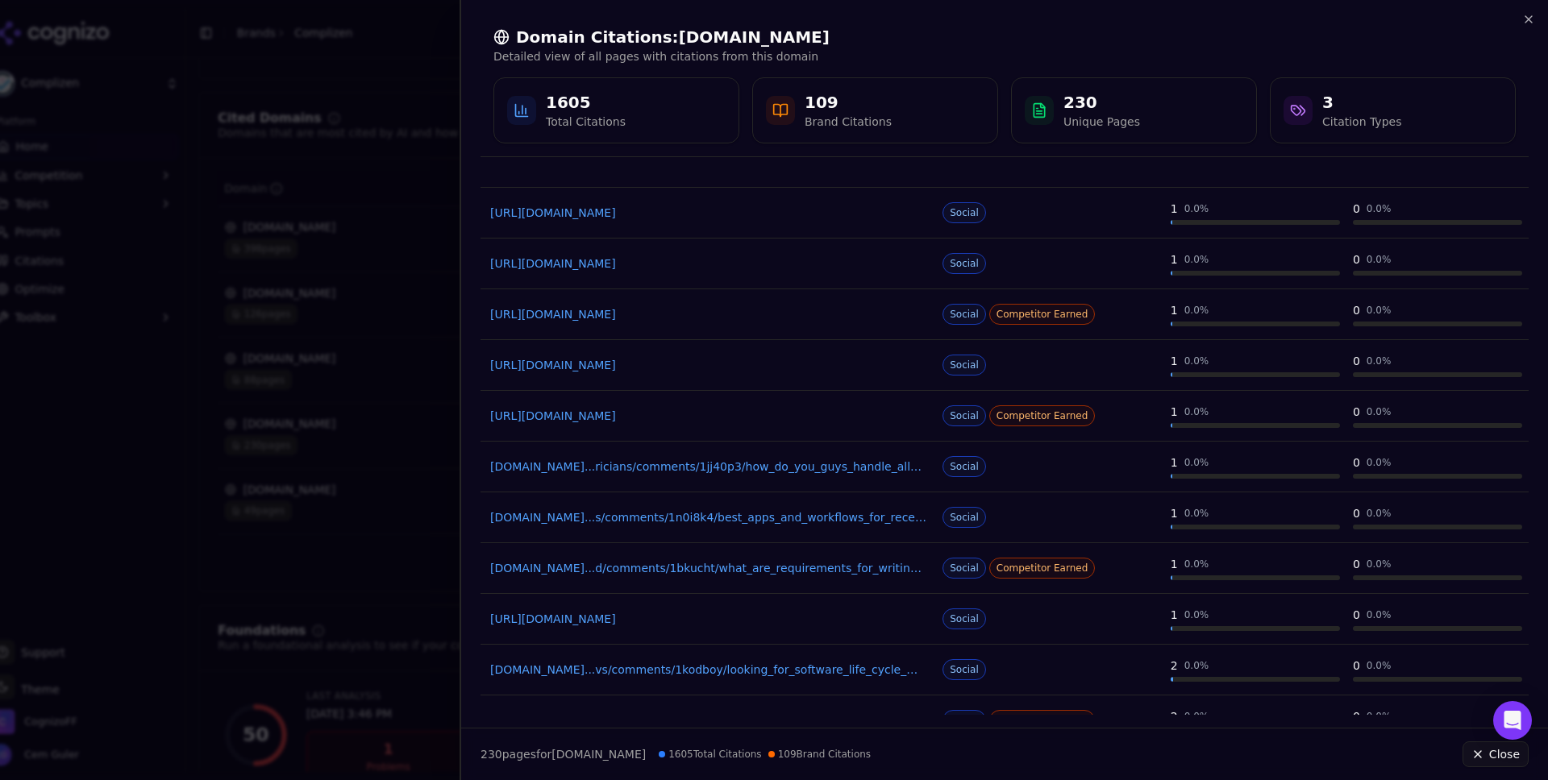
scroll to position [1402, 0]
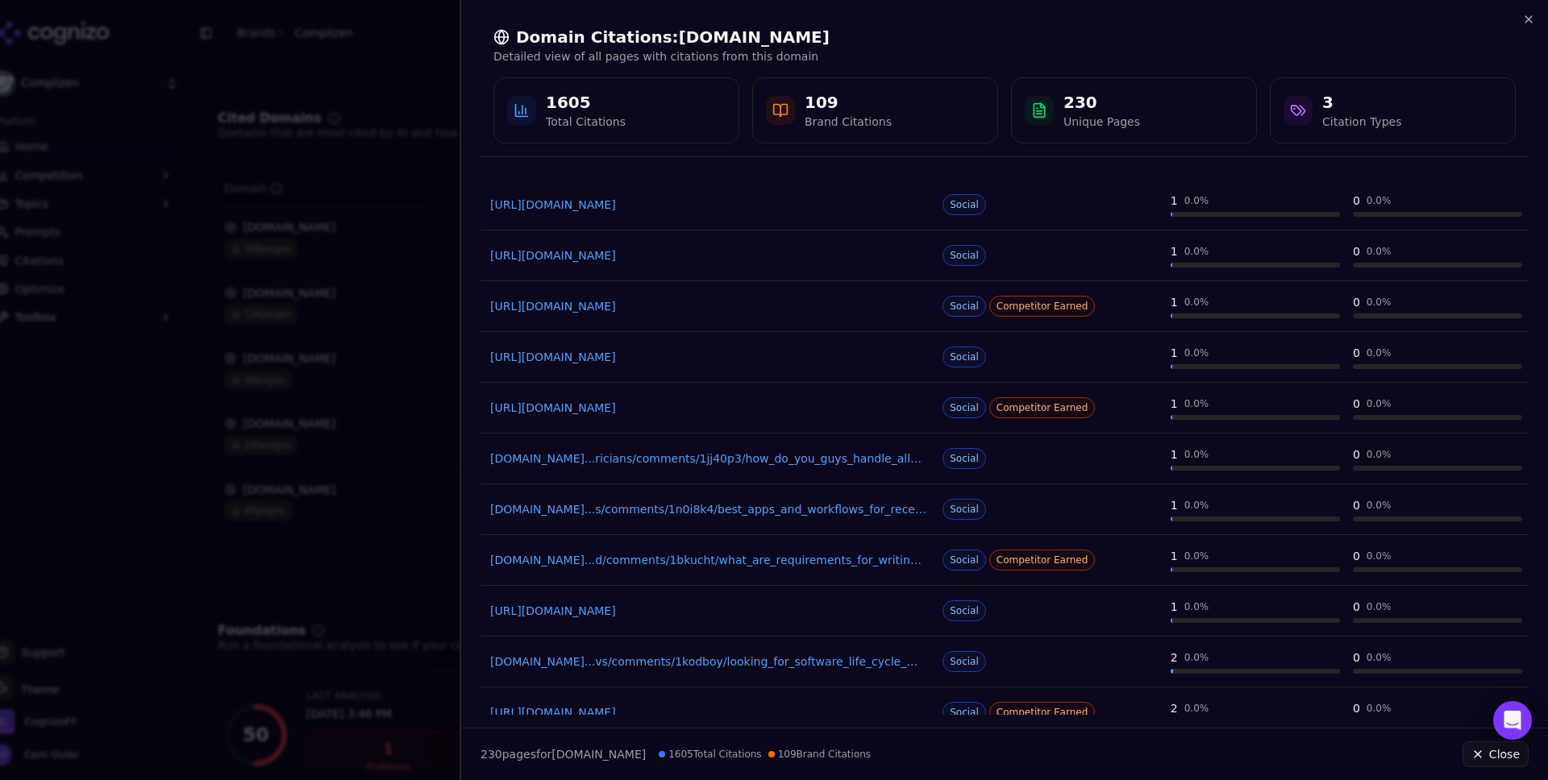
click at [713, 353] on link "[URL][DOMAIN_NAME]" at bounding box center [708, 357] width 436 height 16
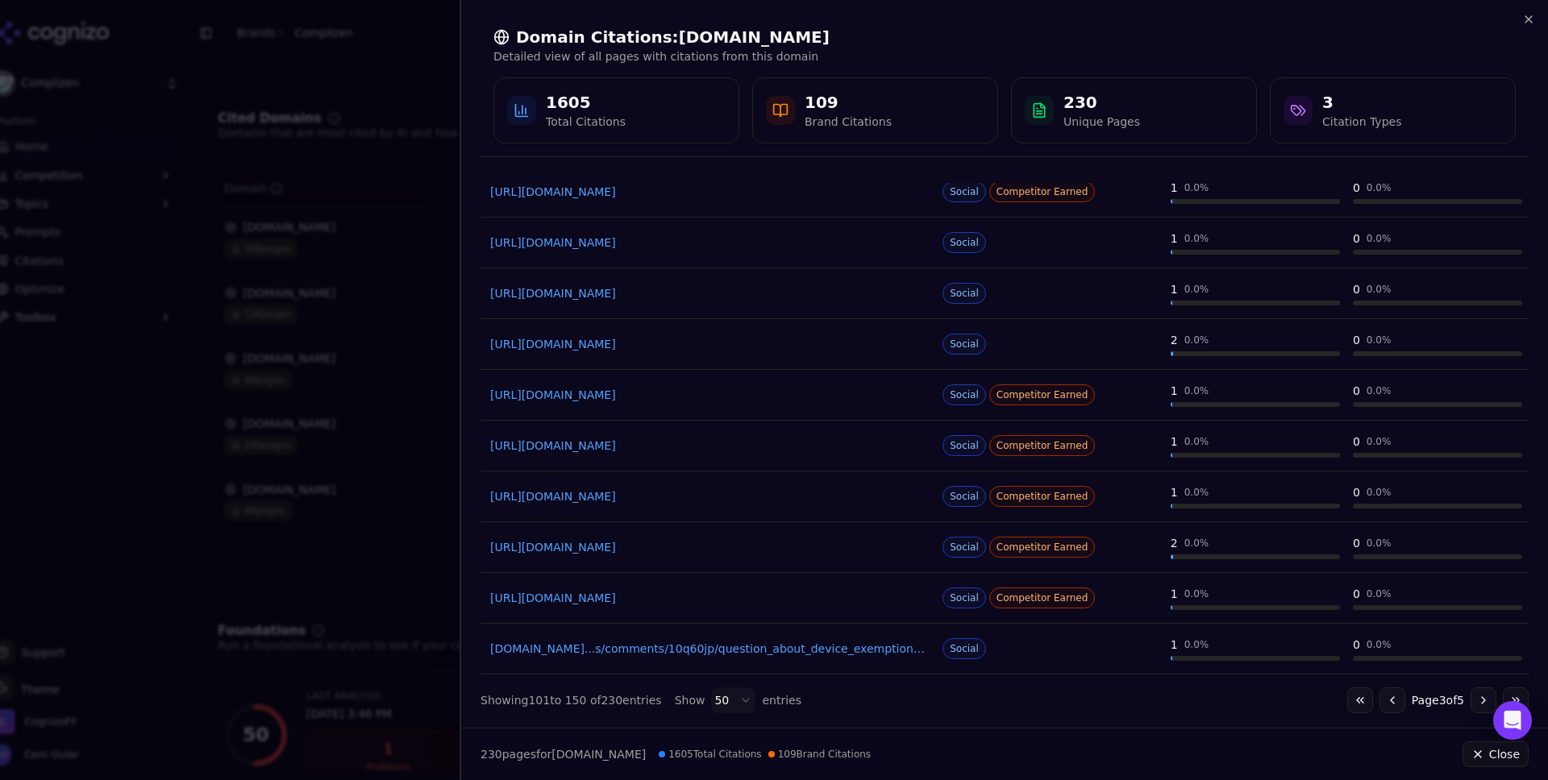
scroll to position [2137, 0]
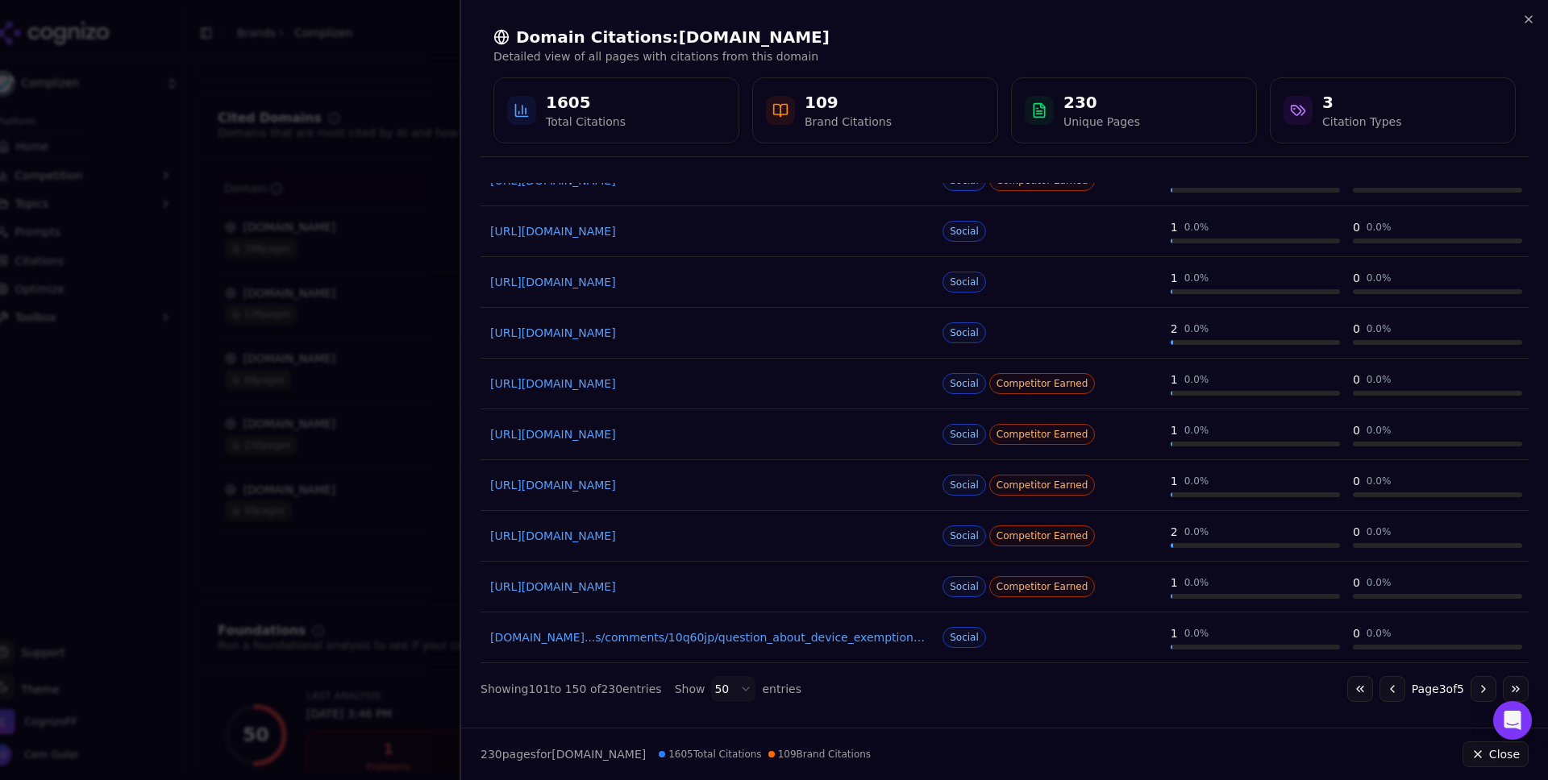
click at [1491, 684] on button "Go to next page" at bounding box center [1483, 689] width 26 height 26
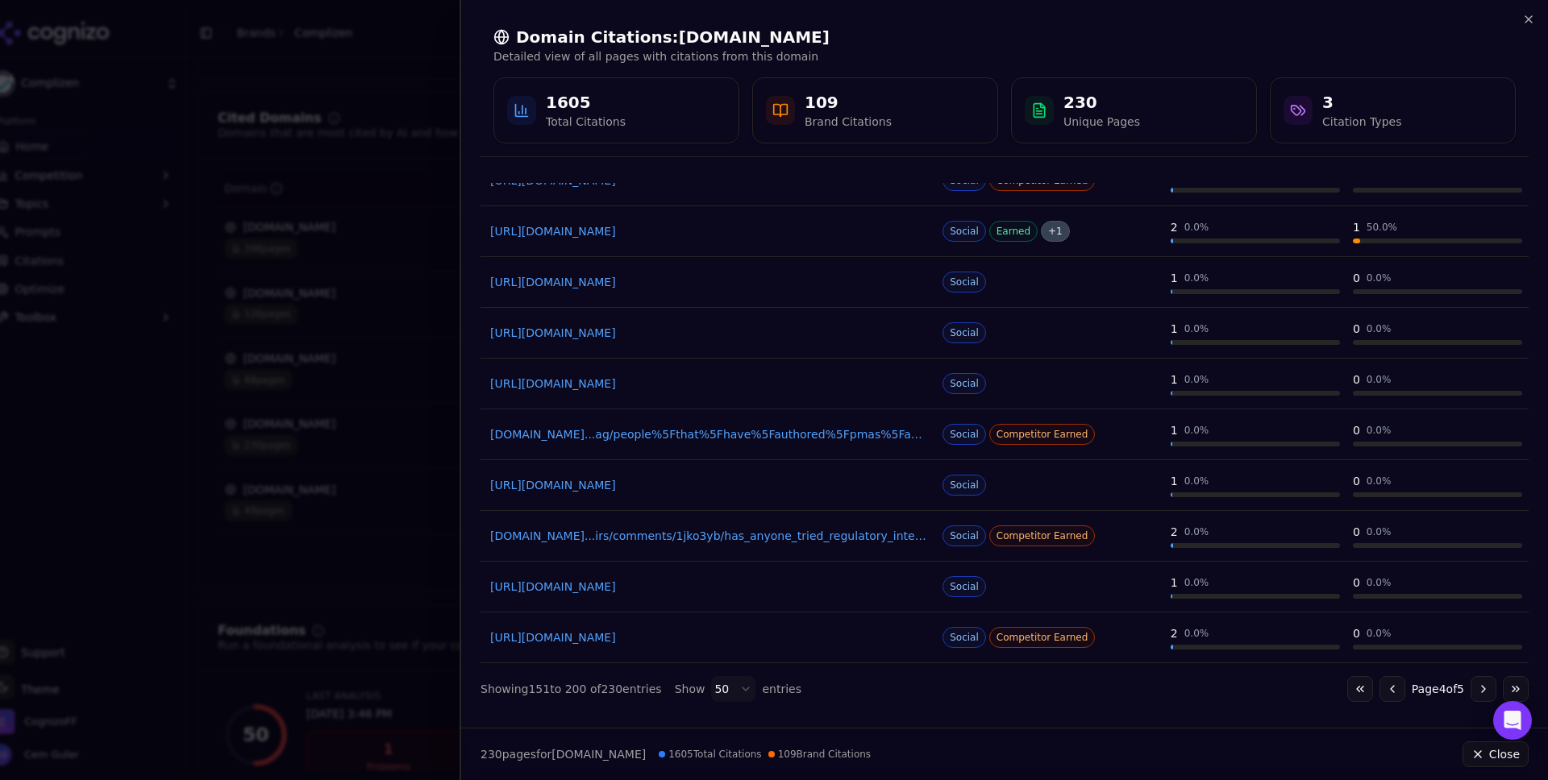
click at [728, 229] on link "[URL][DOMAIN_NAME]" at bounding box center [708, 231] width 436 height 16
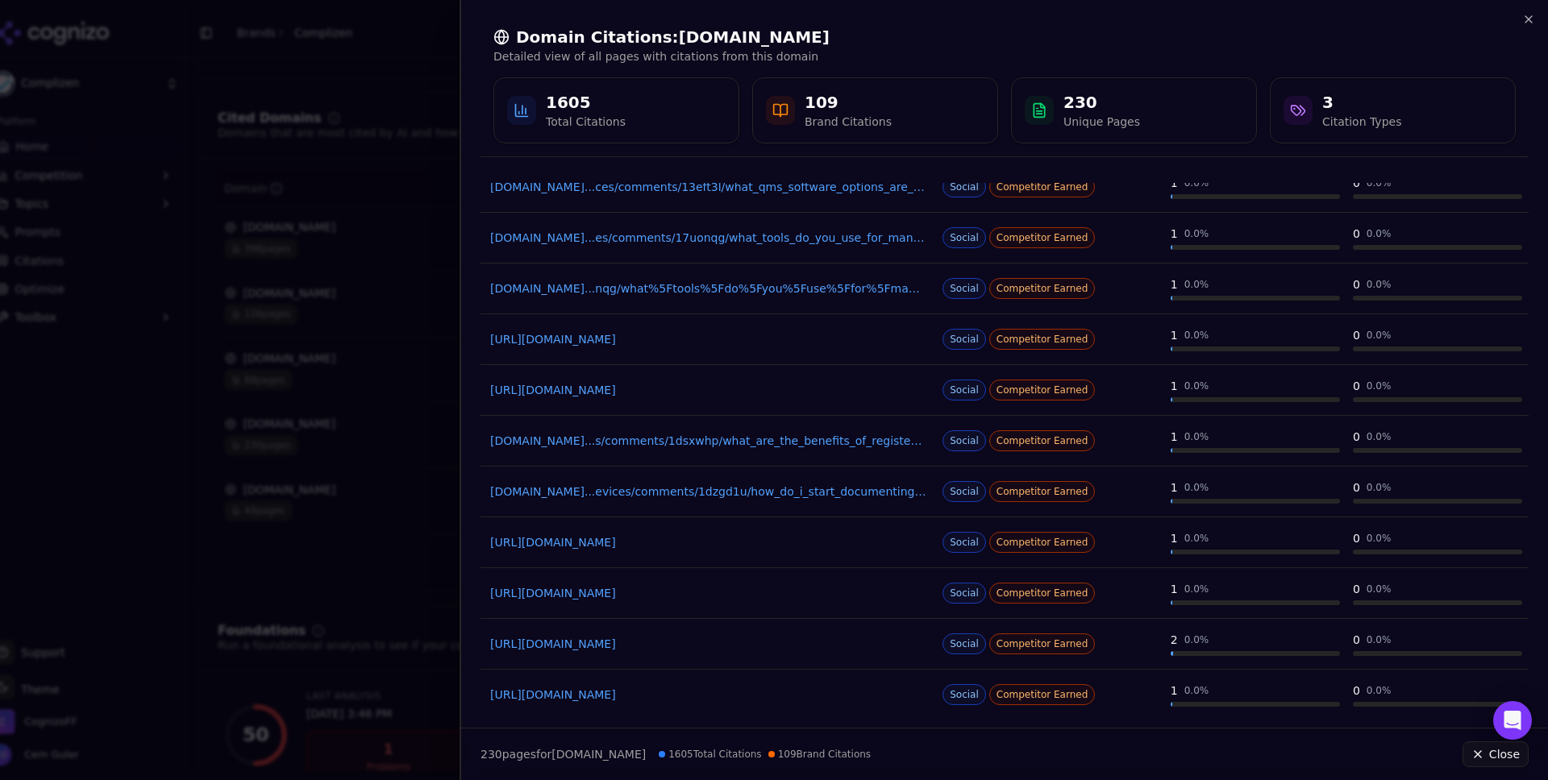
scroll to position [0, 0]
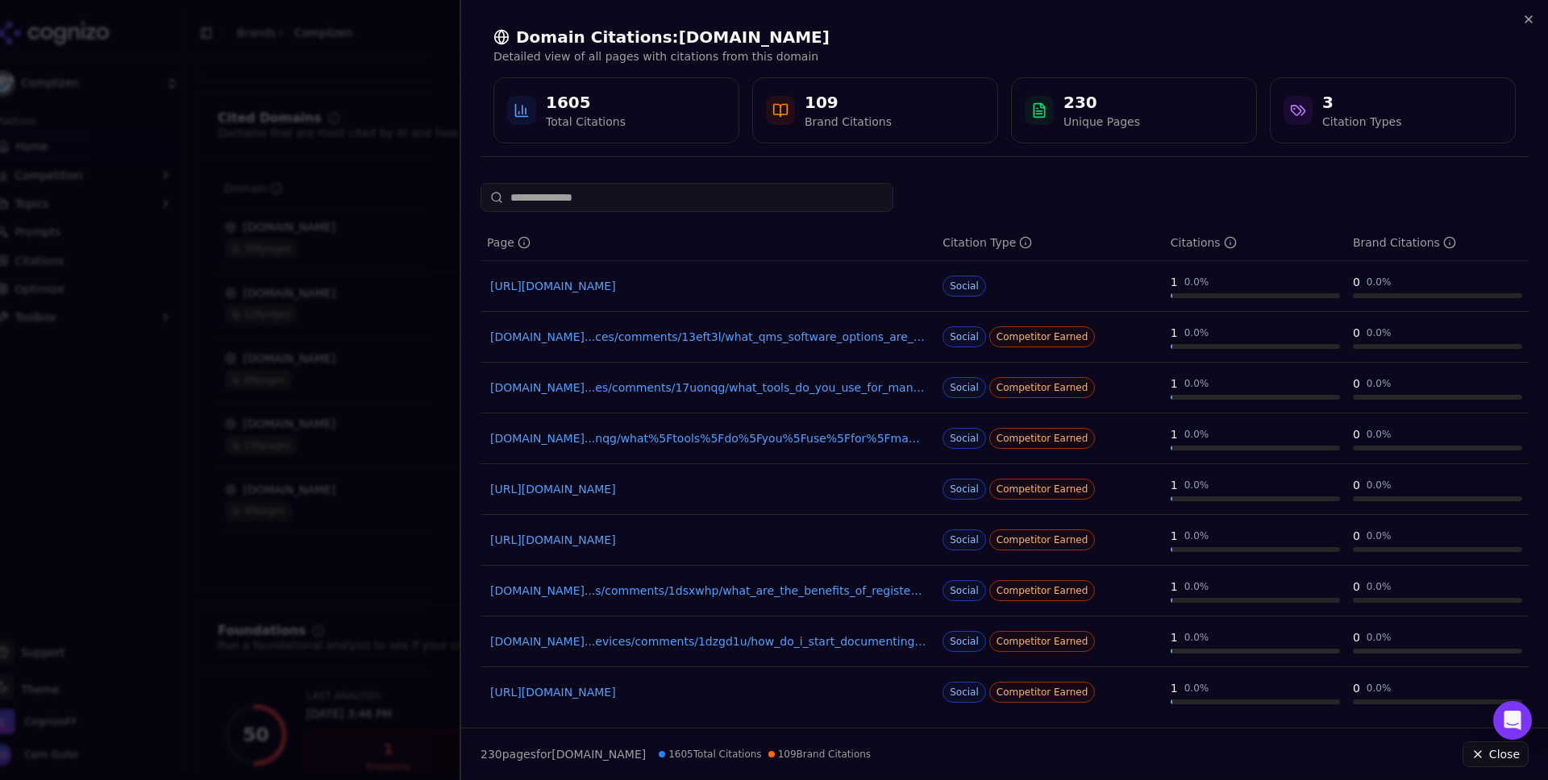
click at [673, 286] on link "[URL][DOMAIN_NAME]" at bounding box center [708, 286] width 436 height 16
click at [728, 337] on link "[DOMAIN_NAME]...ces/comments/13eft3l/what_qms_software_options_are_commonly_use…" at bounding box center [708, 337] width 436 height 16
click at [722, 384] on link "[DOMAIN_NAME]...es/comments/17uonqg/what_tools_do_you_use_for_managing_and_crea…" at bounding box center [708, 388] width 436 height 16
click at [751, 435] on link "[DOMAIN_NAME]...nqg/what%5Ftools%5Fdo%5Fyou%5Fuse%5Ffor%5Fmanaging%5Fand%5Fcrea…" at bounding box center [708, 438] width 436 height 16
click at [690, 485] on link "[URL][DOMAIN_NAME]" at bounding box center [708, 489] width 436 height 16
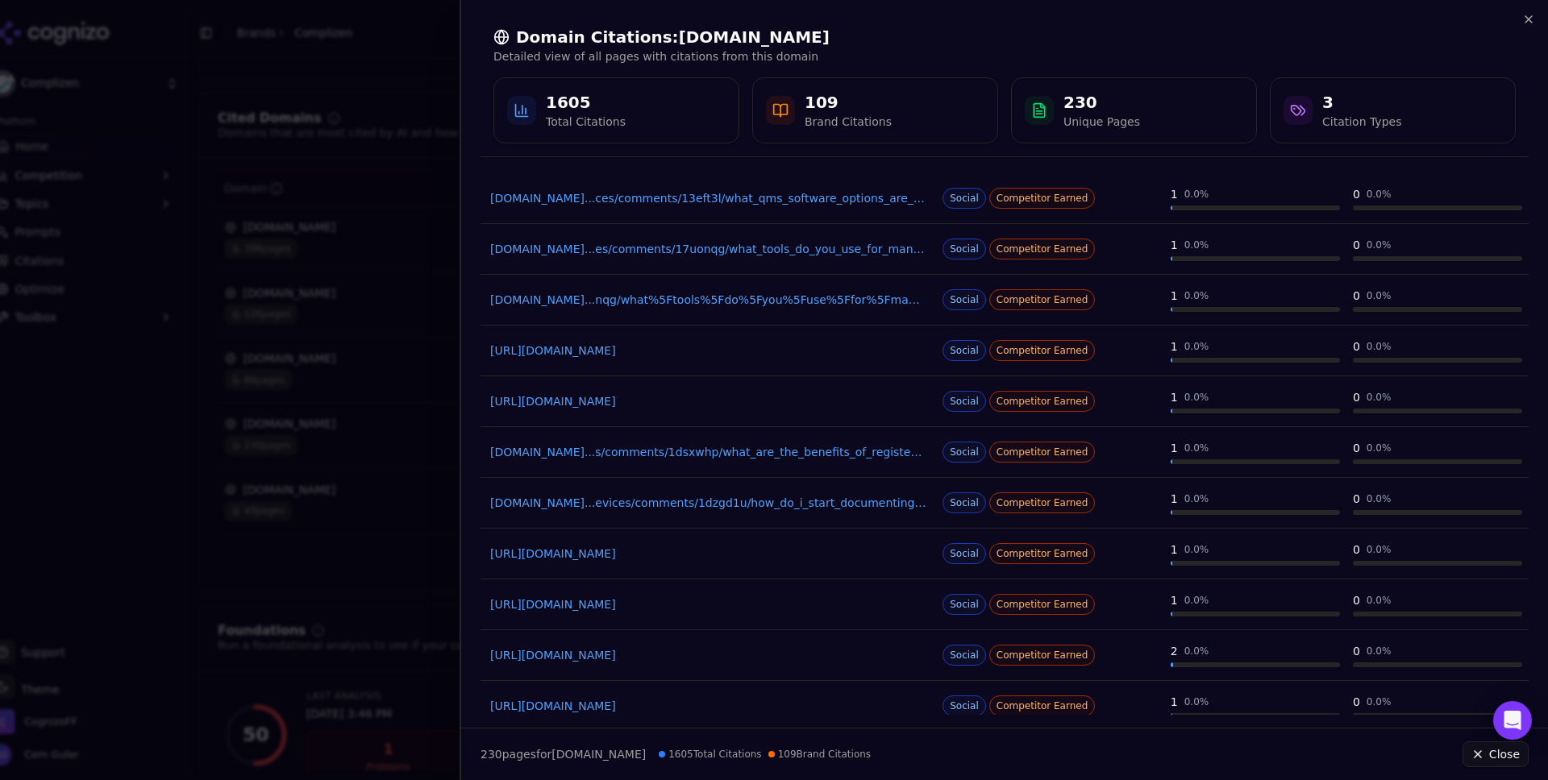
scroll to position [140, 0]
click at [751, 504] on link "[DOMAIN_NAME]...evices/comments/1dzgd1u/how_do_i_start_documenting_for_fda_appr…" at bounding box center [708, 501] width 436 height 16
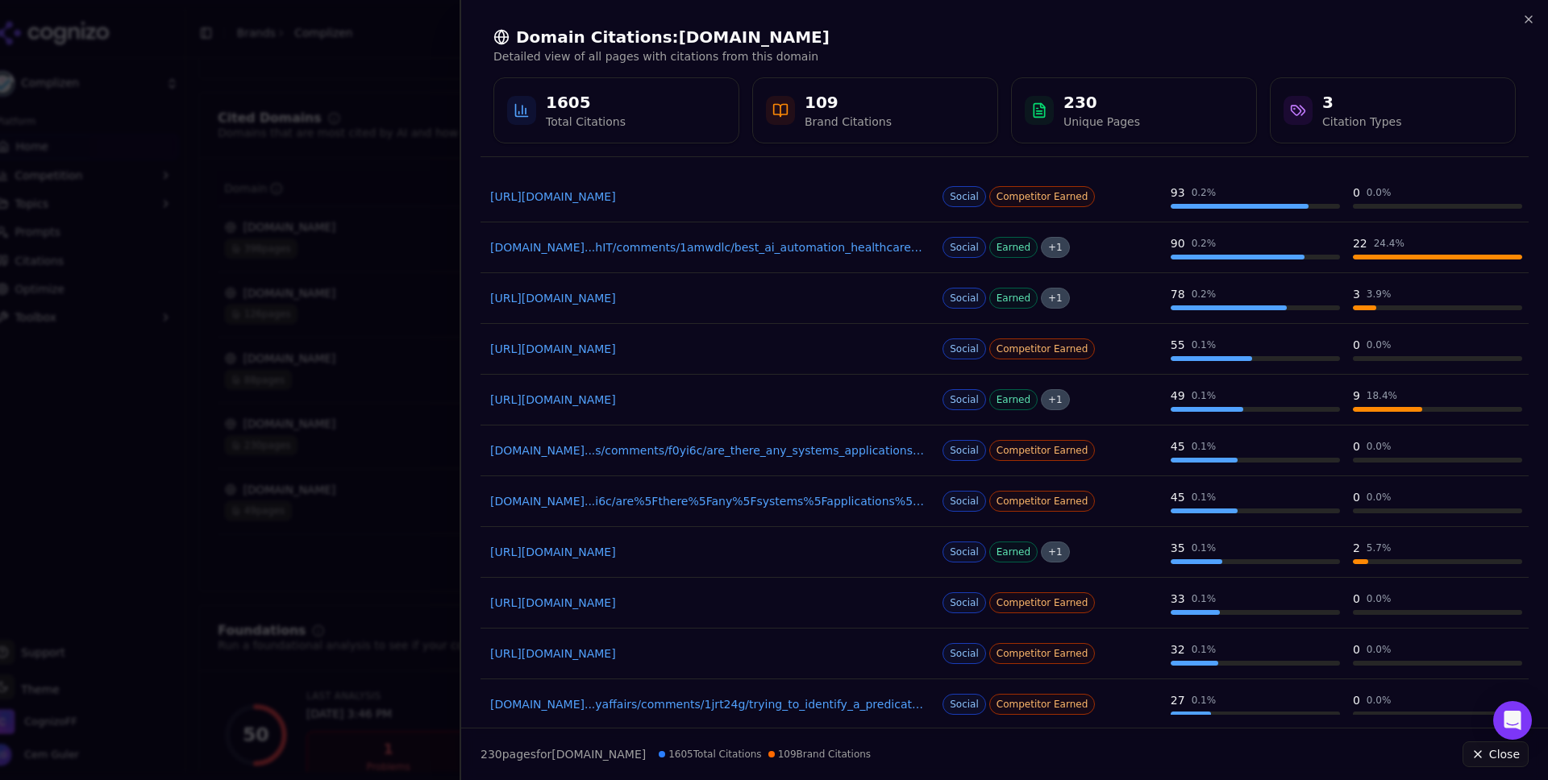
click at [709, 657] on link "[URL][DOMAIN_NAME]" at bounding box center [708, 654] width 436 height 16
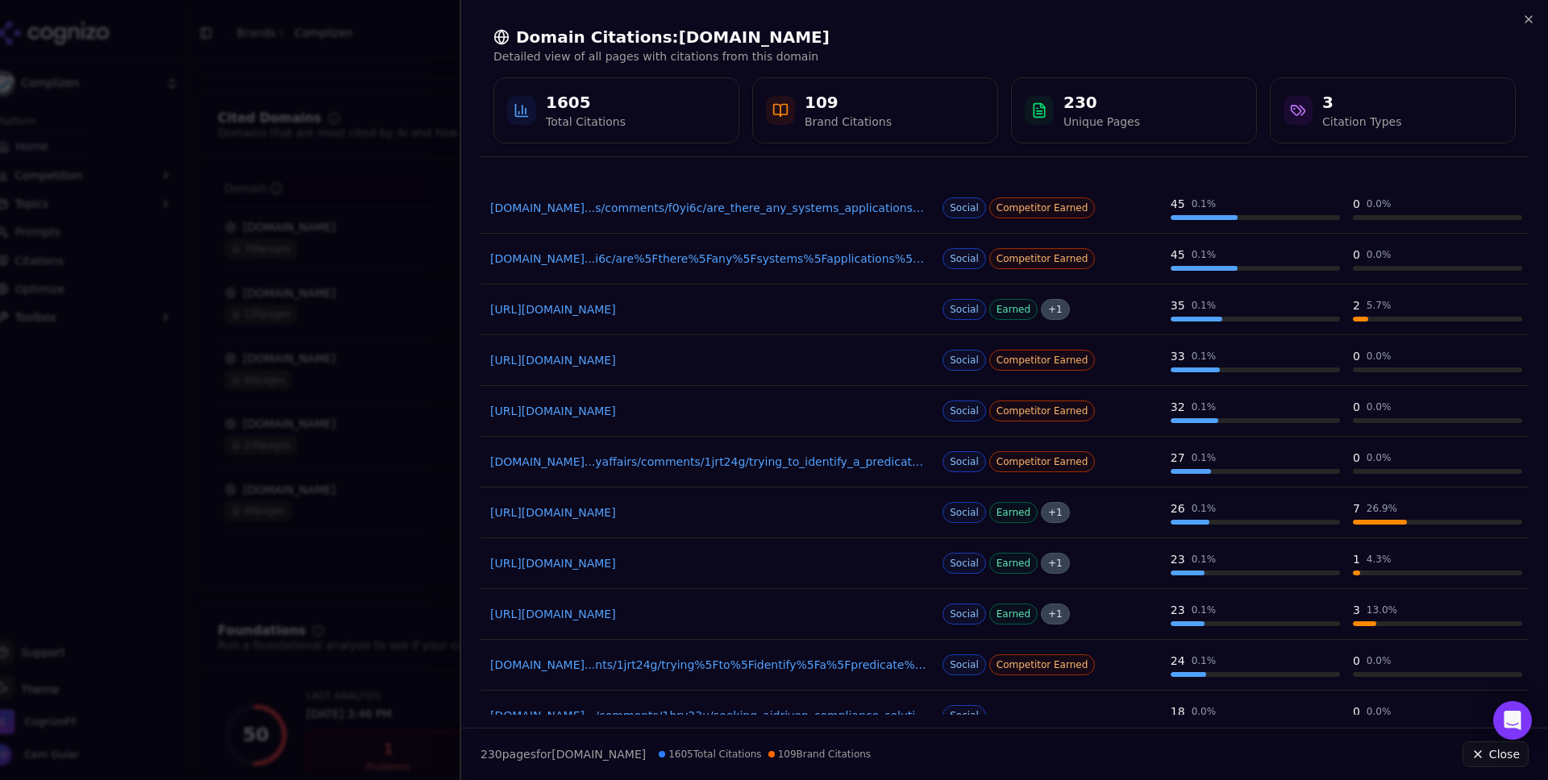
scroll to position [462, 0]
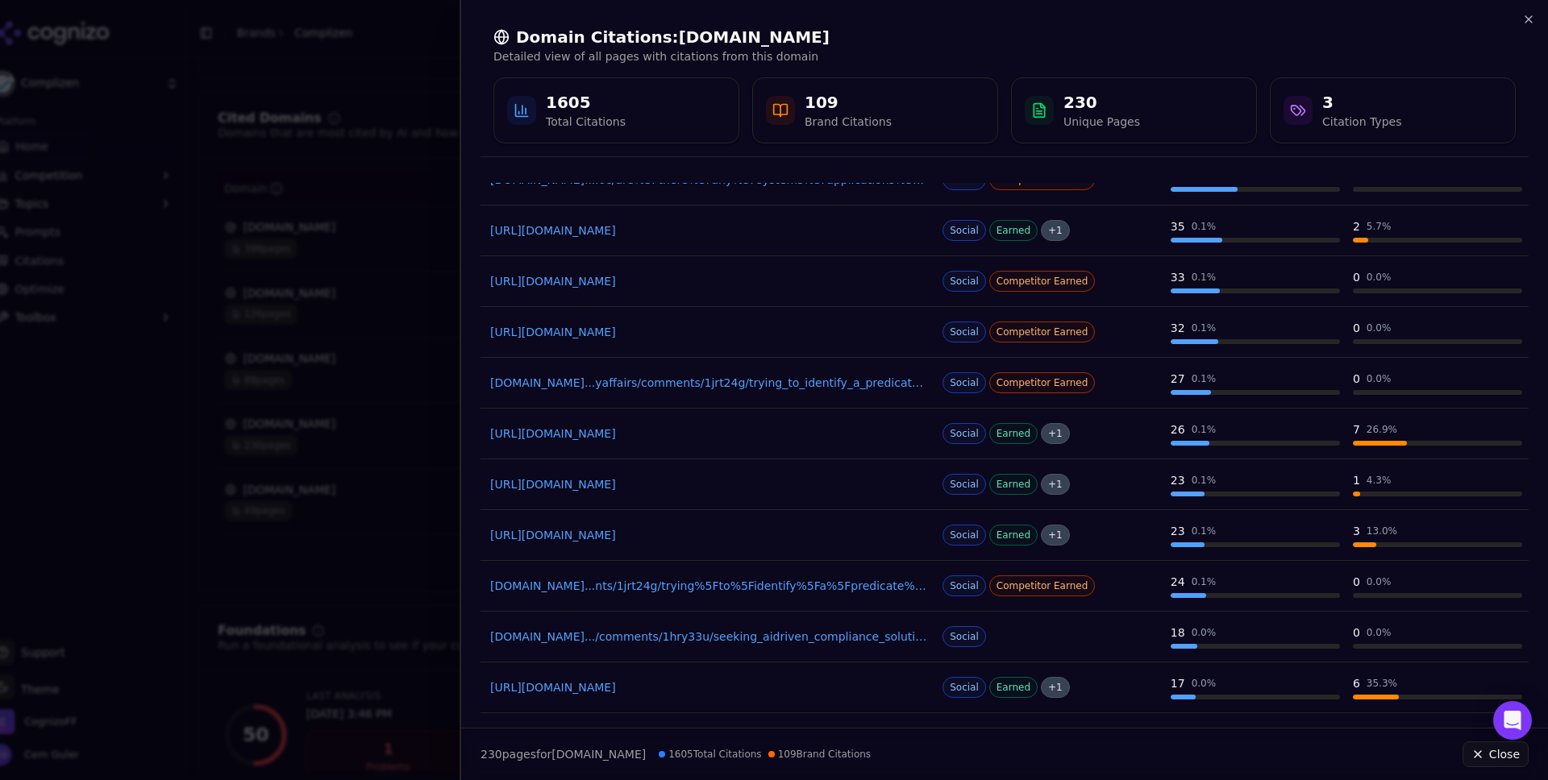
click at [784, 377] on link "[DOMAIN_NAME]...yaffairs/comments/1jrt24g/trying_to_identify_a_predicate_for_a_…" at bounding box center [708, 383] width 436 height 16
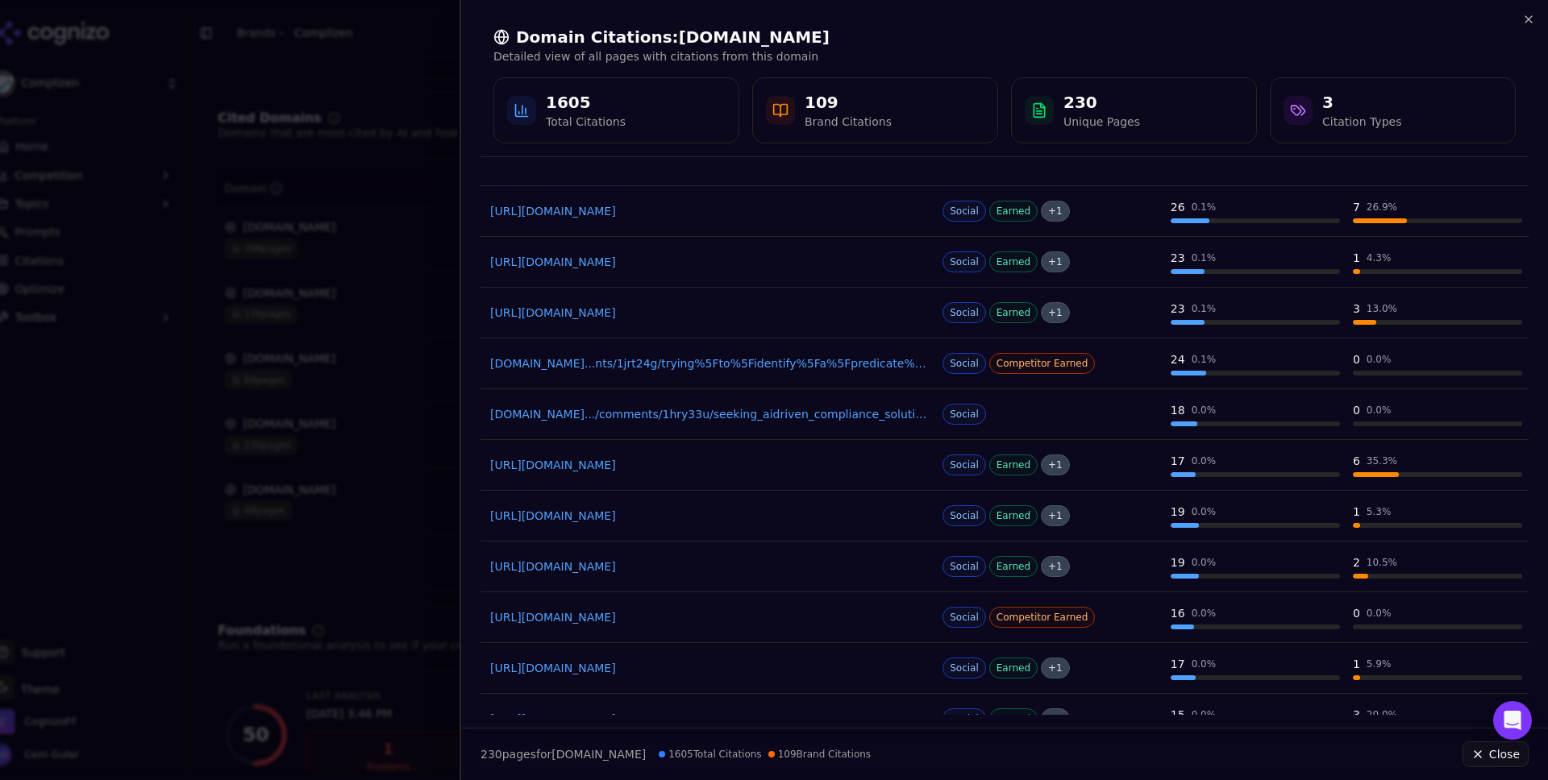
scroll to position [693, 0]
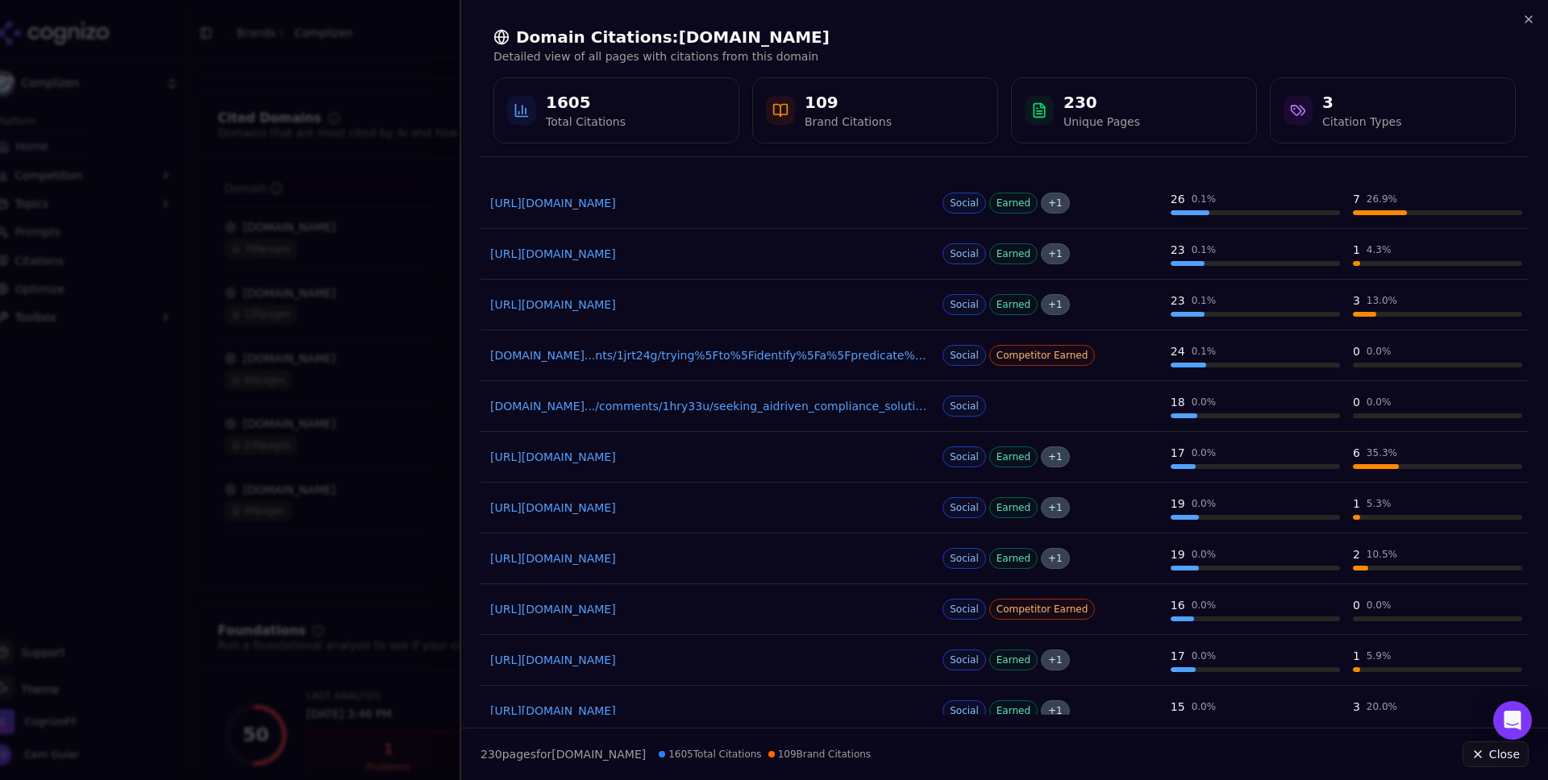
click at [738, 504] on link "[URL][DOMAIN_NAME]" at bounding box center [708, 508] width 436 height 16
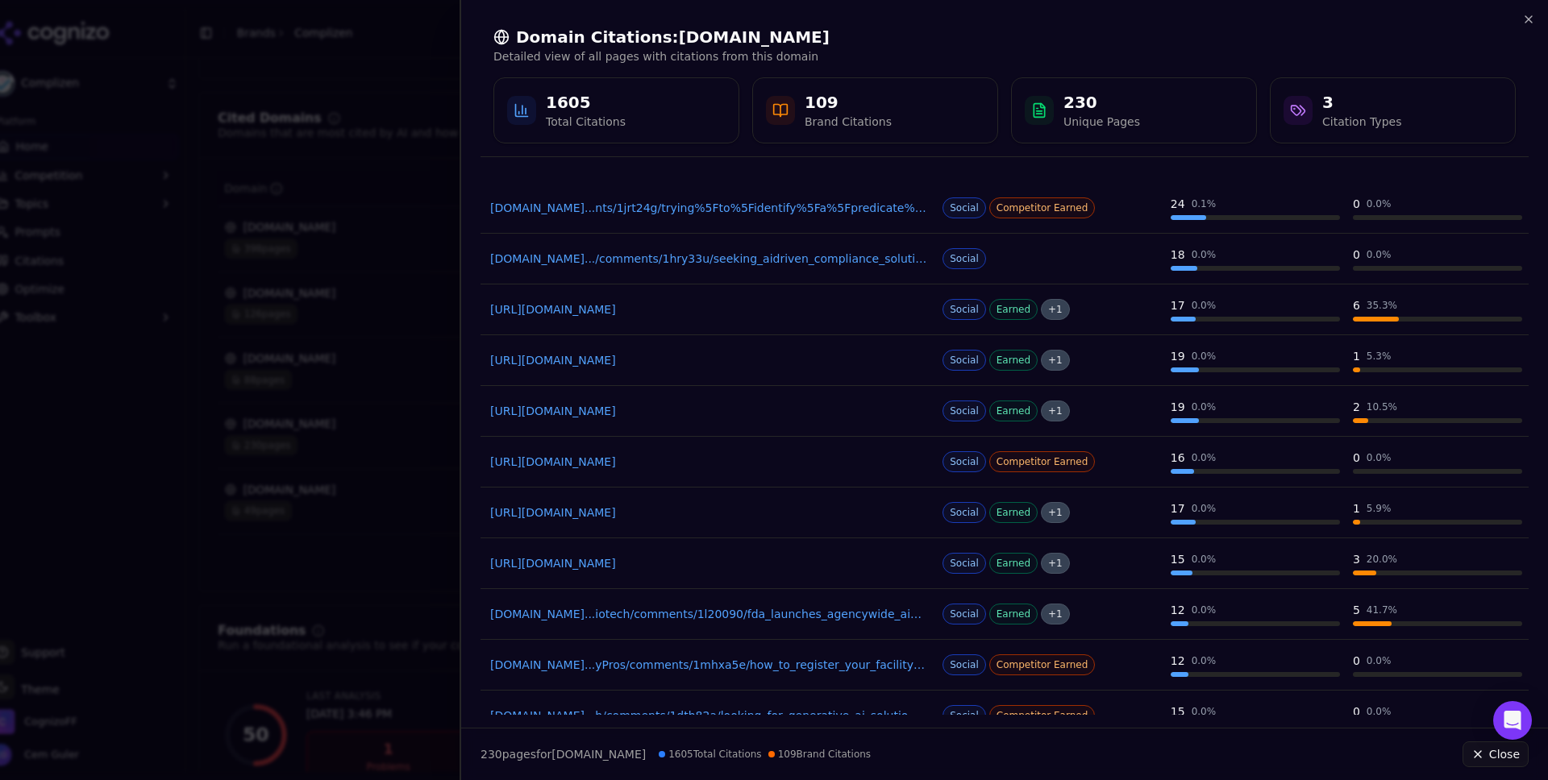
scroll to position [859, 0]
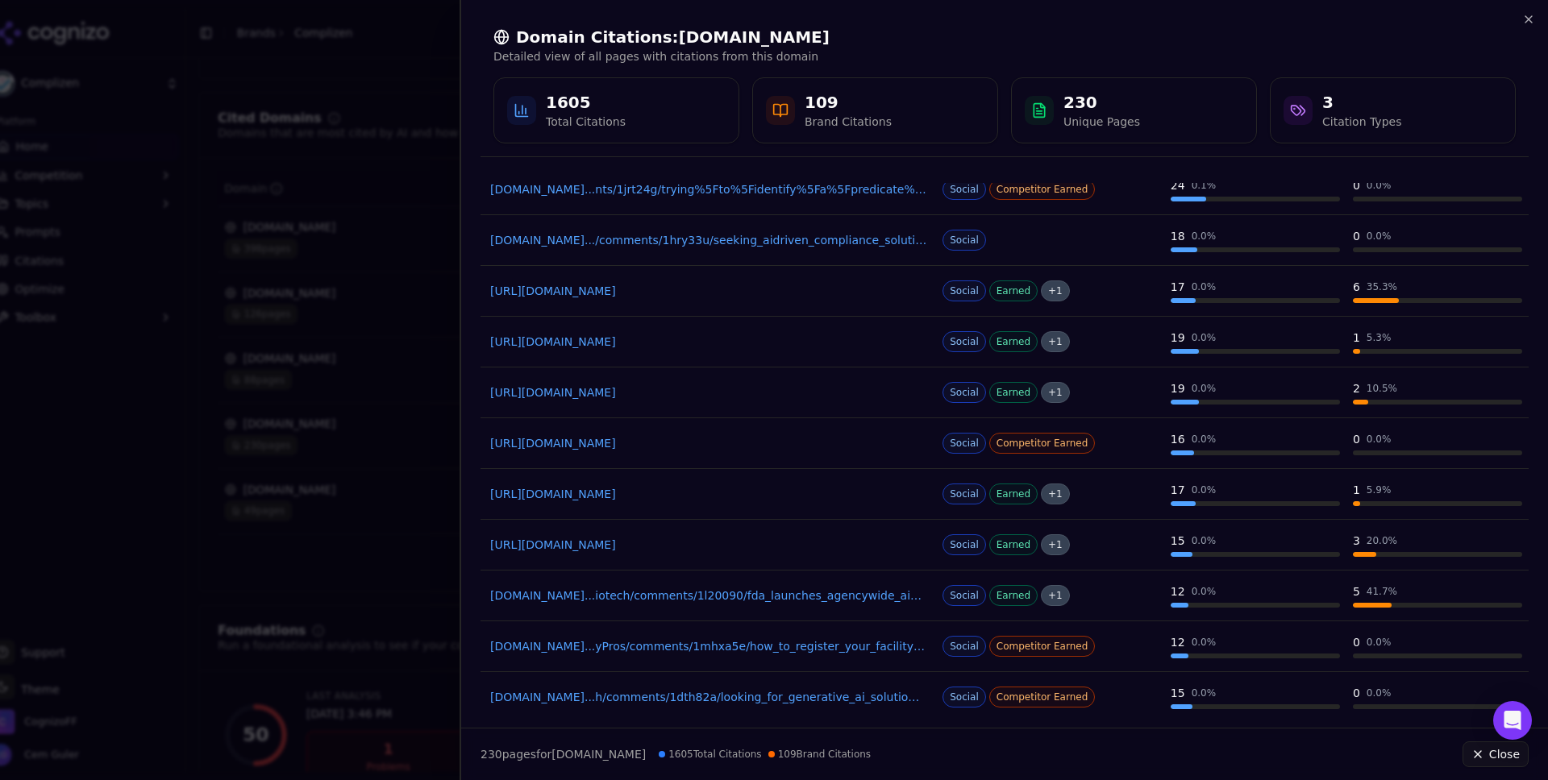
click at [726, 392] on link "[URL][DOMAIN_NAME]" at bounding box center [708, 393] width 436 height 16
click at [658, 449] on link "[URL][DOMAIN_NAME]" at bounding box center [708, 443] width 436 height 16
click at [732, 498] on link "[URL][DOMAIN_NAME]" at bounding box center [708, 494] width 436 height 16
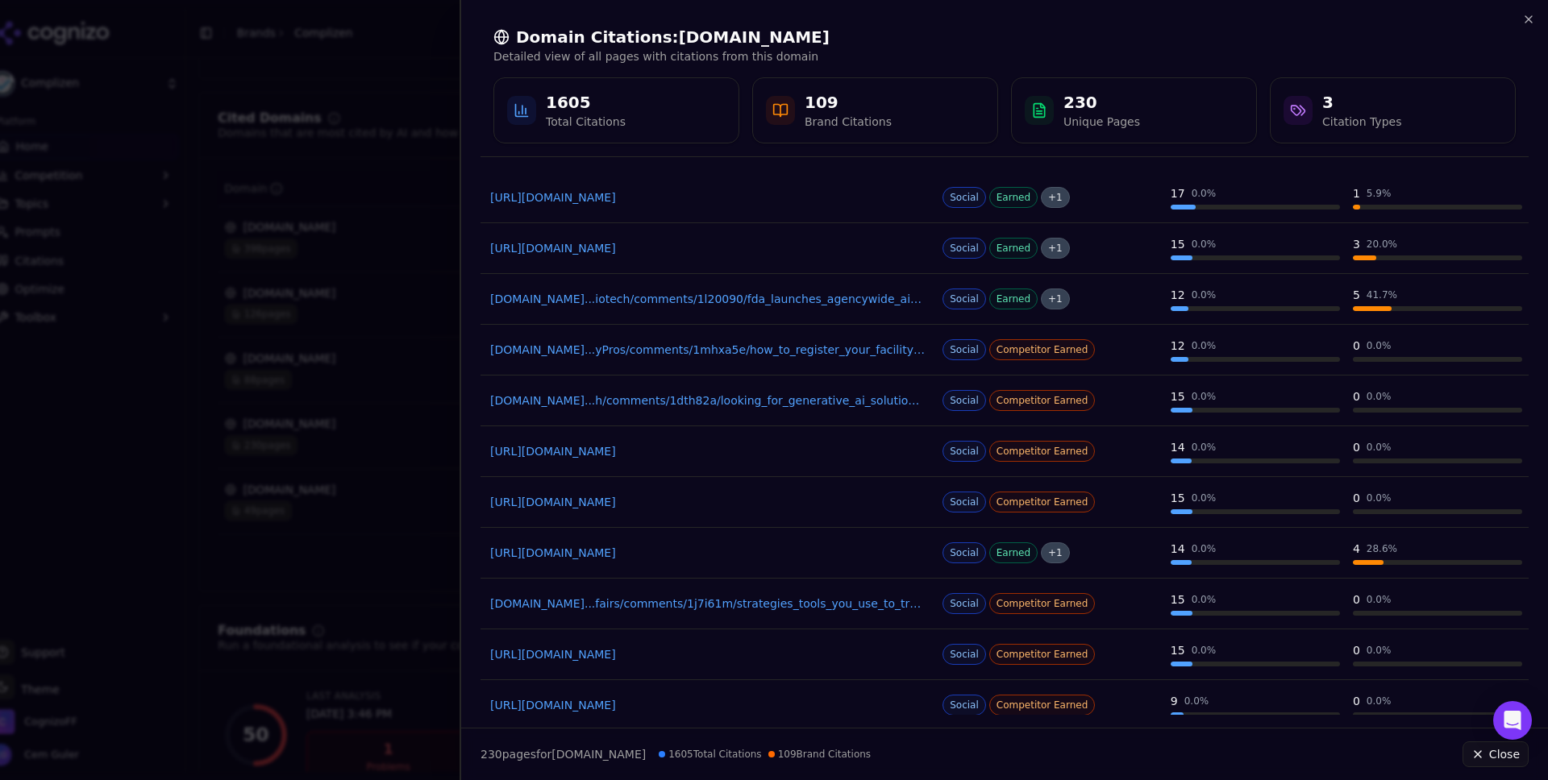
scroll to position [1167, 0]
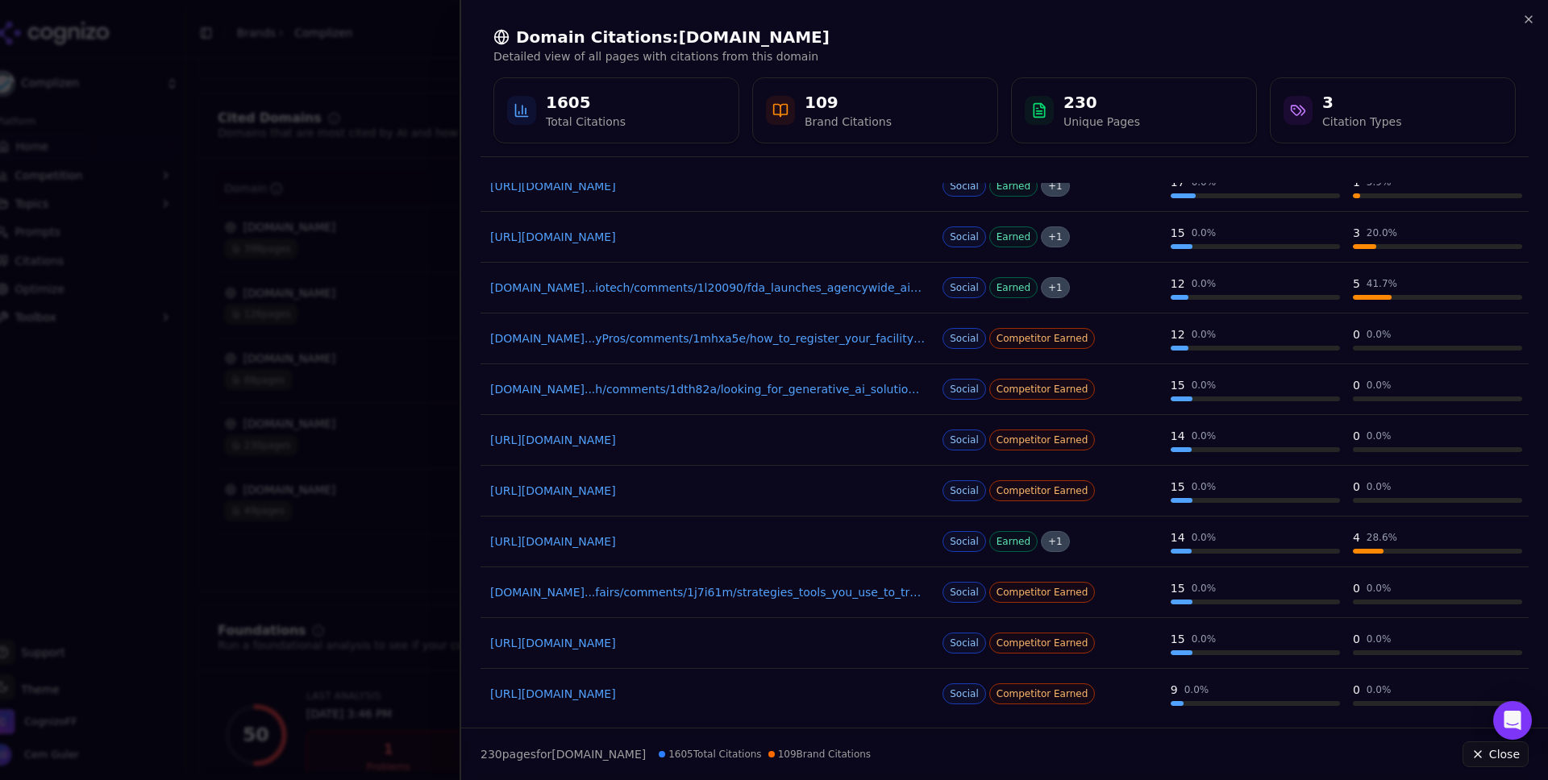
click at [734, 491] on link "[URL][DOMAIN_NAME]" at bounding box center [708, 491] width 436 height 16
click at [712, 491] on link "[URL][DOMAIN_NAME]" at bounding box center [708, 491] width 436 height 16
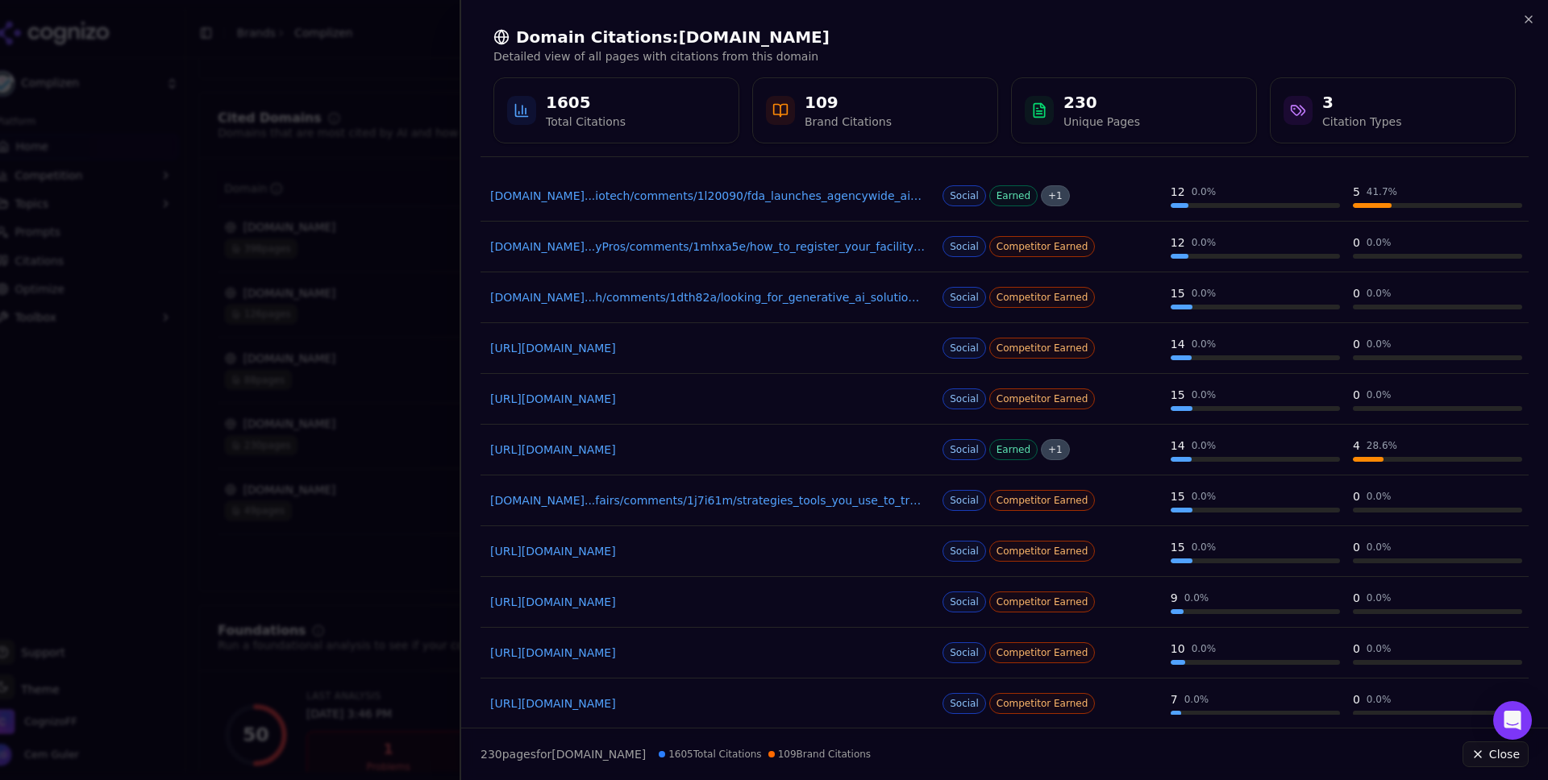
click at [711, 599] on link "[URL][DOMAIN_NAME]" at bounding box center [708, 602] width 436 height 16
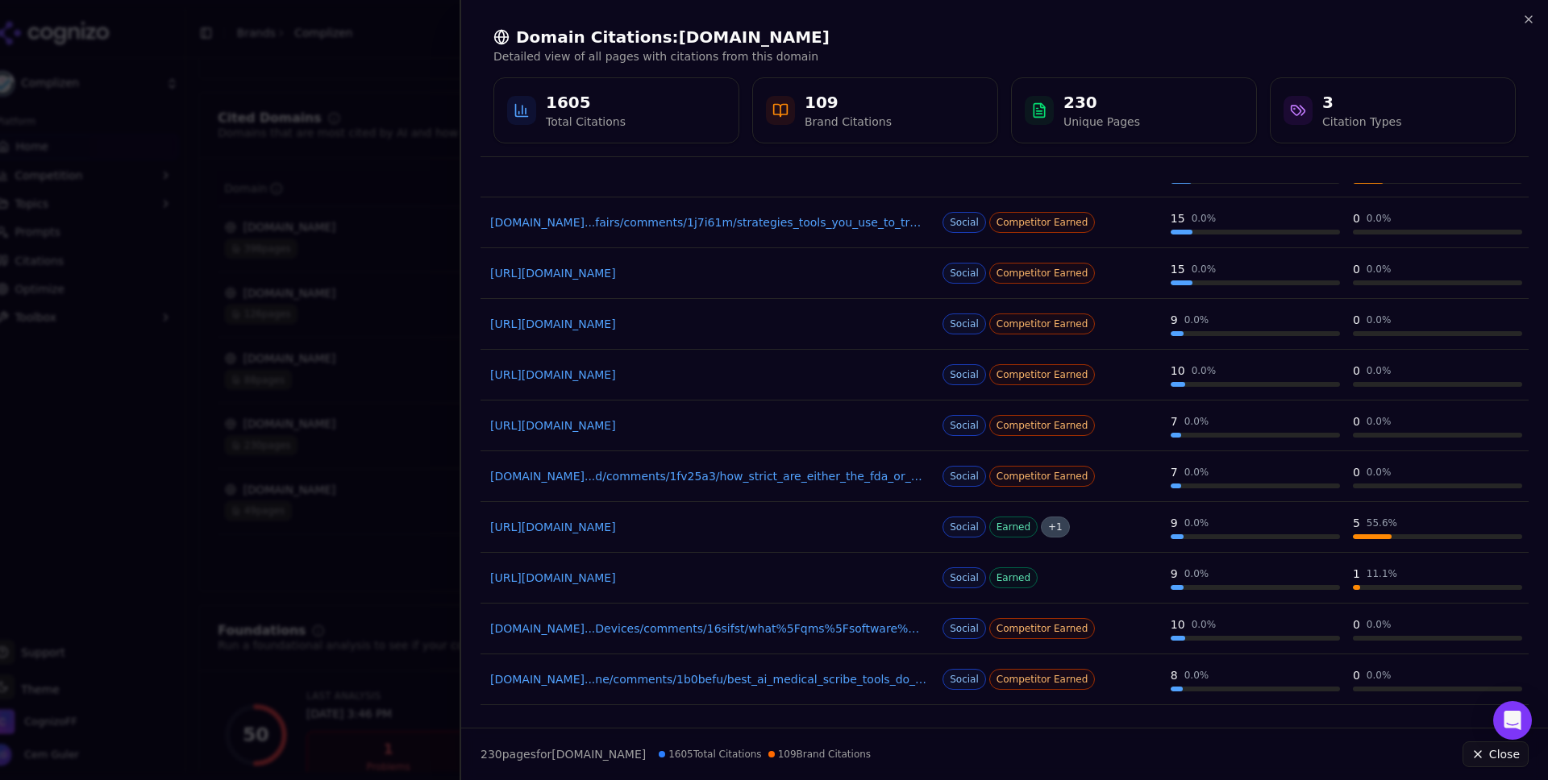
scroll to position [1601, 0]
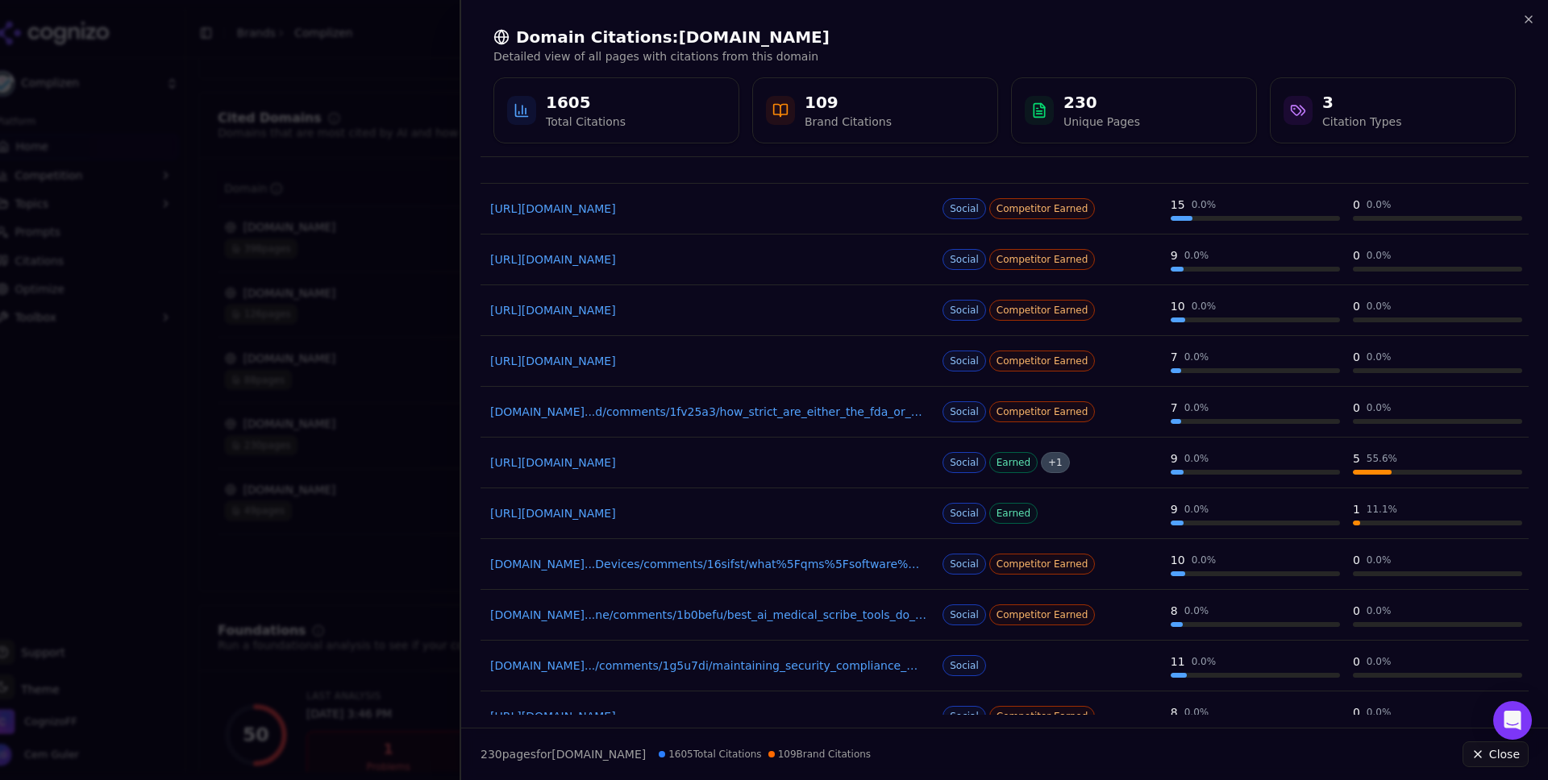
click at [776, 517] on link "[URL][DOMAIN_NAME]" at bounding box center [708, 513] width 436 height 16
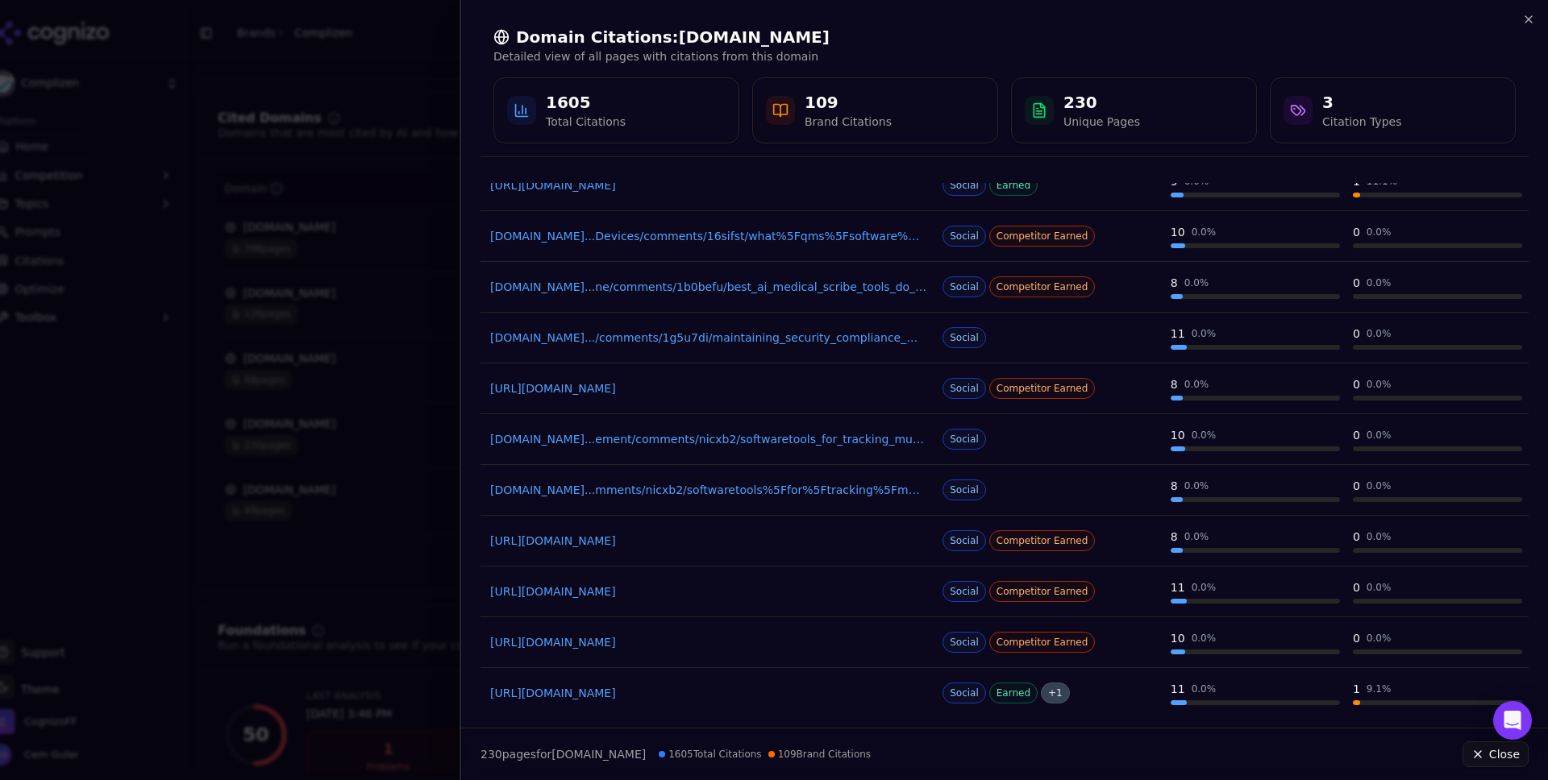
scroll to position [1932, 0]
click at [728, 435] on link "[DOMAIN_NAME]...ement/comments/nicxb2/softwaretools_for_tracking_multiple_deadl…" at bounding box center [708, 437] width 436 height 16
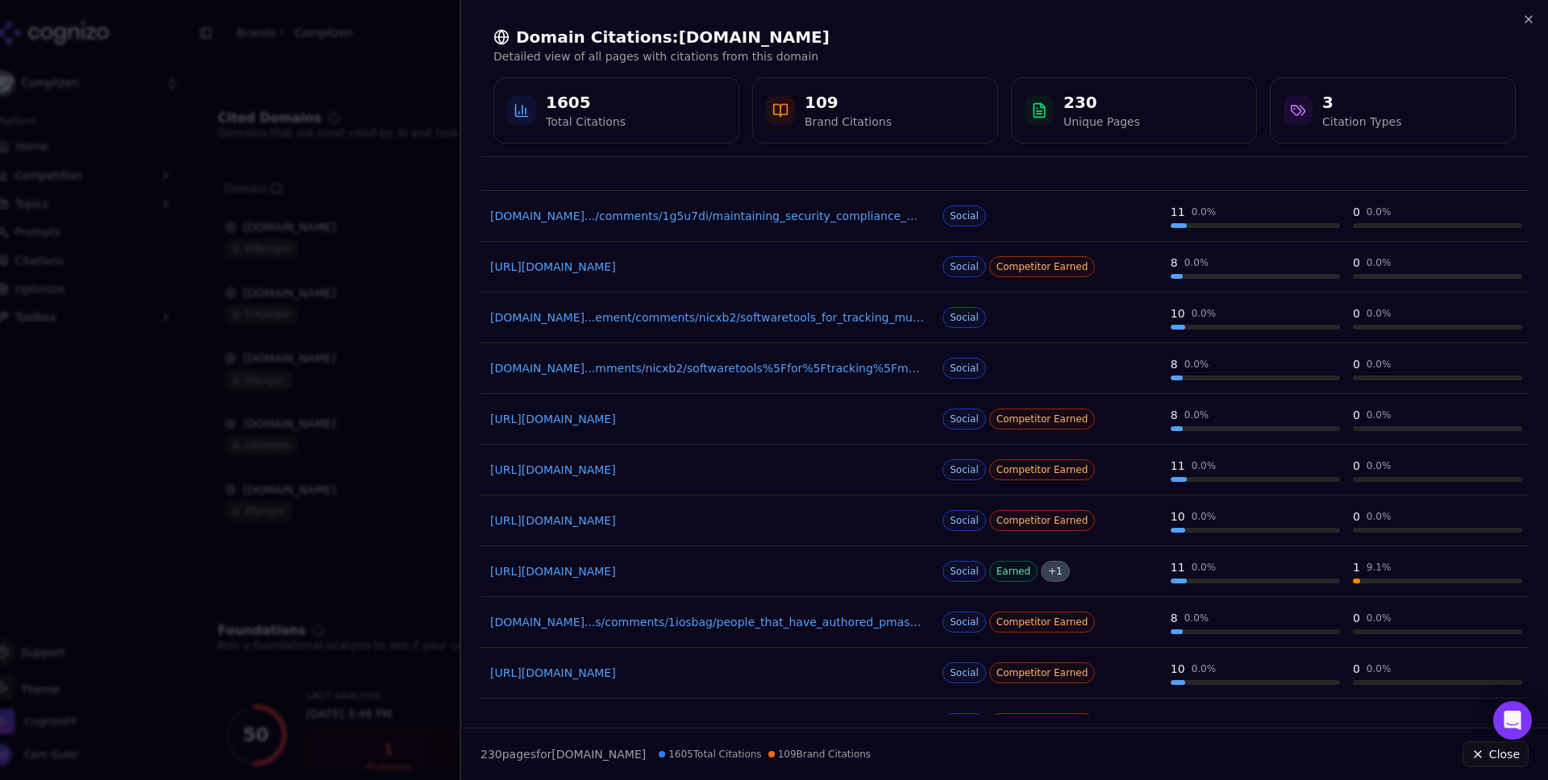
scroll to position [2061, 0]
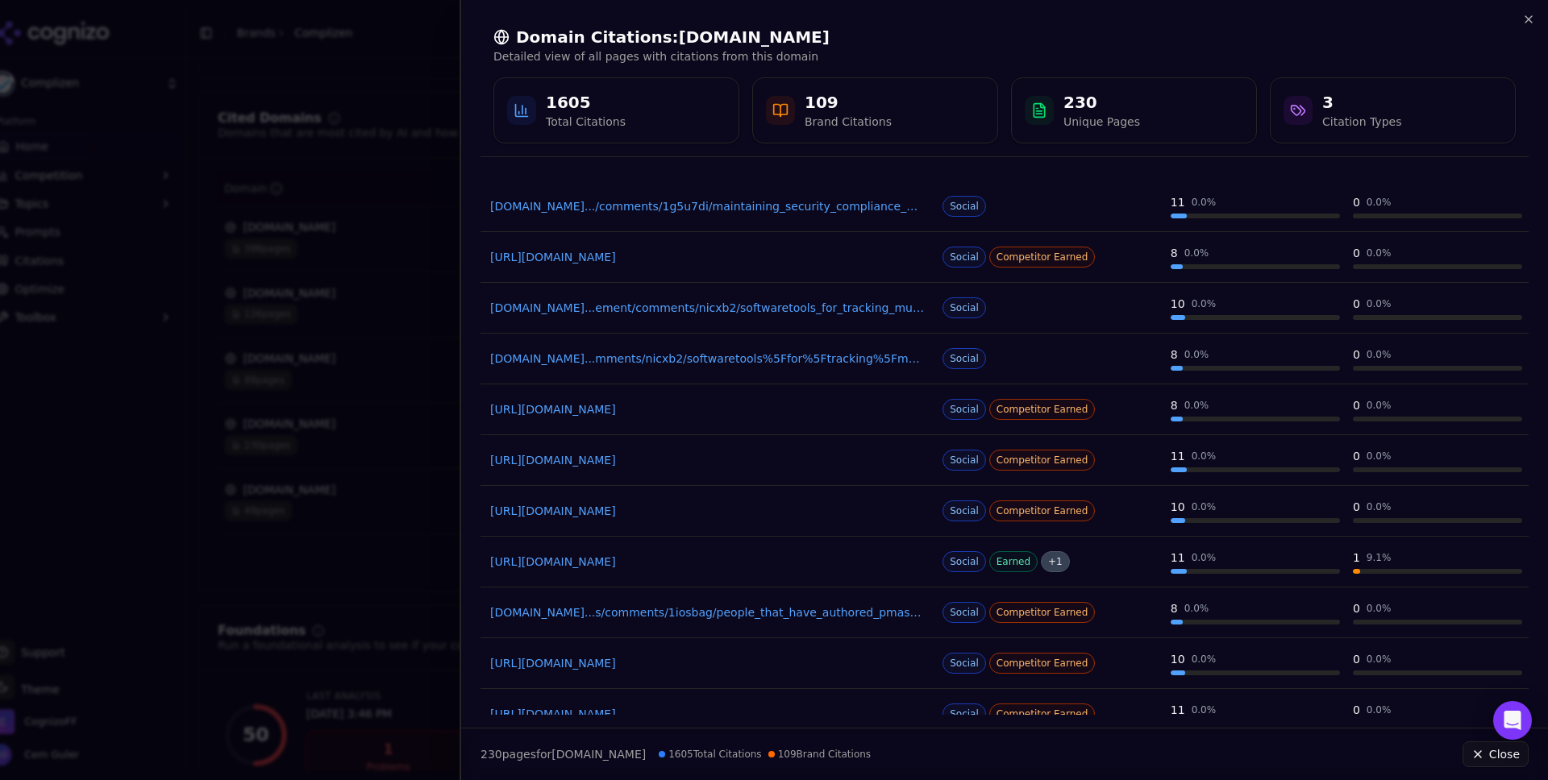
click at [738, 517] on link "[URL][DOMAIN_NAME]" at bounding box center [708, 511] width 436 height 16
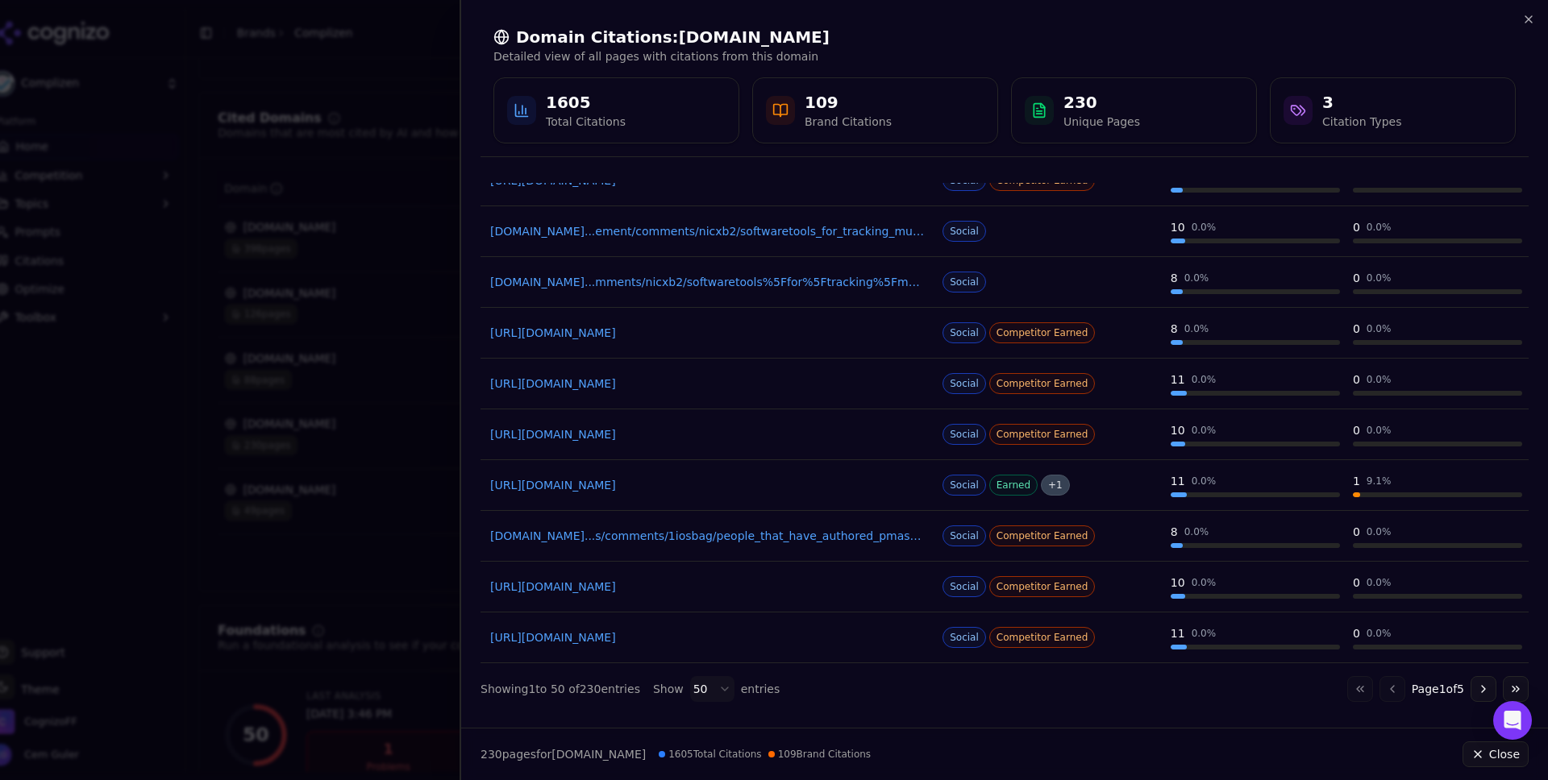
click at [734, 589] on link "[URL][DOMAIN_NAME]" at bounding box center [708, 587] width 436 height 16
click at [713, 582] on link "[URL][DOMAIN_NAME]" at bounding box center [708, 587] width 436 height 16
click at [1480, 688] on button "Go to next page" at bounding box center [1483, 689] width 26 height 26
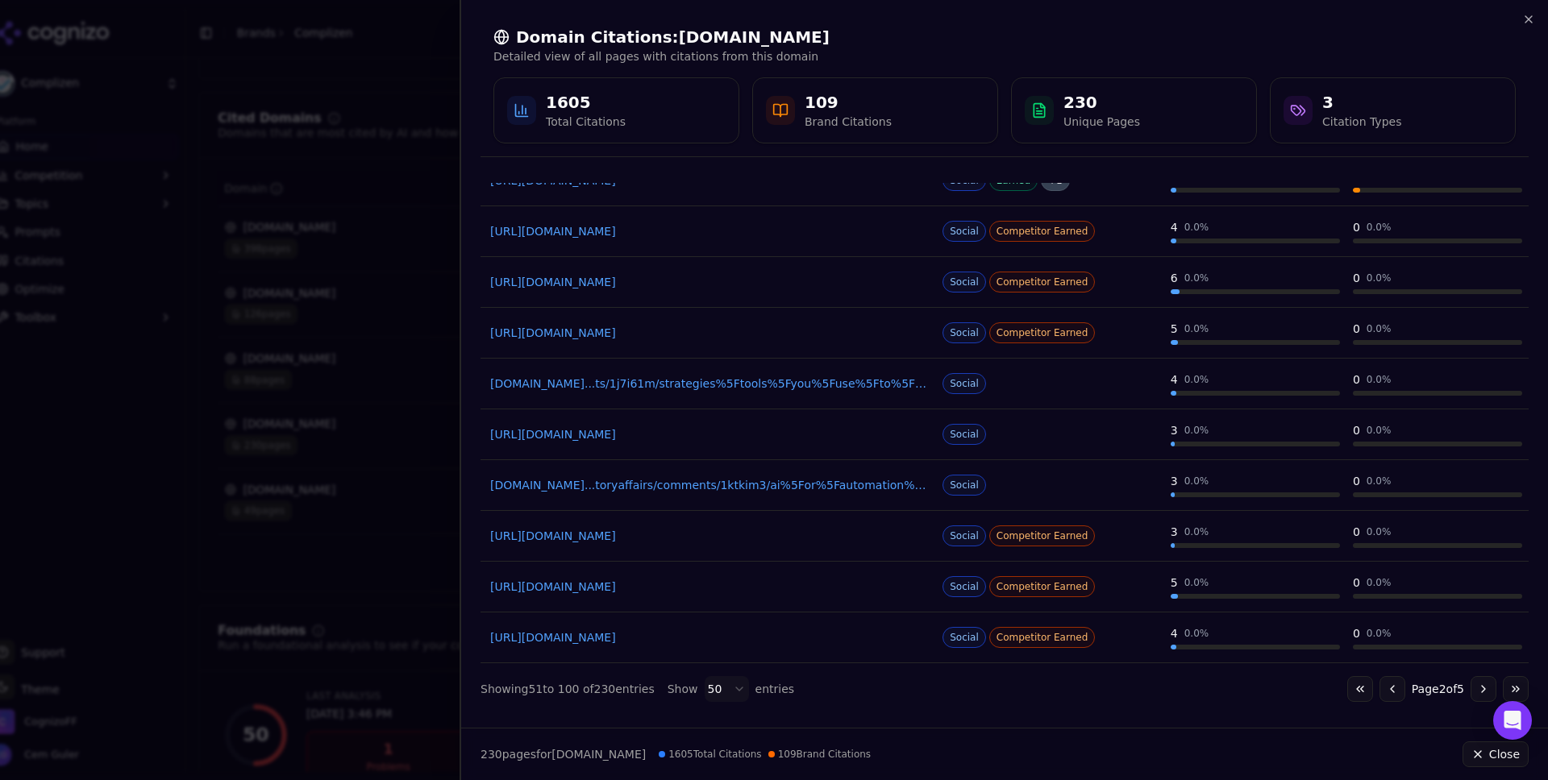
click at [1480, 688] on button "Go to next page" at bounding box center [1483, 689] width 26 height 26
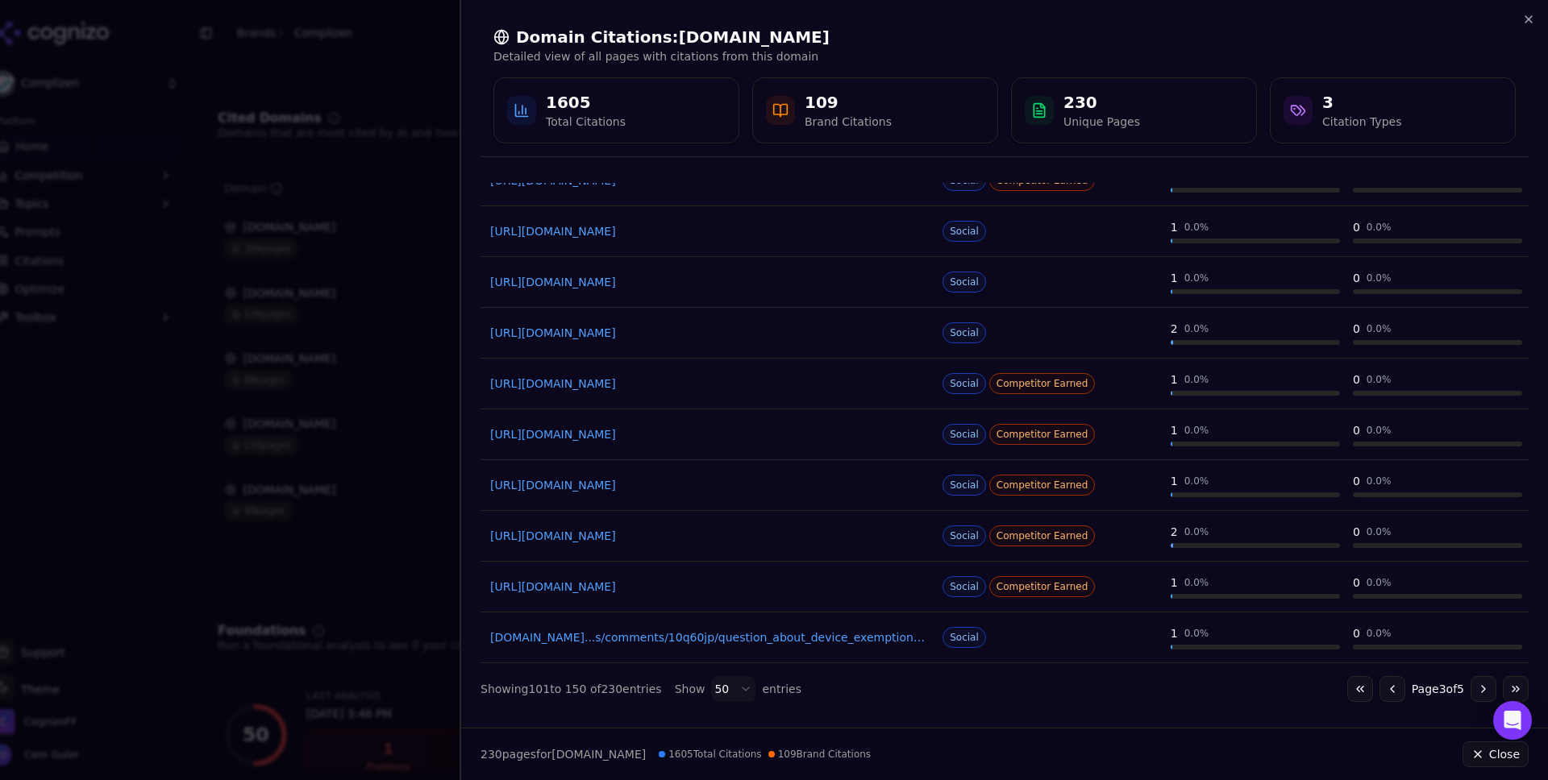
click at [1480, 688] on button "Go to next page" at bounding box center [1483, 689] width 26 height 26
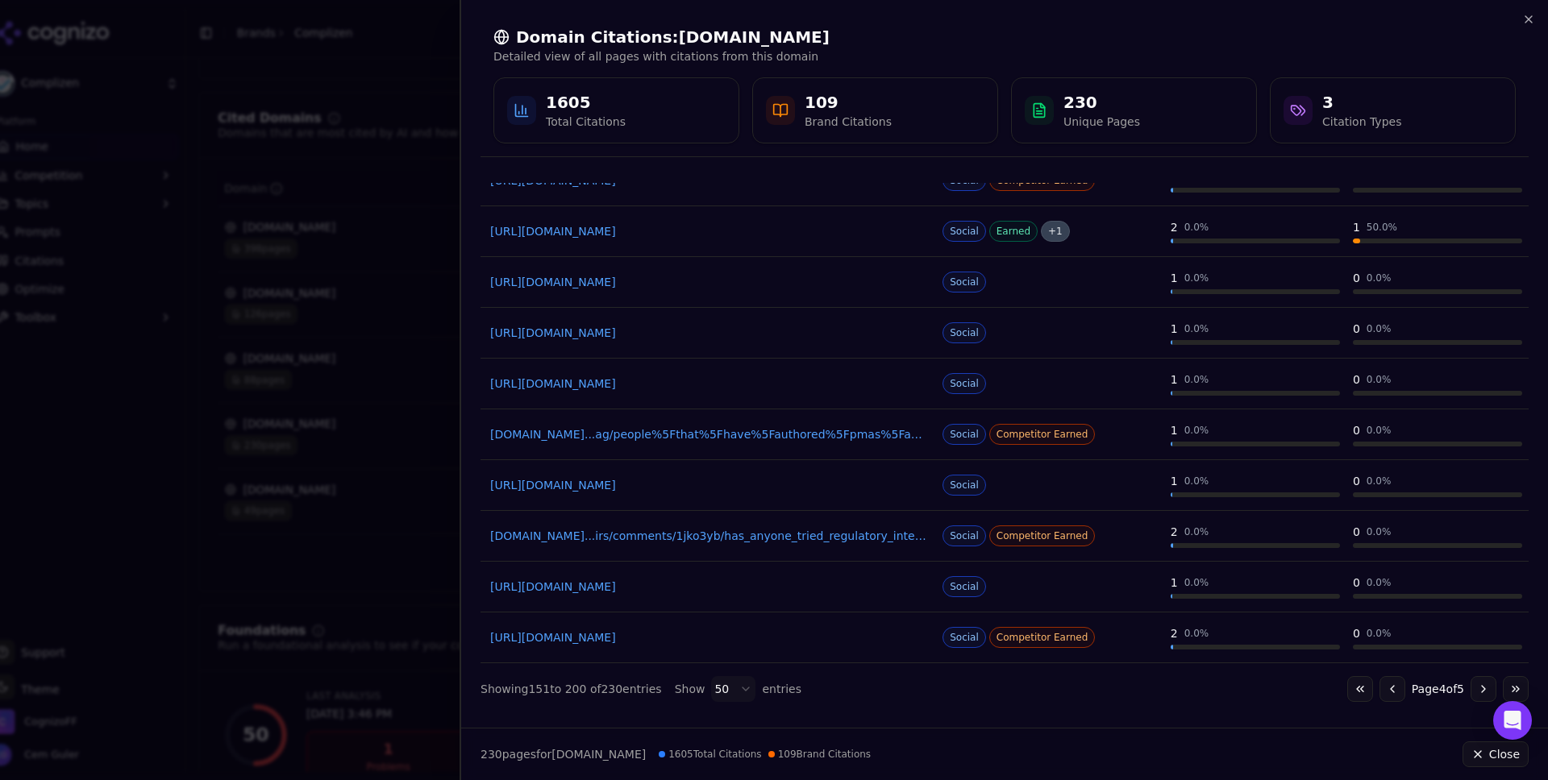
click at [741, 642] on link "[URL][DOMAIN_NAME]" at bounding box center [708, 638] width 436 height 16
click at [717, 592] on link "[URL][DOMAIN_NAME]" at bounding box center [708, 587] width 436 height 16
click at [759, 534] on link "[DOMAIN_NAME]...irs/comments/1jko3yb/has_anyone_tried_regulatory_intelligence_t…" at bounding box center [708, 536] width 436 height 16
click at [714, 593] on link "[URL][DOMAIN_NAME]" at bounding box center [708, 587] width 436 height 16
click at [670, 639] on link "[URL][DOMAIN_NAME]" at bounding box center [708, 638] width 436 height 16
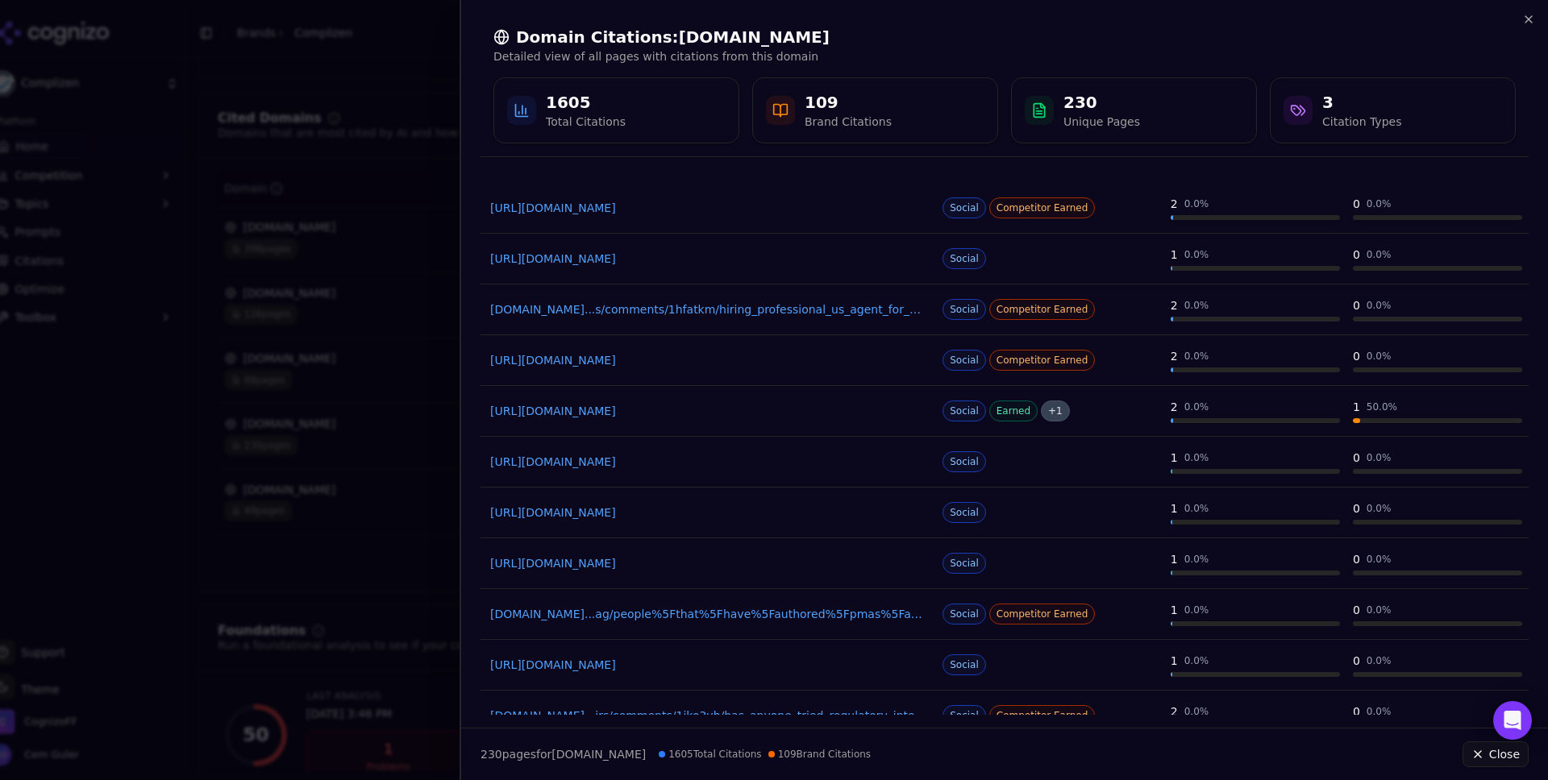
scroll to position [1909, 0]
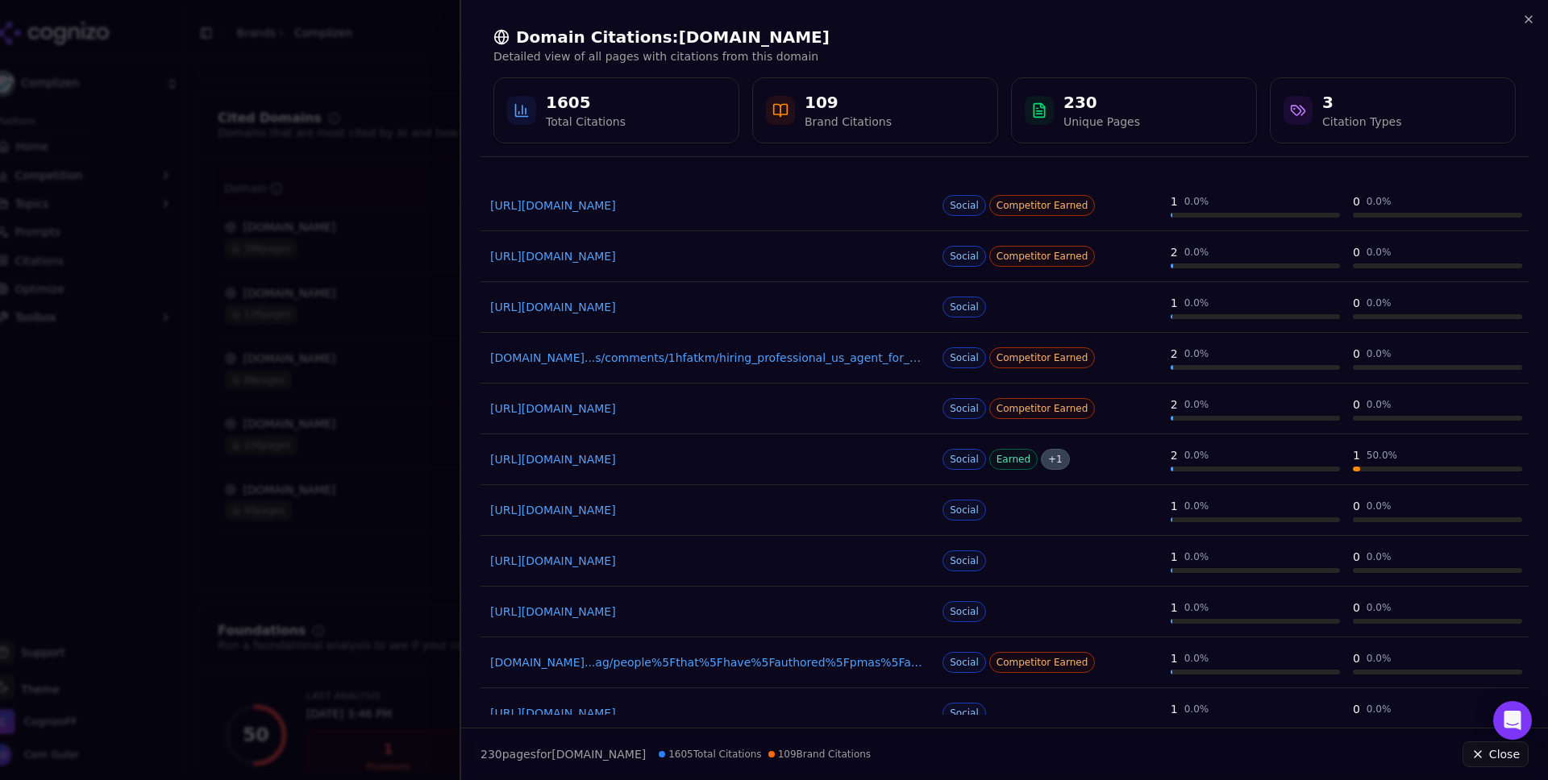
click at [698, 311] on link "[URL][DOMAIN_NAME]" at bounding box center [708, 307] width 436 height 16
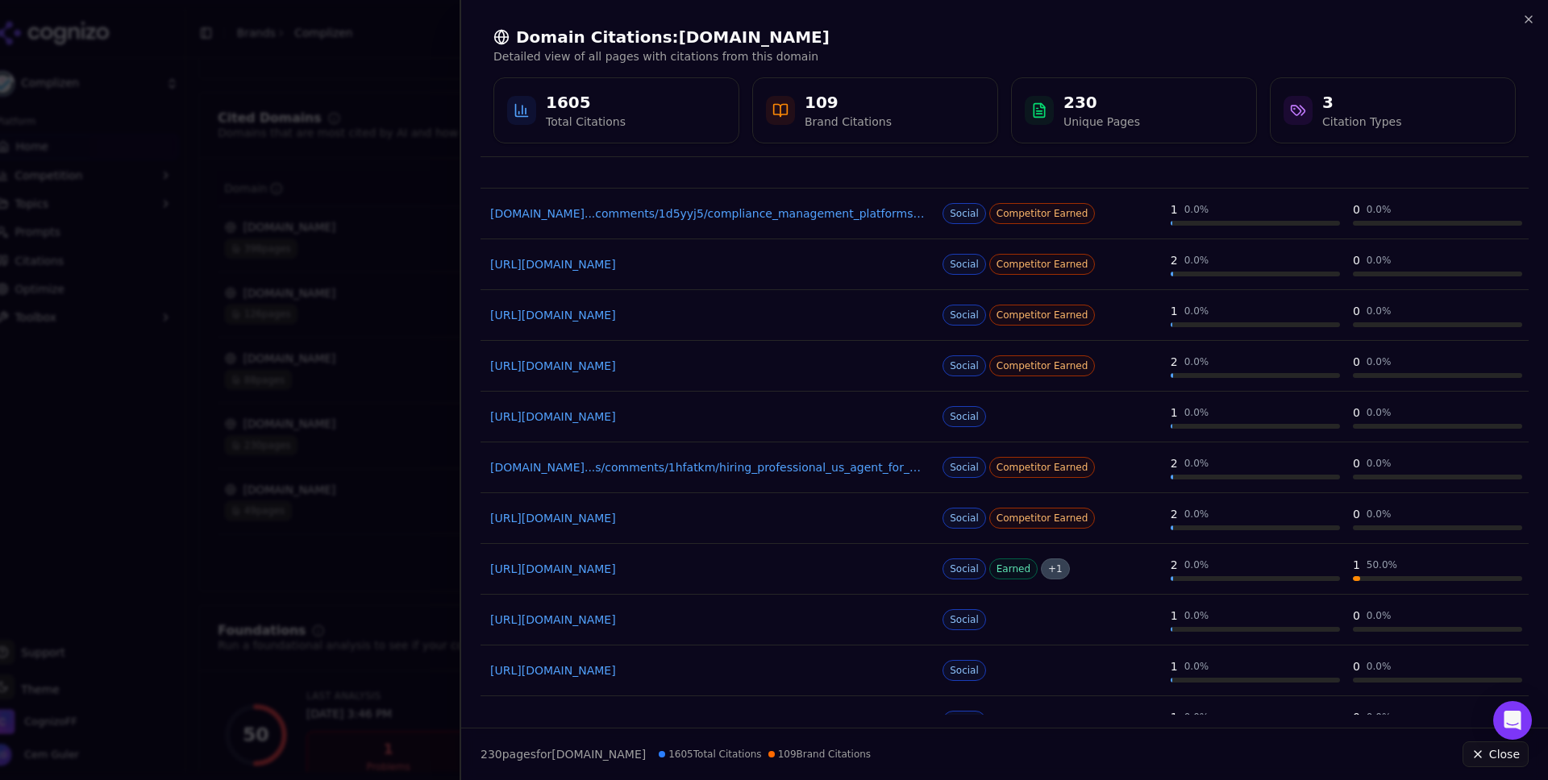
click at [672, 372] on link "[URL][DOMAIN_NAME]" at bounding box center [708, 366] width 436 height 16
